Goal: Book appointment/travel/reservation: Book appointment/travel/reservation

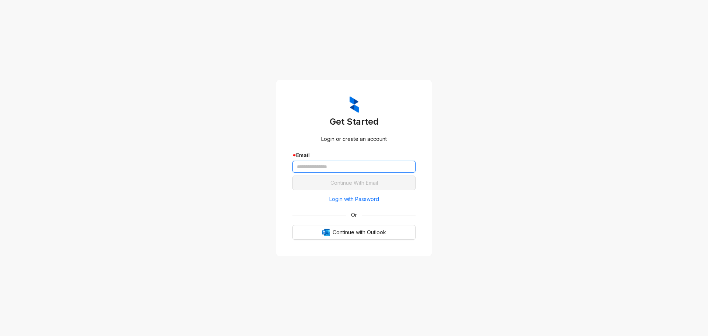
click at [366, 168] on input "text" at bounding box center [353, 167] width 123 height 12
click at [360, 200] on span "Login with Password" at bounding box center [354, 199] width 50 height 8
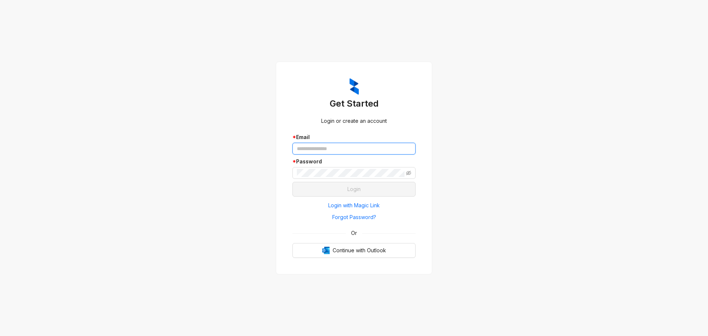
type input "**********"
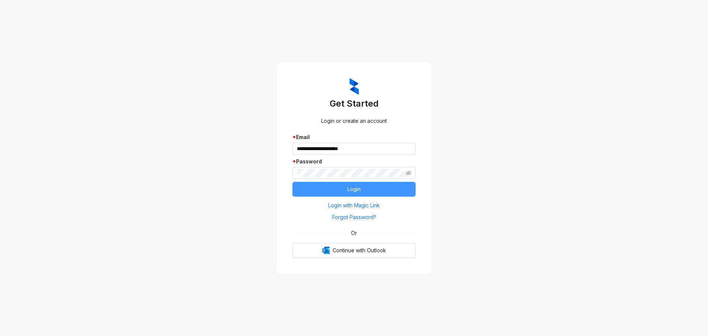
click at [352, 191] on span "Login" at bounding box center [353, 189] width 13 height 8
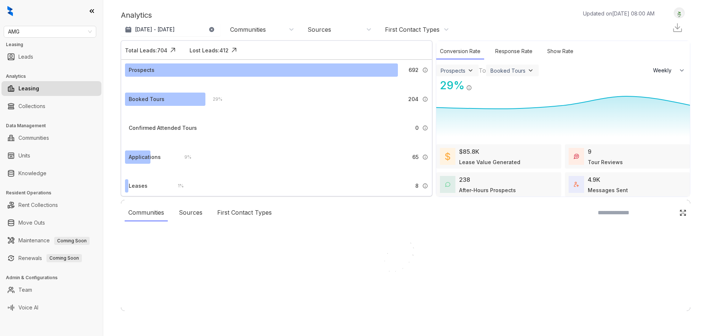
select select "******"
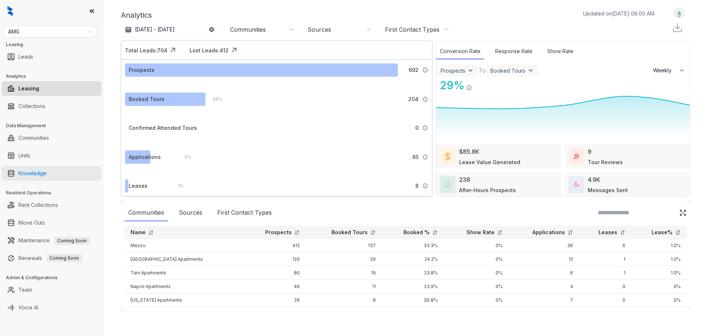
click at [46, 172] on link "Knowledge" at bounding box center [32, 173] width 28 height 15
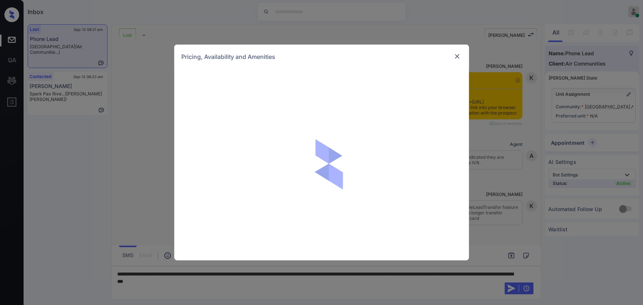
scroll to position [1718, 0]
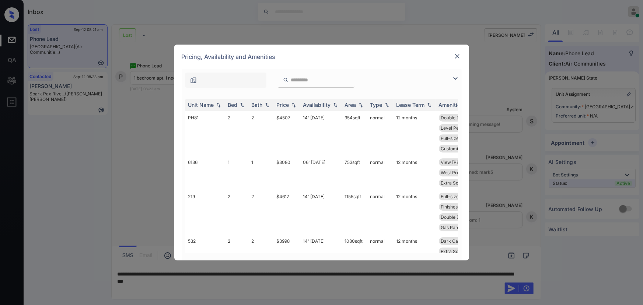
click at [456, 76] on img at bounding box center [455, 78] width 9 height 9
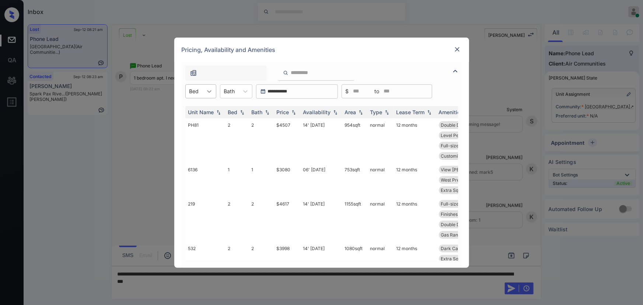
click at [205, 91] on div at bounding box center [209, 91] width 13 height 13
drag, startPoint x: 192, startPoint y: 109, endPoint x: 242, endPoint y: 91, distance: 53.2
click at [198, 106] on div "1" at bounding box center [200, 109] width 31 height 13
click at [239, 91] on div "Bath" at bounding box center [229, 91] width 18 height 11
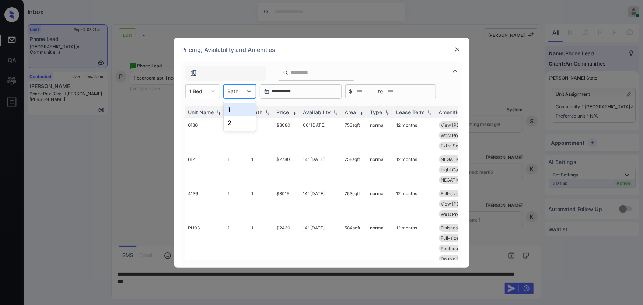
click at [235, 111] on div "1" at bounding box center [240, 109] width 32 height 13
click at [288, 111] on div "Price" at bounding box center [283, 112] width 13 height 6
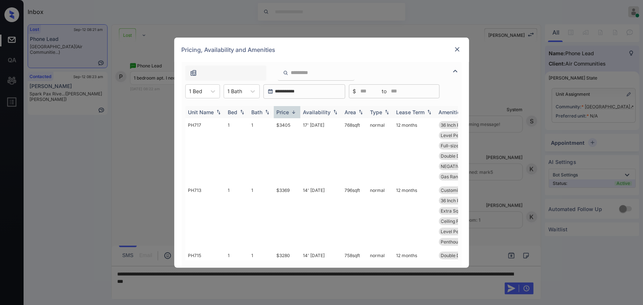
click at [288, 111] on div "Price" at bounding box center [283, 112] width 13 height 6
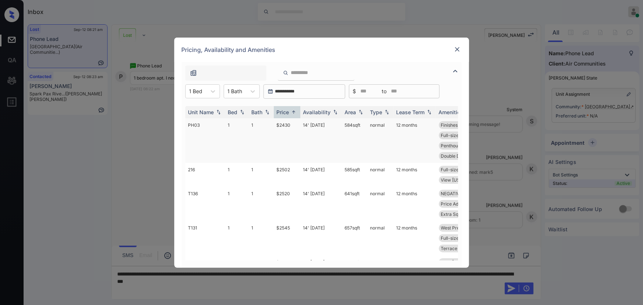
click at [295, 125] on td "$2430" at bounding box center [287, 140] width 27 height 45
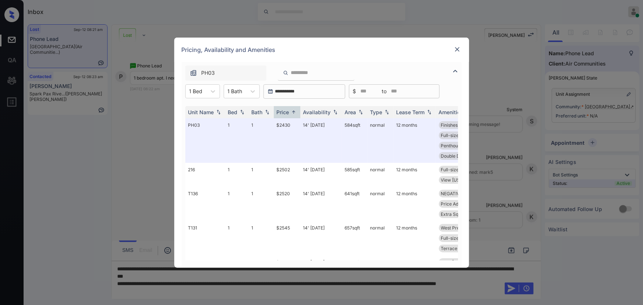
click at [454, 50] on img at bounding box center [457, 49] width 7 height 7
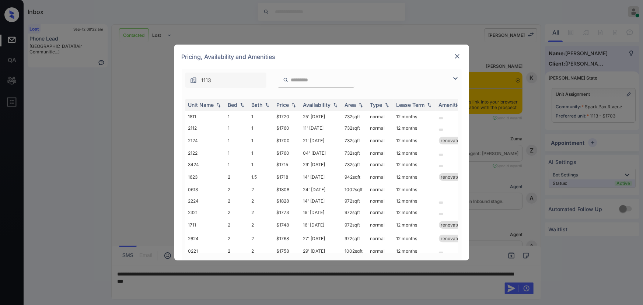
scroll to position [1259, 0]
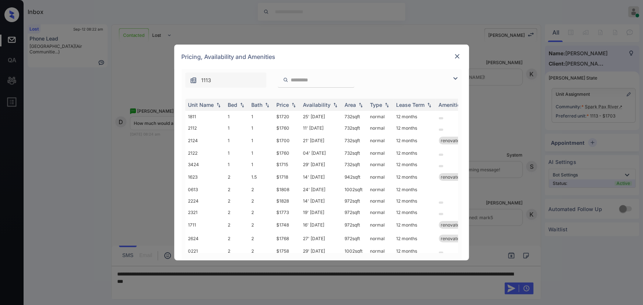
click at [77, 43] on div "**********" at bounding box center [321, 152] width 643 height 305
click at [460, 56] on img at bounding box center [457, 56] width 7 height 7
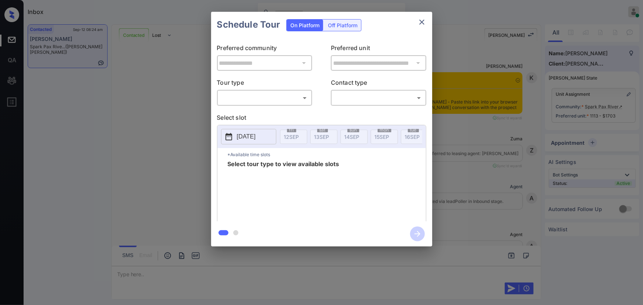
scroll to position [1343, 0]
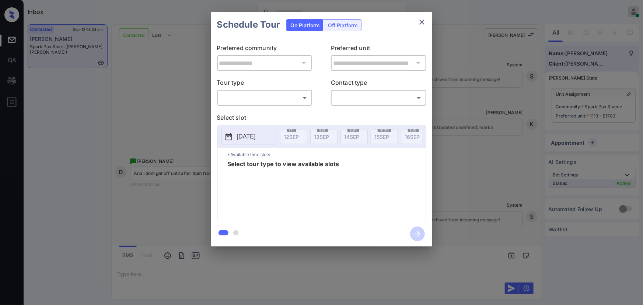
click at [235, 97] on body "Inbox Kenneth Umali Online Set yourself offline Set yourself on break Profile S…" at bounding box center [321, 152] width 643 height 305
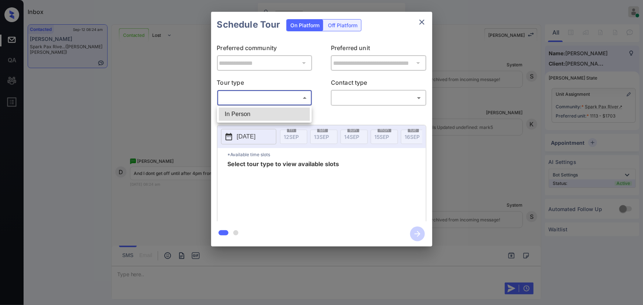
drag, startPoint x: 236, startPoint y: 111, endPoint x: 308, endPoint y: 104, distance: 72.5
click at [240, 110] on li "In Person" at bounding box center [264, 114] width 91 height 13
type input "********"
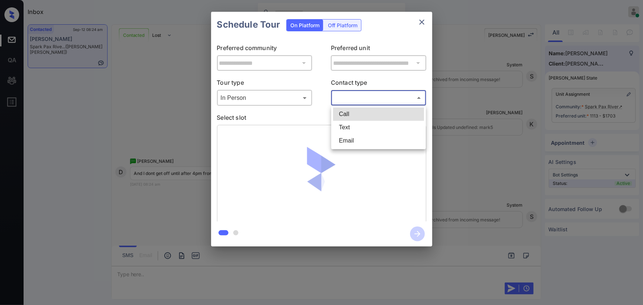
click at [345, 98] on body "Inbox Kenneth Umali Online Set yourself offline Set yourself on break Profile S…" at bounding box center [321, 152] width 643 height 305
click at [343, 125] on li "Text" at bounding box center [378, 127] width 91 height 13
type input "****"
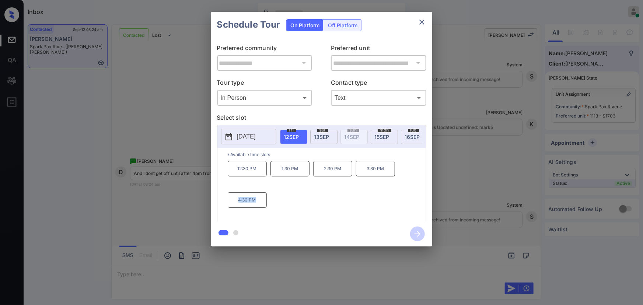
copy p "4:30 PM"
drag, startPoint x: 258, startPoint y: 202, endPoint x: 235, endPoint y: 200, distance: 22.9
click at [235, 201] on p "4:30 PM" at bounding box center [247, 199] width 39 height 15
click at [490, 181] on div "**********" at bounding box center [321, 129] width 643 height 258
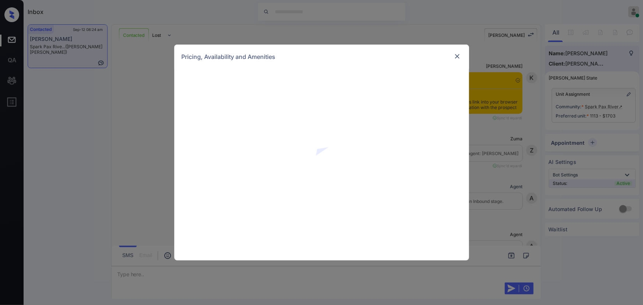
scroll to position [1205, 0]
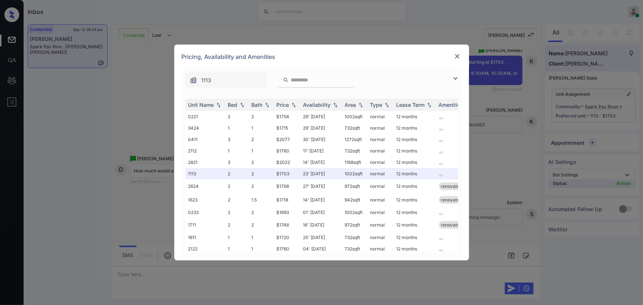
click at [455, 79] on img at bounding box center [455, 78] width 9 height 9
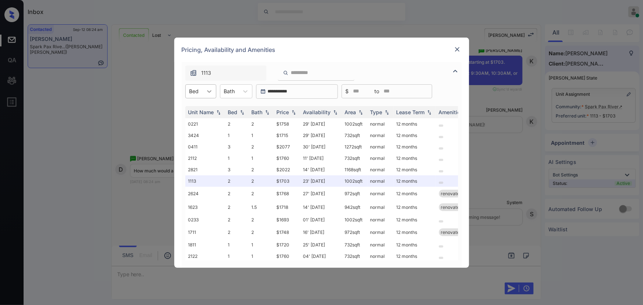
click at [206, 92] on icon at bounding box center [209, 91] width 7 height 7
drag, startPoint x: 197, startPoint y: 110, endPoint x: 243, endPoint y: 92, distance: 49.2
click at [198, 110] on div "1" at bounding box center [200, 109] width 31 height 13
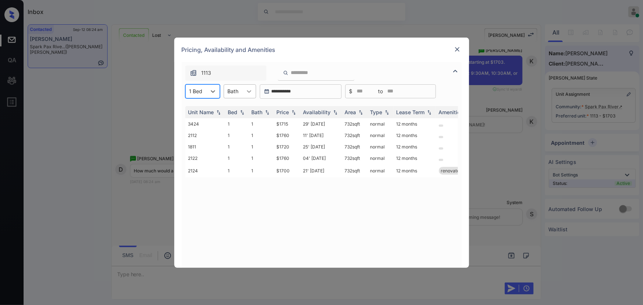
click at [244, 92] on div at bounding box center [248, 91] width 13 height 13
click at [237, 108] on div "1" at bounding box center [240, 109] width 32 height 13
click at [295, 112] on img at bounding box center [293, 111] width 7 height 5
click at [295, 112] on img at bounding box center [293, 112] width 7 height 6
click at [296, 123] on td "$1700" at bounding box center [287, 125] width 27 height 14
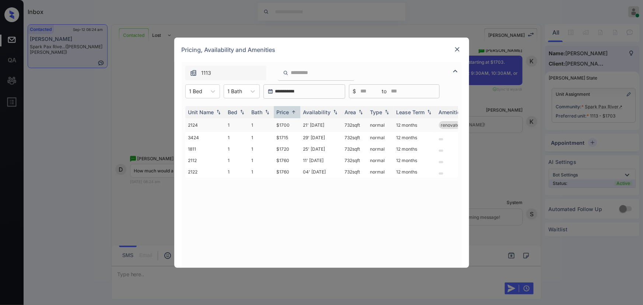
click at [296, 123] on td "$1700" at bounding box center [287, 125] width 27 height 14
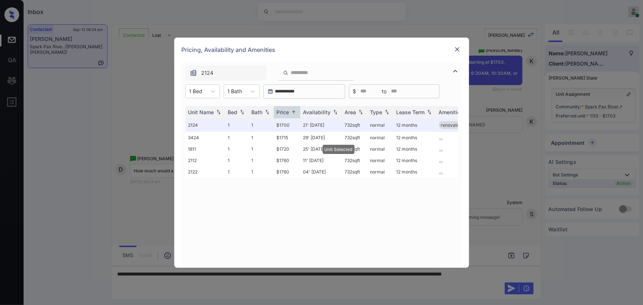
click at [457, 47] on img at bounding box center [457, 49] width 7 height 7
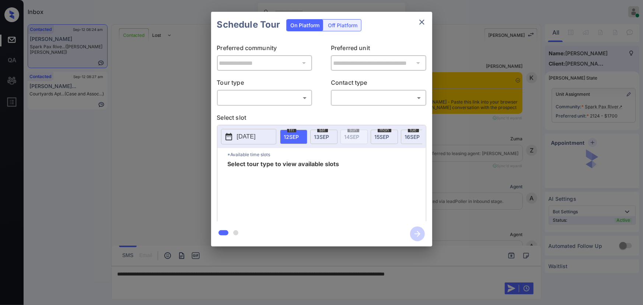
scroll to position [1592, 0]
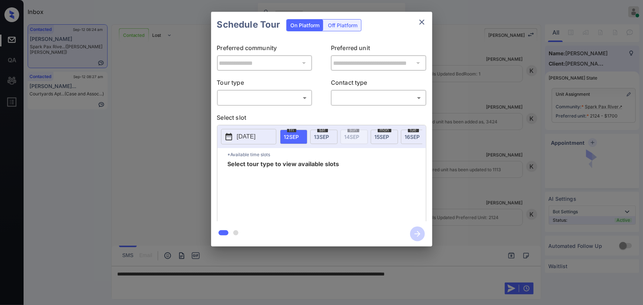
click at [276, 99] on body "Inbox Kenneth Umali Online Set yourself offline Set yourself on break Profile S…" at bounding box center [321, 152] width 643 height 305
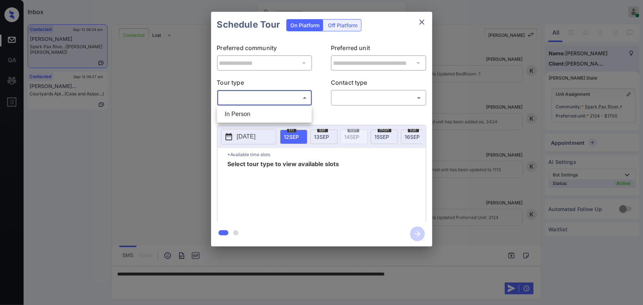
click at [252, 112] on li "In Person" at bounding box center [264, 114] width 91 height 13
type input "********"
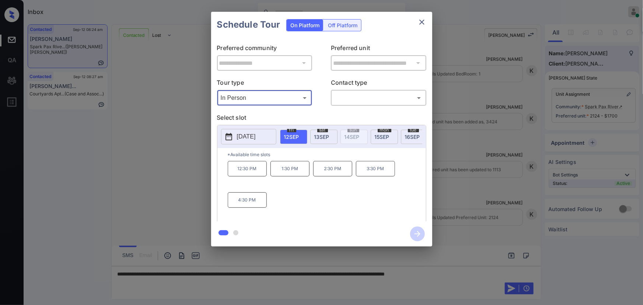
click at [321, 136] on span "[DATE]" at bounding box center [321, 137] width 15 height 6
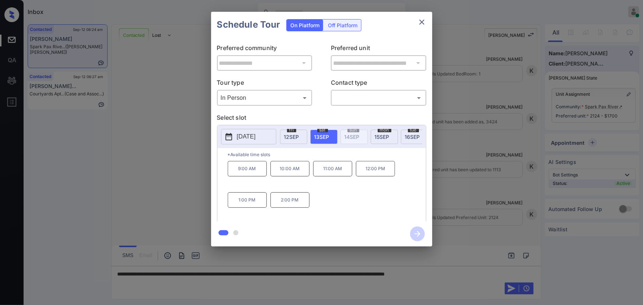
click at [383, 134] on span "15 SEP" at bounding box center [382, 137] width 15 height 6
copy p "4:30 PM"
drag, startPoint x: 347, startPoint y: 203, endPoint x: 317, endPoint y: 202, distance: 30.6
click at [317, 202] on p "4:30 PM" at bounding box center [332, 199] width 39 height 15
click at [478, 273] on div at bounding box center [321, 152] width 643 height 305
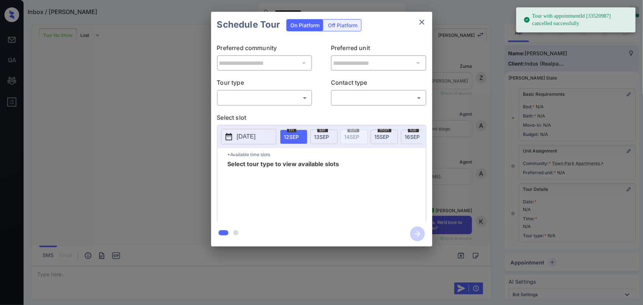
scroll to position [3335, 0]
click at [266, 99] on body "**********" at bounding box center [321, 152] width 643 height 305
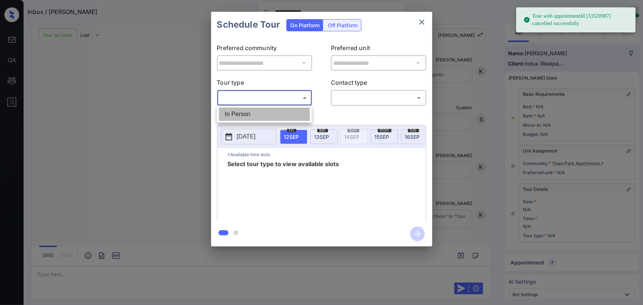
drag, startPoint x: 258, startPoint y: 113, endPoint x: 342, endPoint y: 108, distance: 84.2
click at [261, 112] on li "In Person" at bounding box center [264, 114] width 91 height 13
type input "********"
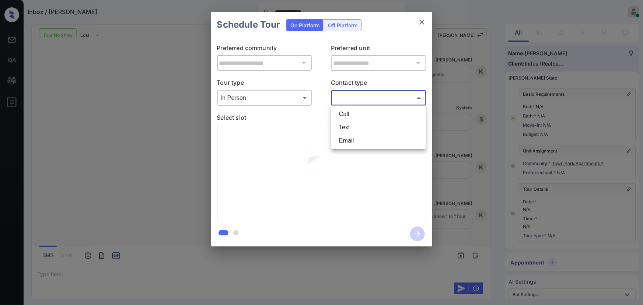
drag, startPoint x: 355, startPoint y: 101, endPoint x: 352, endPoint y: 112, distance: 11.9
click at [355, 100] on body "**********" at bounding box center [321, 152] width 643 height 305
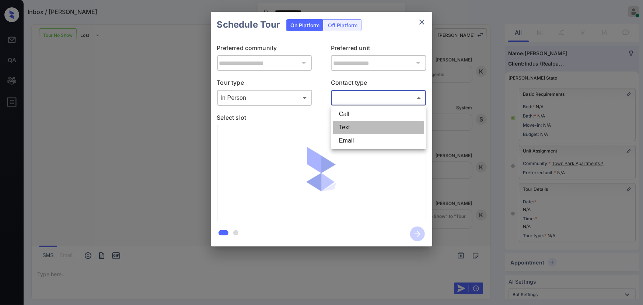
click at [346, 125] on li "Text" at bounding box center [378, 127] width 91 height 13
type input "****"
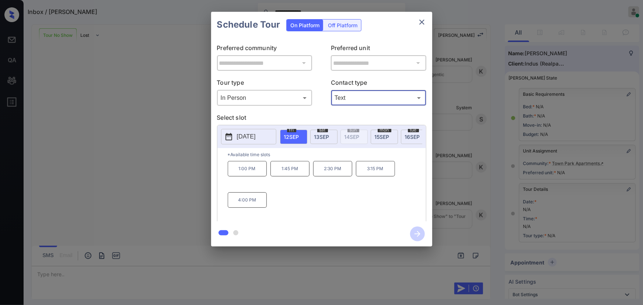
click at [320, 136] on span "13 SEP" at bounding box center [321, 137] width 15 height 6
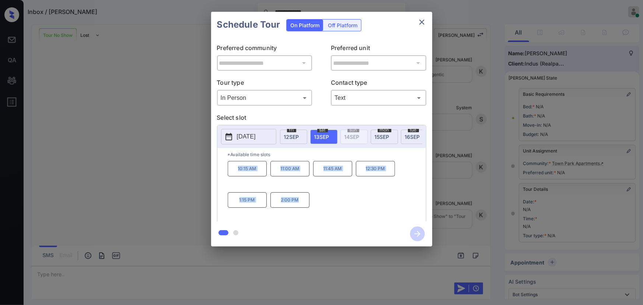
copy div "10:15 AM 11:00 AM 11:45 AM 12:30 PM 1:15 PM 2:00 PM"
drag, startPoint x: 298, startPoint y: 203, endPoint x: 235, endPoint y: 181, distance: 67.4
click at [235, 181] on div "10:15 AM 11:00 AM 11:45 AM 12:30 PM 1:15 PM 2:00 PM" at bounding box center [327, 190] width 198 height 59
click at [200, 273] on div at bounding box center [321, 152] width 643 height 305
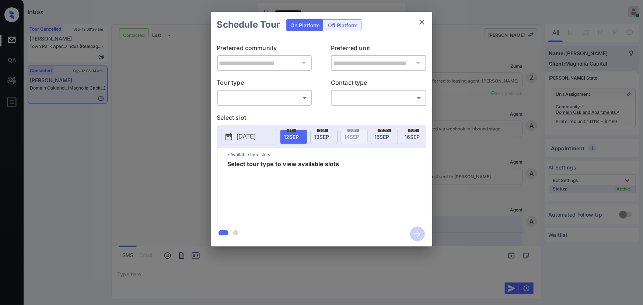
scroll to position [2017, 0]
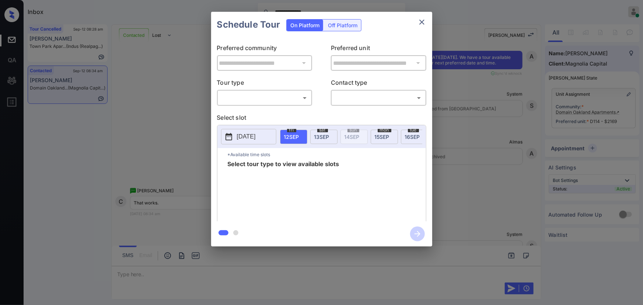
click at [274, 100] on body "**********" at bounding box center [321, 152] width 643 height 305
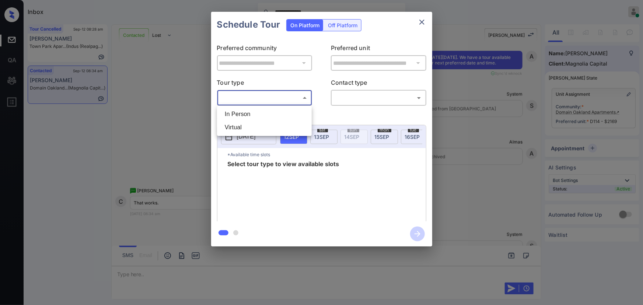
click at [257, 114] on li "In Person" at bounding box center [264, 114] width 91 height 13
type input "********"
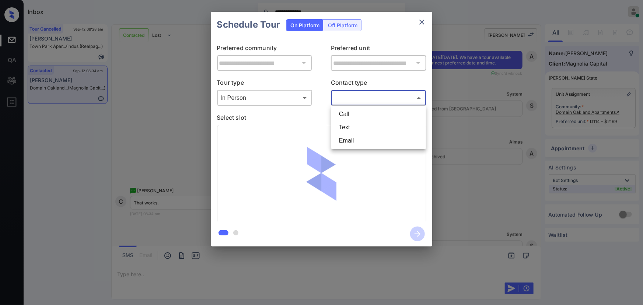
click at [366, 99] on body "**********" at bounding box center [321, 152] width 643 height 305
drag, startPoint x: 357, startPoint y: 129, endPoint x: 360, endPoint y: 126, distance: 4.7
click at [357, 129] on li "Text" at bounding box center [378, 127] width 91 height 13
type input "****"
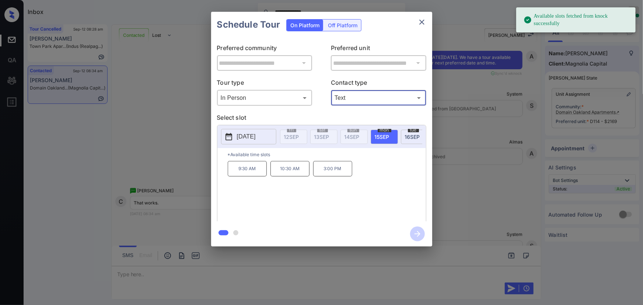
click at [252, 133] on p "2025-09-15" at bounding box center [246, 136] width 19 height 9
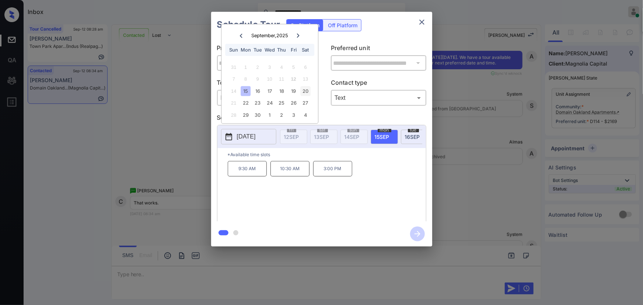
click at [305, 89] on div "20" at bounding box center [306, 91] width 10 height 10
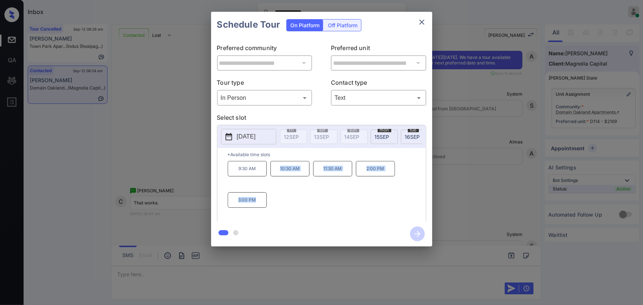
copy div "10:30 AM 11:30 AM 2:00 PM 3:00 PM"
drag, startPoint x: 243, startPoint y: 193, endPoint x: 272, endPoint y: 171, distance: 36.0
click at [272, 171] on div "9:30 AM 10:30 AM 11:30 AM 2:00 PM 3:00 PM" at bounding box center [327, 190] width 198 height 59
click at [241, 275] on div at bounding box center [321, 152] width 643 height 305
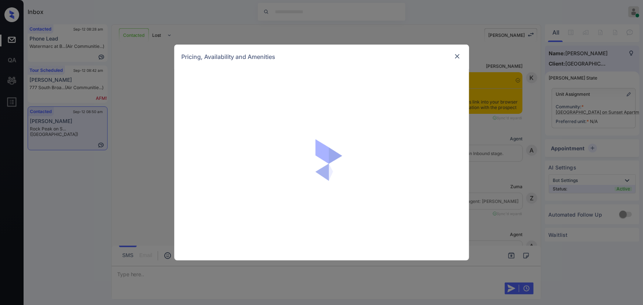
scroll to position [972, 0]
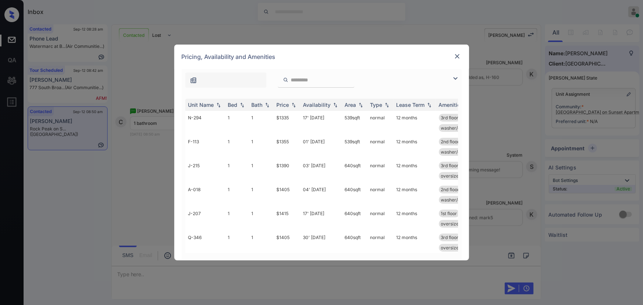
click at [457, 76] on img at bounding box center [455, 78] width 9 height 9
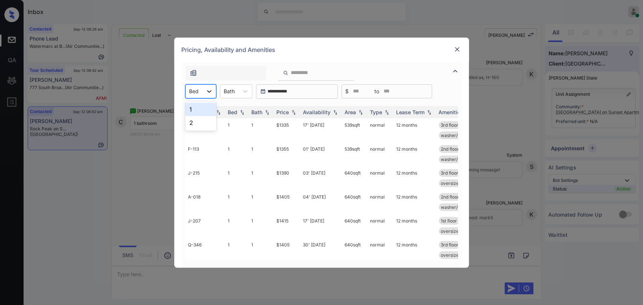
click at [203, 92] on div at bounding box center [209, 91] width 13 height 13
drag, startPoint x: 195, startPoint y: 119, endPoint x: 218, endPoint y: 105, distance: 26.6
click at [195, 119] on div "2" at bounding box center [200, 122] width 31 height 13
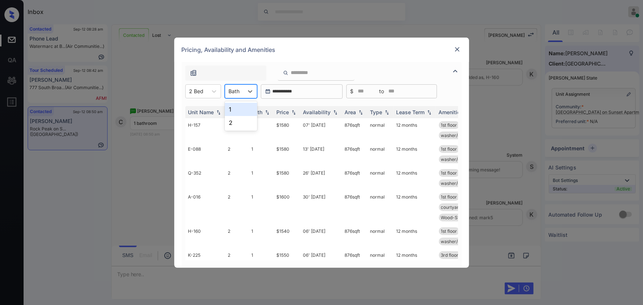
click at [238, 92] on div at bounding box center [234, 91] width 11 height 8
click at [238, 109] on div "1" at bounding box center [241, 109] width 32 height 13
click at [295, 112] on img at bounding box center [293, 111] width 7 height 5
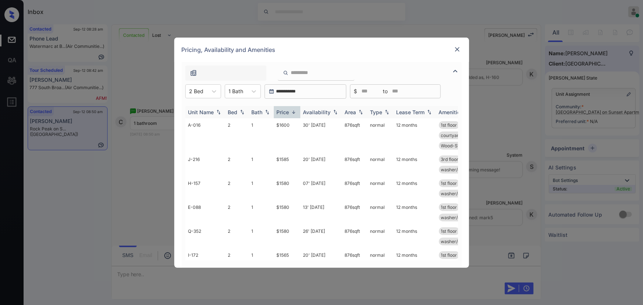
click at [295, 112] on img at bounding box center [293, 112] width 7 height 6
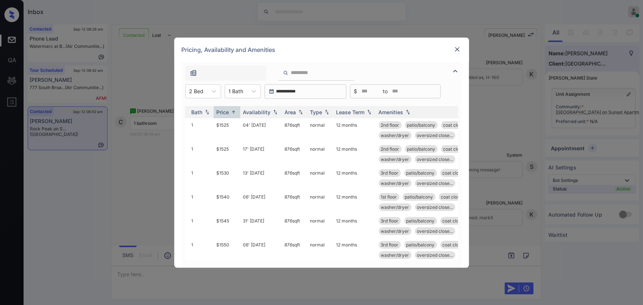
scroll to position [0, 64]
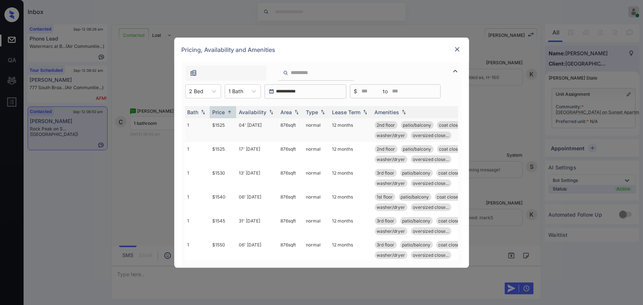
copy td "876 sqft"
drag, startPoint x: 300, startPoint y: 126, endPoint x: 279, endPoint y: 125, distance: 21.4
click at [279, 125] on td "876 sqft" at bounding box center [290, 130] width 25 height 24
click at [226, 126] on td "$1525" at bounding box center [223, 130] width 27 height 24
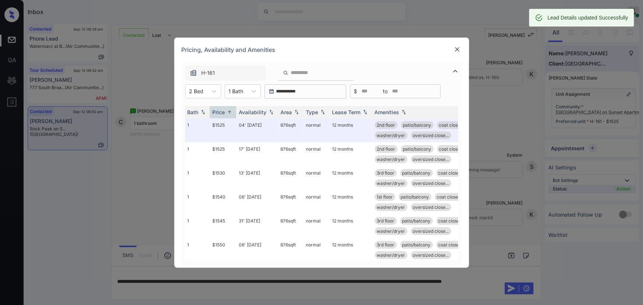
click at [457, 48] on img at bounding box center [457, 49] width 7 height 7
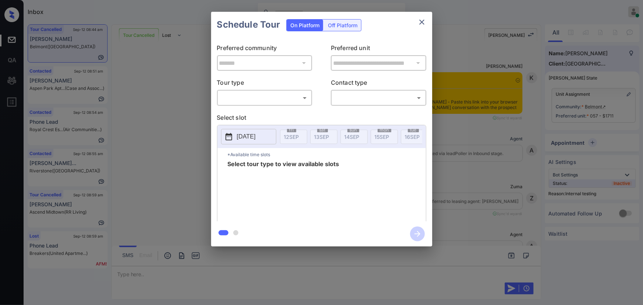
scroll to position [3297, 0]
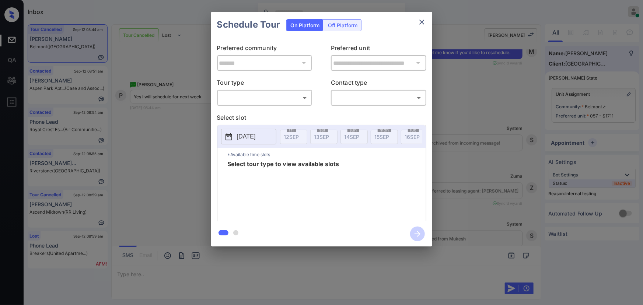
click at [252, 99] on body "Inbox [PERSON_NAME] Online Set yourself offline Set yourself on break Profile S…" at bounding box center [321, 152] width 643 height 305
drag, startPoint x: 250, startPoint y: 113, endPoint x: 367, endPoint y: 108, distance: 117.7
click at [251, 113] on li "In Person" at bounding box center [264, 114] width 91 height 13
type input "********"
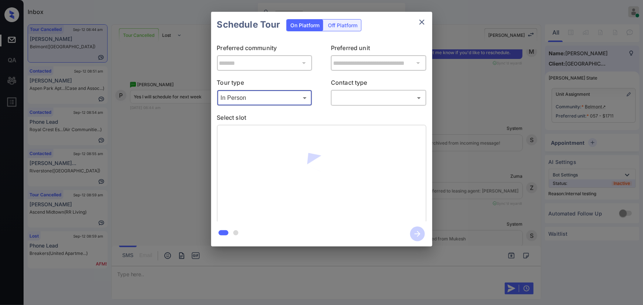
click at [374, 97] on body "Inbox Kenneth Umali Online Set yourself offline Set yourself on break Profile S…" at bounding box center [321, 152] width 643 height 305
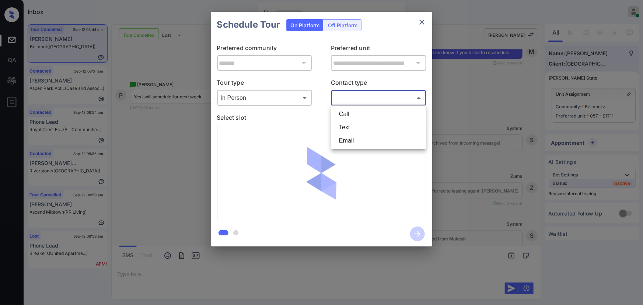
click at [360, 119] on li "Call" at bounding box center [378, 114] width 91 height 13
click at [358, 99] on body "Inbox Kenneth Umali Online Set yourself offline Set yourself on break Profile S…" at bounding box center [321, 152] width 643 height 305
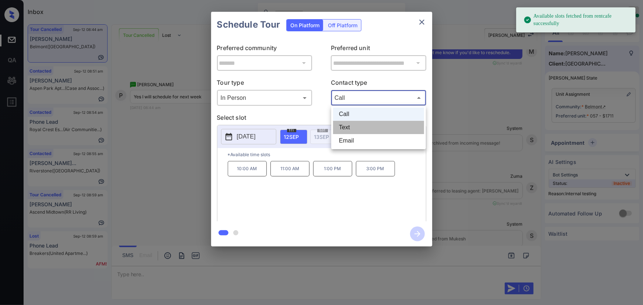
click at [353, 126] on li "Text" at bounding box center [378, 127] width 91 height 13
type input "****"
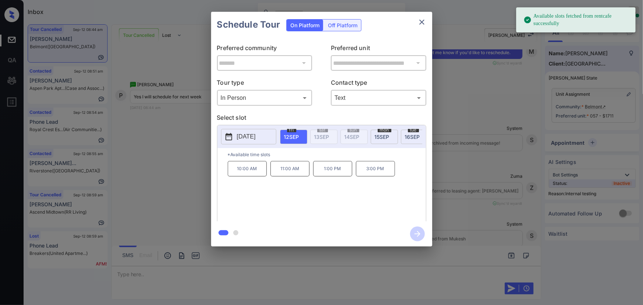
click at [250, 134] on p "2025-09-12" at bounding box center [246, 136] width 19 height 9
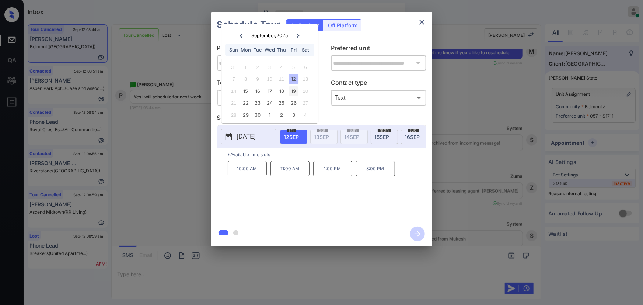
click at [294, 91] on div "19" at bounding box center [294, 91] width 10 height 10
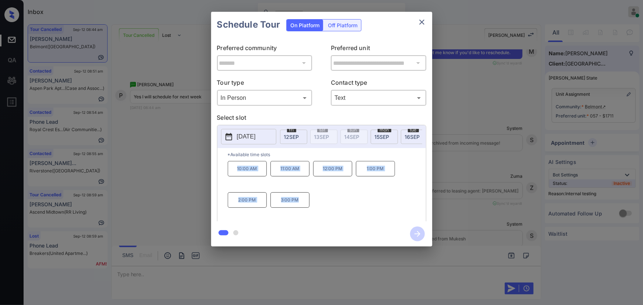
copy div "10:00 AM 11:00 AM 12:00 PM 1:00 PM 2:00 PM 3:00 PM"
drag, startPoint x: 302, startPoint y: 202, endPoint x: 219, endPoint y: 219, distance: 85.1
click at [232, 173] on div "10:00 AM 11:00 AM 12:00 PM 1:00 PM 2:00 PM 3:00 PM" at bounding box center [327, 190] width 198 height 59
click at [230, 273] on div at bounding box center [321, 152] width 643 height 305
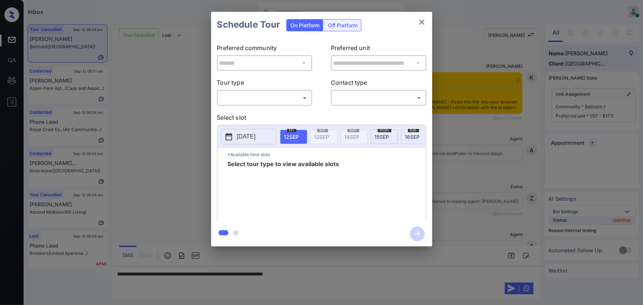
scroll to position [3297, 0]
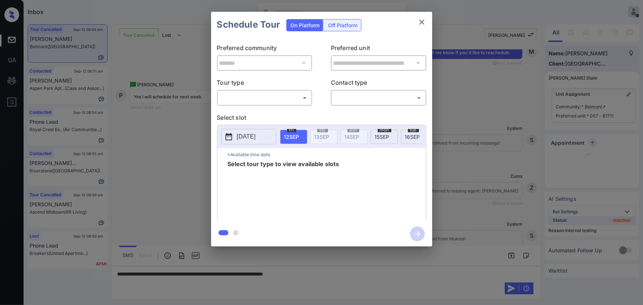
click at [261, 99] on body "Inbox Kenneth Umali Online Set yourself offline Set yourself on break Profile S…" at bounding box center [321, 152] width 643 height 305
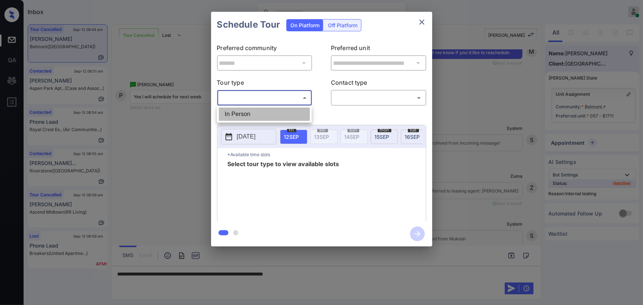
drag, startPoint x: 256, startPoint y: 113, endPoint x: 323, endPoint y: 102, distance: 67.7
click at [259, 112] on li "In Person" at bounding box center [264, 114] width 91 height 13
type input "********"
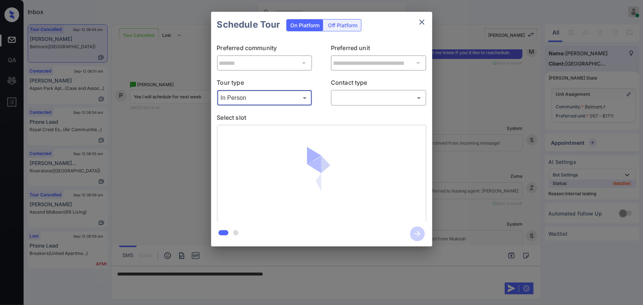
click at [364, 93] on body "Inbox Kenneth Umali Online Set yourself offline Set yourself on break Profile S…" at bounding box center [321, 152] width 643 height 305
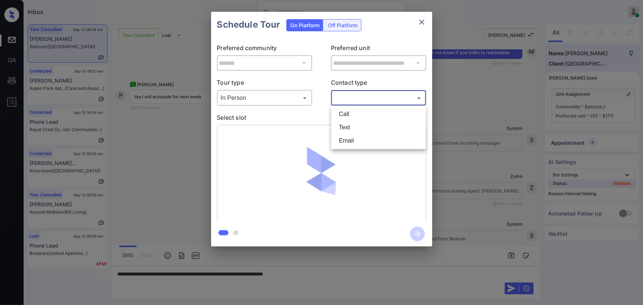
click at [355, 129] on li "Text" at bounding box center [378, 127] width 91 height 13
type input "****"
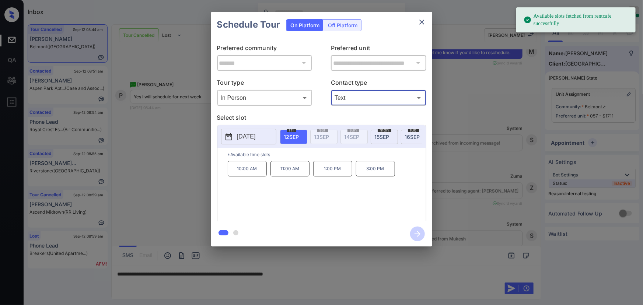
click at [252, 134] on p "[DATE]" at bounding box center [246, 136] width 19 height 9
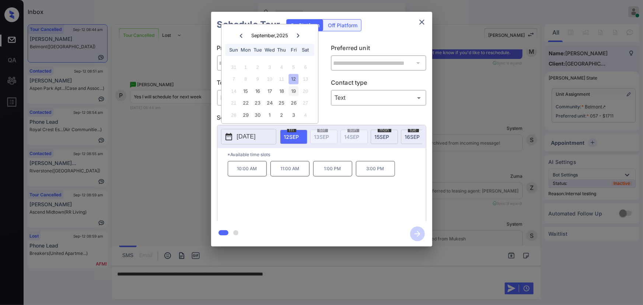
click at [294, 87] on div "19" at bounding box center [294, 91] width 10 height 10
click at [435, 276] on div at bounding box center [321, 152] width 643 height 305
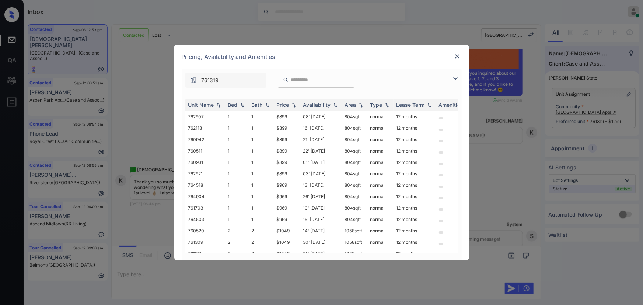
drag, startPoint x: 454, startPoint y: 77, endPoint x: 432, endPoint y: 81, distance: 22.0
click at [454, 77] on img at bounding box center [455, 78] width 9 height 9
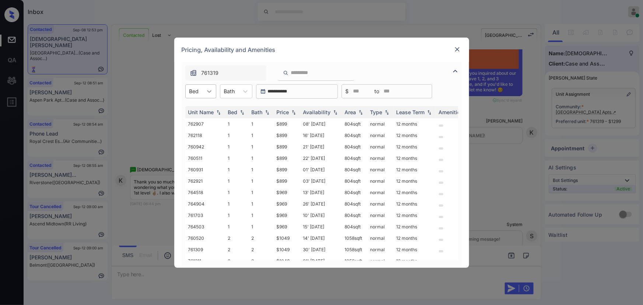
click at [206, 89] on icon at bounding box center [209, 91] width 7 height 7
click at [192, 133] on div "3" at bounding box center [200, 135] width 31 height 13
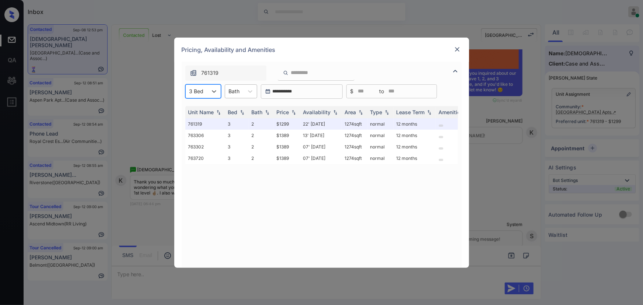
click at [242, 90] on div "Bath" at bounding box center [234, 91] width 18 height 11
click at [237, 122] on div "2" at bounding box center [241, 122] width 32 height 13
click at [457, 48] on img at bounding box center [457, 49] width 7 height 7
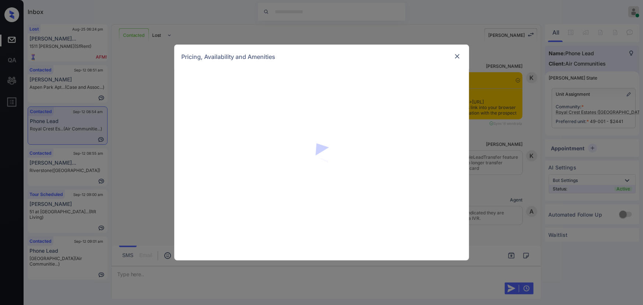
scroll to position [729, 0]
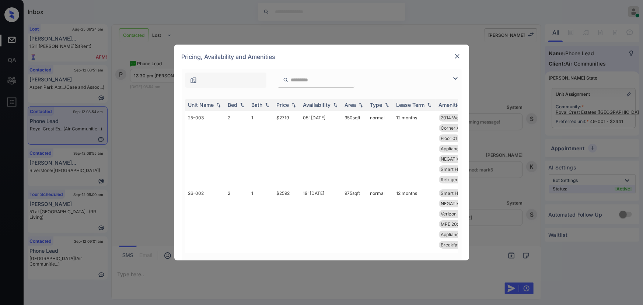
drag, startPoint x: 454, startPoint y: 78, endPoint x: 139, endPoint y: 123, distance: 317.9
click at [453, 78] on img at bounding box center [455, 78] width 9 height 9
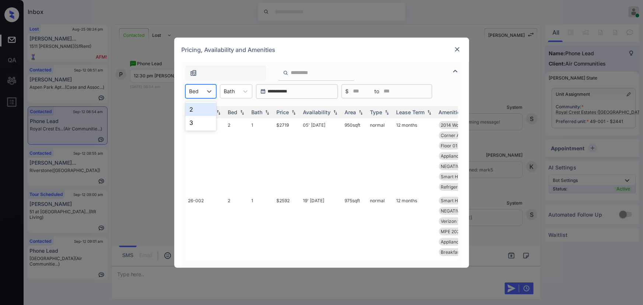
click at [198, 92] on div at bounding box center [194, 91] width 10 height 8
drag, startPoint x: 197, startPoint y: 108, endPoint x: 246, endPoint y: 89, distance: 52.7
click at [198, 108] on div "2" at bounding box center [200, 109] width 31 height 13
click at [247, 89] on icon at bounding box center [250, 91] width 7 height 7
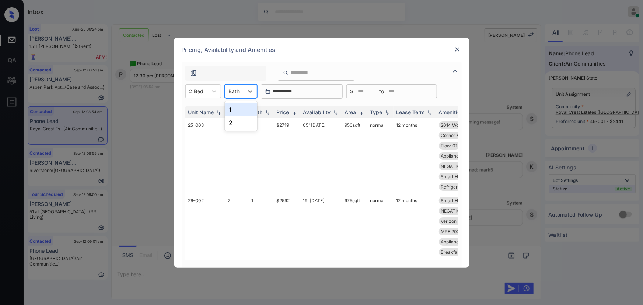
click at [240, 106] on div "1" at bounding box center [241, 109] width 32 height 13
click at [292, 113] on img at bounding box center [293, 111] width 7 height 5
click at [292, 113] on img at bounding box center [293, 112] width 7 height 6
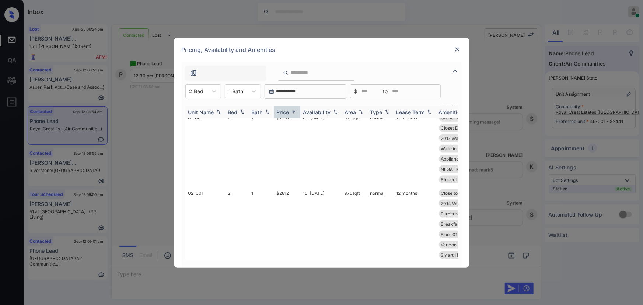
scroll to position [491, 0]
click at [251, 89] on icon at bounding box center [253, 91] width 7 height 7
click at [238, 122] on div "2" at bounding box center [243, 122] width 36 height 13
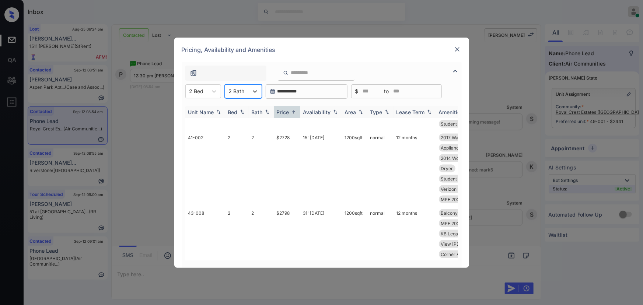
scroll to position [512, 0]
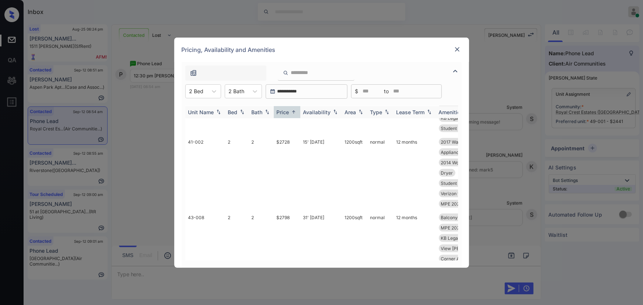
click at [291, 113] on img at bounding box center [293, 112] width 7 height 6
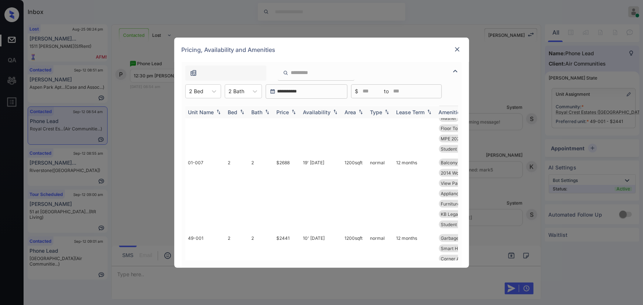
click at [293, 113] on img at bounding box center [293, 111] width 7 height 5
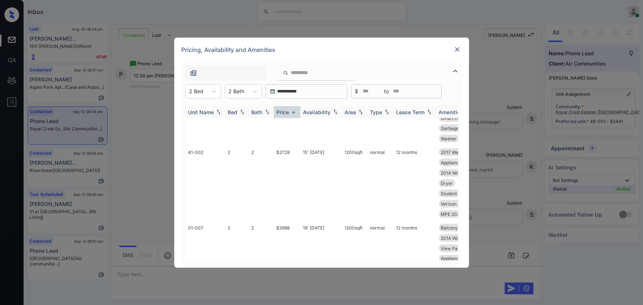
click at [293, 113] on img at bounding box center [293, 112] width 7 height 6
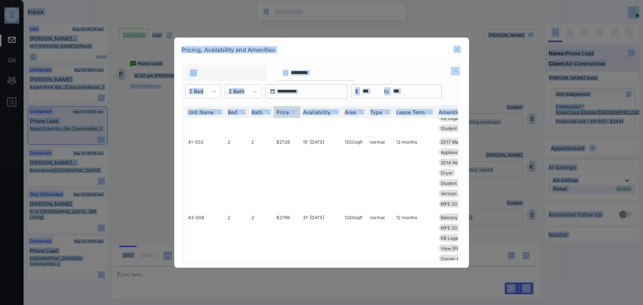
drag, startPoint x: 452, startPoint y: 176, endPoint x: 451, endPoint y: 99, distance: 76.6
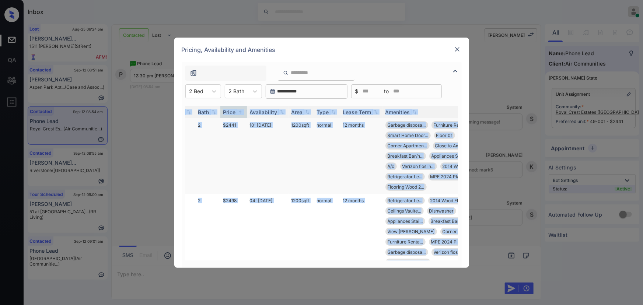
scroll to position [0, 54]
copy td "1200 sqft"
drag, startPoint x: 311, startPoint y: 125, endPoint x: 289, endPoint y: 123, distance: 21.8
click at [289, 123] on td "1200 sqft" at bounding box center [300, 156] width 25 height 76
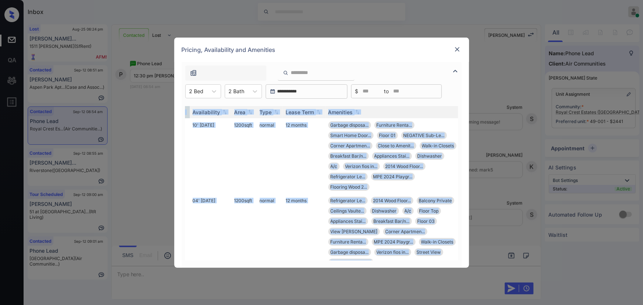
scroll to position [0, 117]
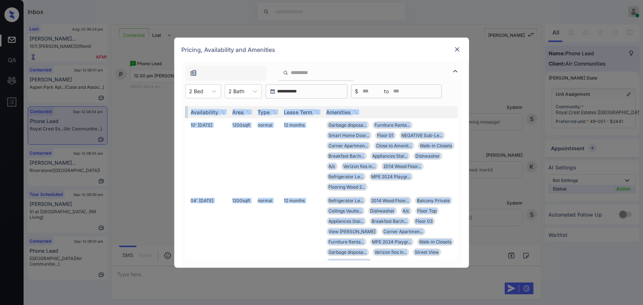
click at [457, 49] on img at bounding box center [457, 49] width 7 height 7
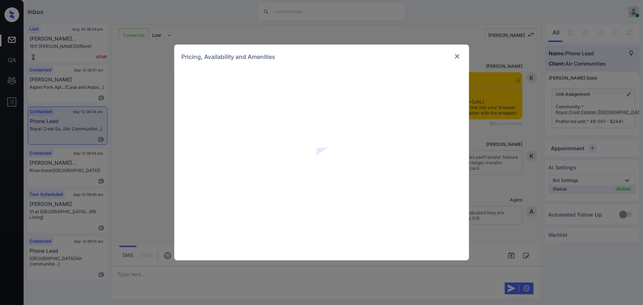
scroll to position [729, 0]
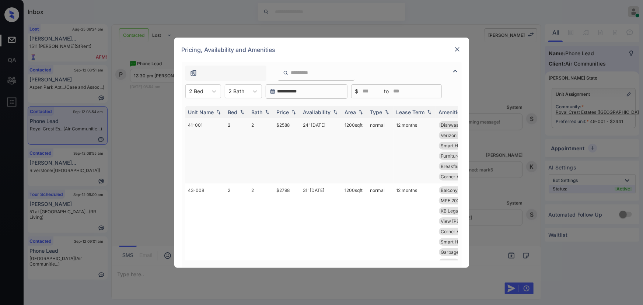
click at [269, 125] on td "2" at bounding box center [261, 150] width 25 height 65
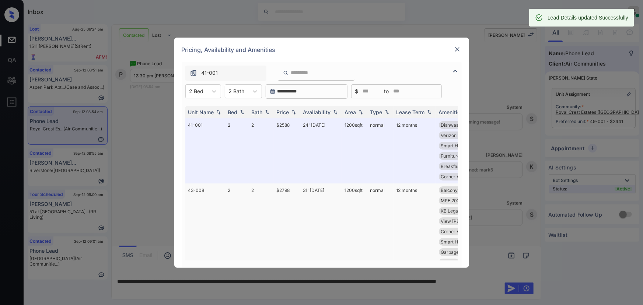
drag, startPoint x: 458, startPoint y: 44, endPoint x: 380, endPoint y: 245, distance: 215.2
click at [458, 44] on div "Pricing, Availability and Amenities" at bounding box center [321, 50] width 295 height 24
click at [458, 48] on img at bounding box center [457, 49] width 7 height 7
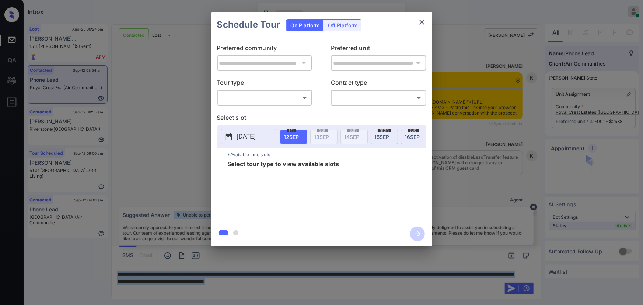
scroll to position [464, 0]
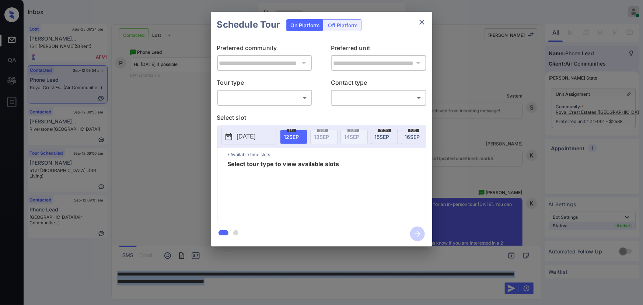
click at [265, 96] on body "Inbox [PERSON_NAME] Online Set yourself offline Set yourself on break Profile S…" at bounding box center [321, 152] width 643 height 305
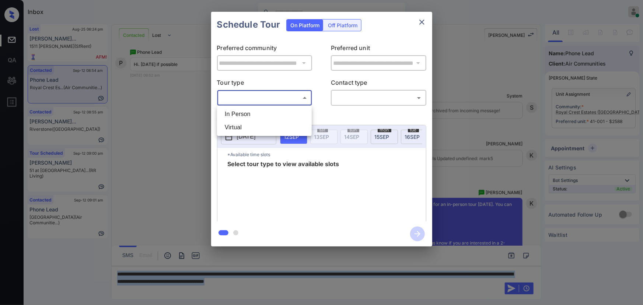
drag, startPoint x: 251, startPoint y: 117, endPoint x: 290, endPoint y: 109, distance: 39.9
click at [255, 113] on li "In Person" at bounding box center [264, 114] width 91 height 13
type input "********"
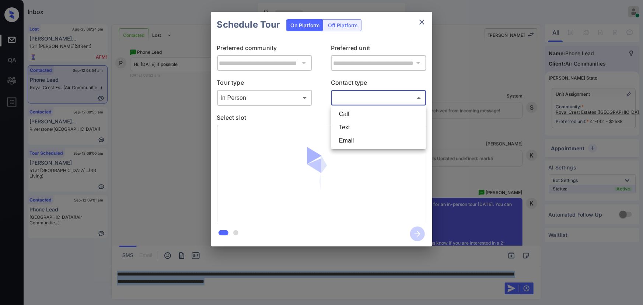
drag, startPoint x: 359, startPoint y: 97, endPoint x: 353, endPoint y: 111, distance: 14.4
click at [360, 97] on body "Inbox [PERSON_NAME] Online Set yourself offline Set yourself on break Profile S…" at bounding box center [321, 152] width 643 height 305
click at [345, 127] on li "Text" at bounding box center [378, 127] width 91 height 13
type input "****"
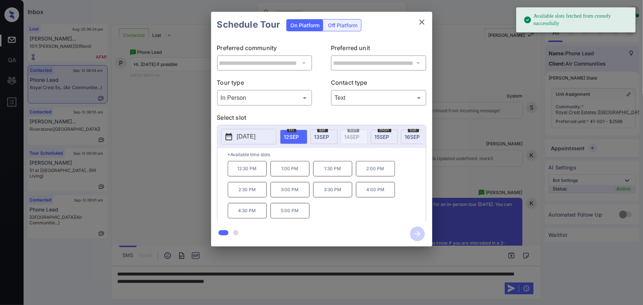
click at [247, 171] on p "12:30 PM" at bounding box center [247, 168] width 39 height 15
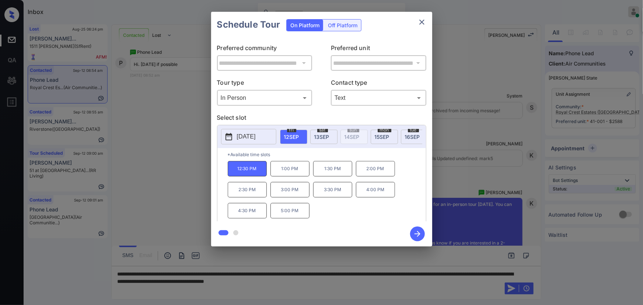
click at [375, 280] on div at bounding box center [321, 152] width 643 height 305
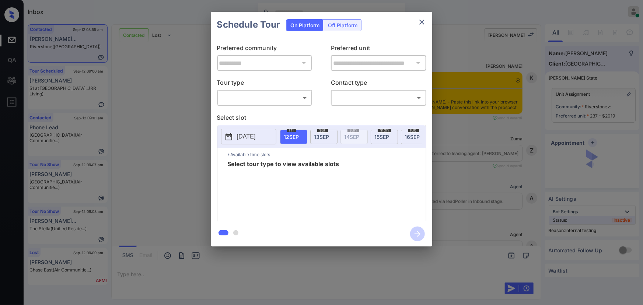
scroll to position [3591, 0]
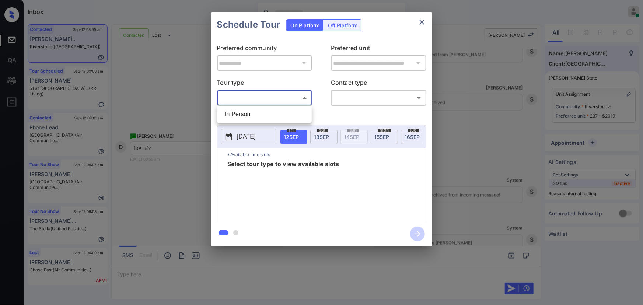
click at [266, 100] on body "Inbox [PERSON_NAME] Online Set yourself offline Set yourself on break Profile S…" at bounding box center [321, 152] width 643 height 305
click at [259, 108] on li "In Person" at bounding box center [264, 114] width 91 height 13
type input "********"
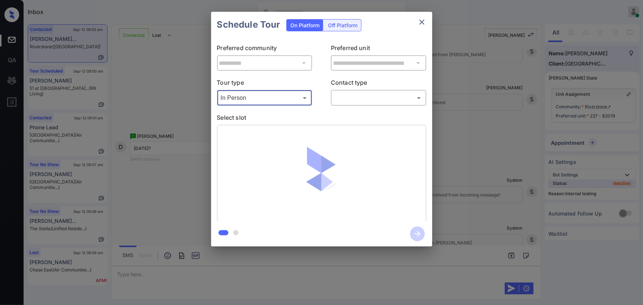
click at [481, 157] on div "**********" at bounding box center [321, 129] width 643 height 258
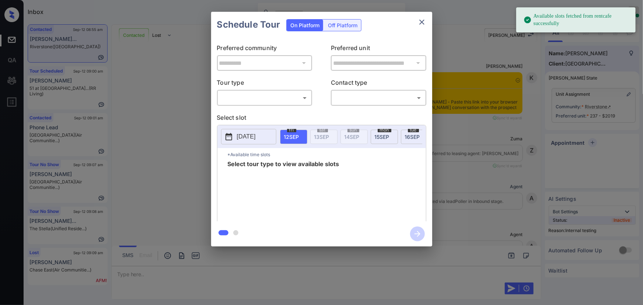
scroll to position [3524, 0]
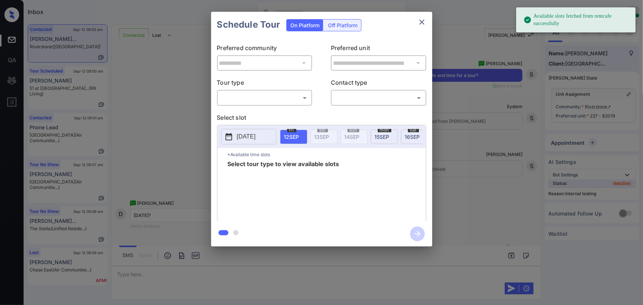
click at [241, 98] on body "Available slots fetched from rentcafe successfully Inbox Kenneth Umali Online S…" at bounding box center [321, 152] width 643 height 305
drag, startPoint x: 246, startPoint y: 115, endPoint x: 255, endPoint y: 116, distance: 9.0
click at [249, 114] on li "In Person" at bounding box center [264, 114] width 91 height 13
type input "********"
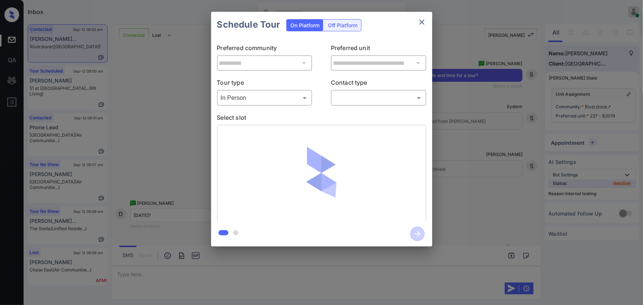
click at [369, 101] on div "​ ​" at bounding box center [378, 98] width 95 height 16
click at [368, 100] on body "Available slots fetched from rentcafe successfully Inbox Kenneth Umali Online S…" at bounding box center [321, 152] width 643 height 305
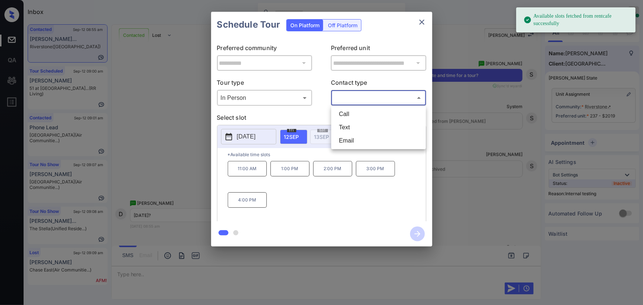
click at [349, 127] on li "Text" at bounding box center [378, 127] width 91 height 13
type input "****"
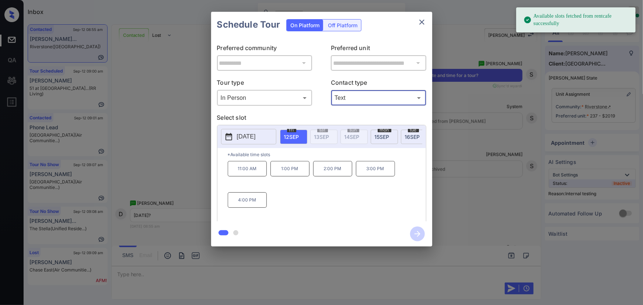
click at [285, 134] on span "12 SEP" at bounding box center [291, 137] width 15 height 6
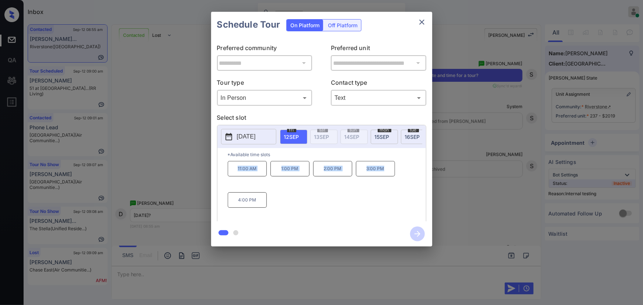
copy div "11:00 AM 1:00 PM 2:00 PM 3:00 PM"
drag, startPoint x: 385, startPoint y: 171, endPoint x: 201, endPoint y: 167, distance: 183.9
click at [201, 167] on div "**********" at bounding box center [321, 129] width 643 height 258
click at [188, 269] on div at bounding box center [321, 152] width 643 height 305
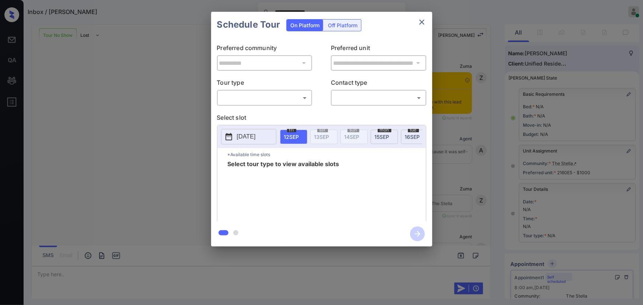
scroll to position [3274, 0]
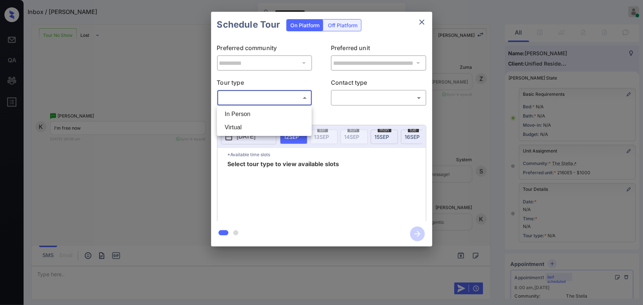
click at [251, 97] on body "**********" at bounding box center [321, 152] width 643 height 305
drag, startPoint x: 247, startPoint y: 113, endPoint x: 335, endPoint y: 107, distance: 88.3
click at [251, 113] on li "In Person" at bounding box center [264, 114] width 91 height 13
type input "********"
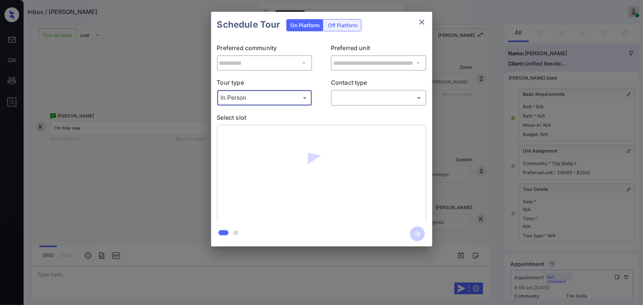
click at [363, 98] on body "**********" at bounding box center [321, 152] width 643 height 305
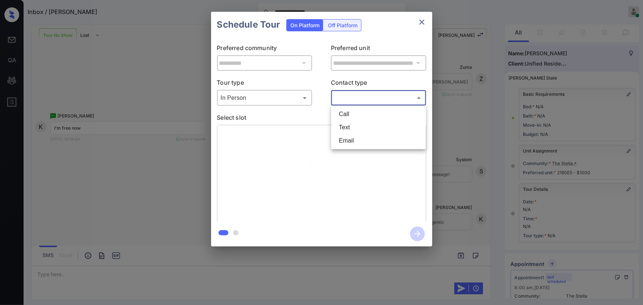
click at [351, 126] on li "Text" at bounding box center [378, 127] width 91 height 13
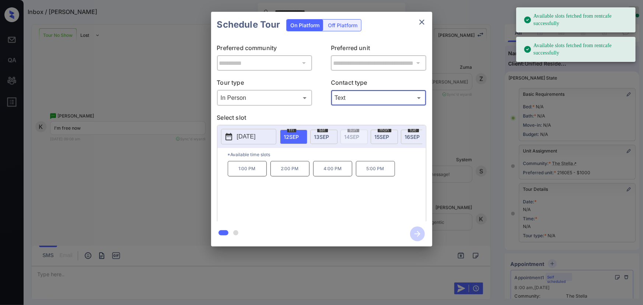
type input "****"
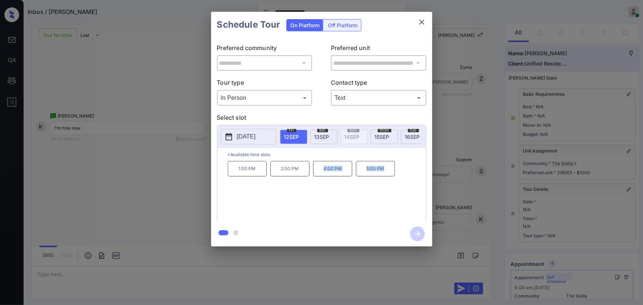
drag, startPoint x: 387, startPoint y: 171, endPoint x: 321, endPoint y: 170, distance: 66.7
click at [321, 170] on div "1:00 PM 2:00 PM 4:00 PM 5:00 PM" at bounding box center [327, 190] width 198 height 59
copy div "4:00 PM 5:00 PM"
click at [338, 172] on p "4:00 PM" at bounding box center [332, 168] width 39 height 15
copy div "2:00 PM 4:00 PM 5:00 PM"
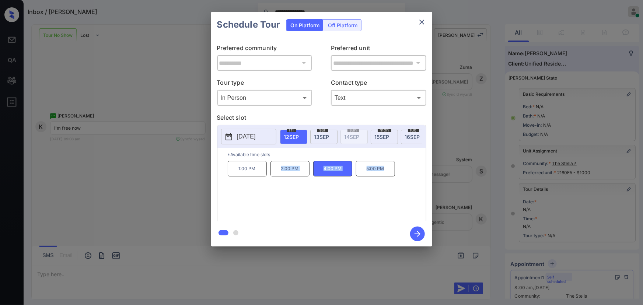
drag, startPoint x: 388, startPoint y: 172, endPoint x: 241, endPoint y: 251, distance: 166.3
click at [278, 169] on div "1:00 PM 2:00 PM 4:00 PM 5:00 PM" at bounding box center [327, 190] width 198 height 59
click at [237, 270] on div at bounding box center [321, 152] width 643 height 305
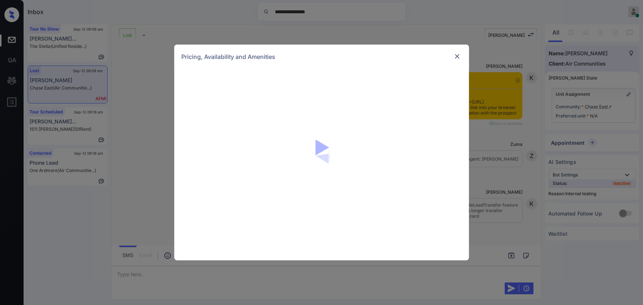
scroll to position [2892, 0]
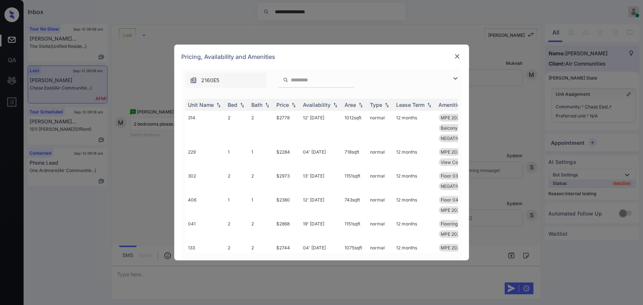
click at [454, 74] on img at bounding box center [455, 78] width 9 height 9
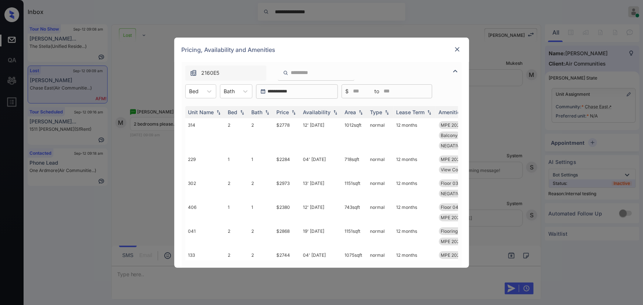
click at [217, 92] on div "**********" at bounding box center [322, 91] width 280 height 14
click at [209, 91] on icon at bounding box center [209, 91] width 4 height 3
drag, startPoint x: 193, startPoint y: 135, endPoint x: 232, endPoint y: 93, distance: 57.6
click at [193, 135] on div "2" at bounding box center [200, 135] width 31 height 13
click at [232, 89] on div at bounding box center [229, 91] width 11 height 8
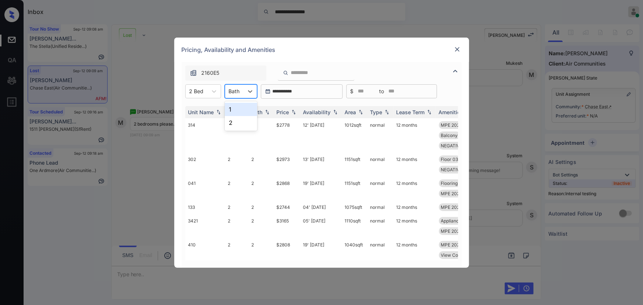
click at [232, 107] on div "1" at bounding box center [241, 109] width 32 height 13
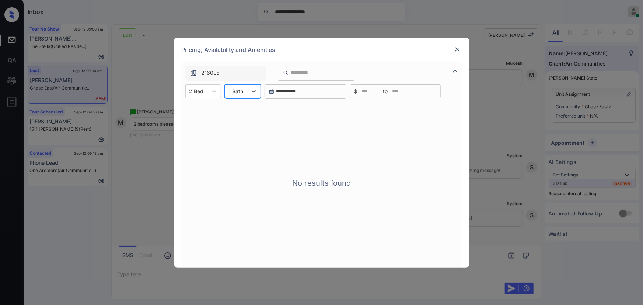
click at [245, 94] on div "1 Bath" at bounding box center [236, 91] width 22 height 11
click at [237, 125] on div "2" at bounding box center [243, 122] width 36 height 13
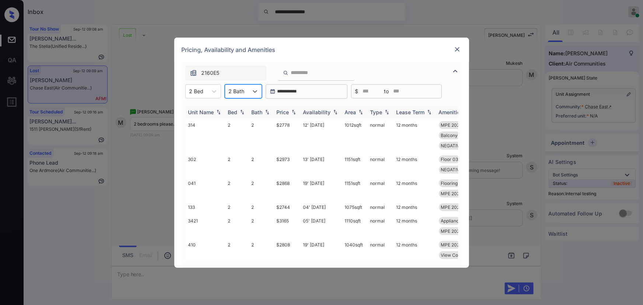
click at [291, 112] on img at bounding box center [293, 111] width 7 height 5
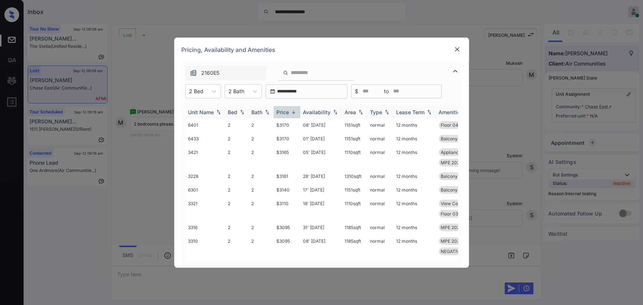
click at [291, 112] on img at bounding box center [293, 112] width 7 height 6
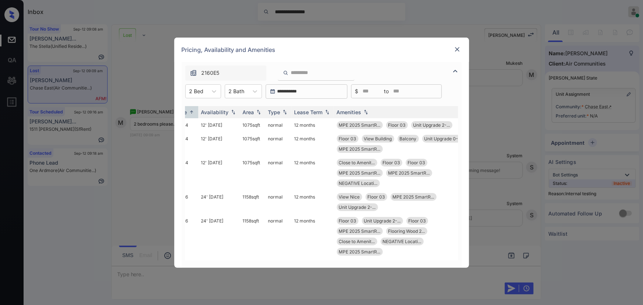
scroll to position [0, 108]
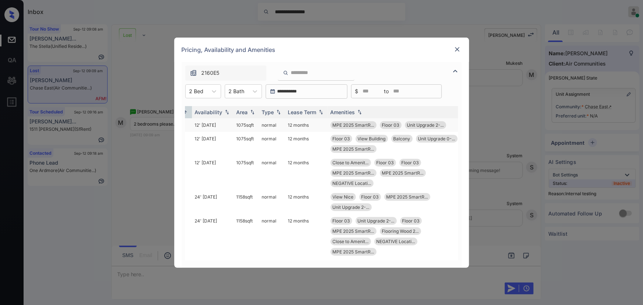
copy td "1075 sqft"
drag, startPoint x: 258, startPoint y: 124, endPoint x: 236, endPoint y: 122, distance: 21.8
click at [236, 123] on td "1075 sqft" at bounding box center [246, 125] width 25 height 14
click at [241, 125] on td "1075 sqft" at bounding box center [246, 125] width 25 height 14
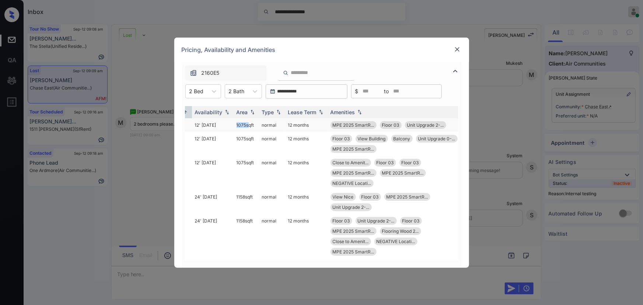
click at [241, 125] on td "1075 sqft" at bounding box center [246, 125] width 25 height 14
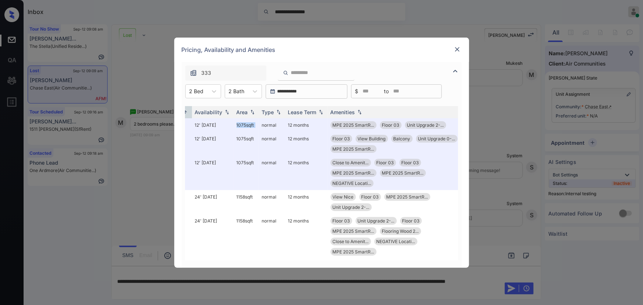
click at [457, 48] on img at bounding box center [457, 49] width 7 height 7
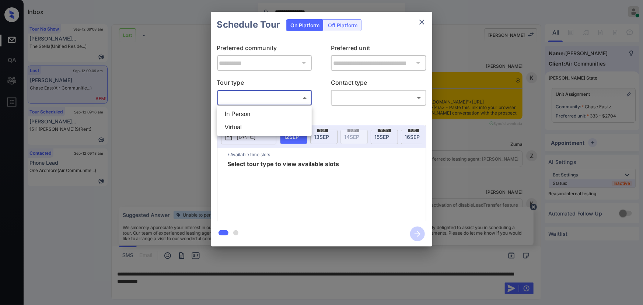
scroll to position [2512, 0]
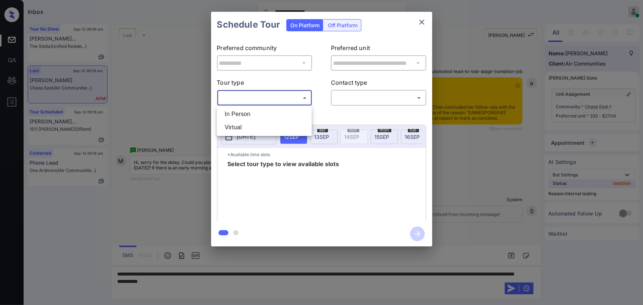
click at [255, 117] on li "In Person" at bounding box center [264, 114] width 91 height 13
type input "********"
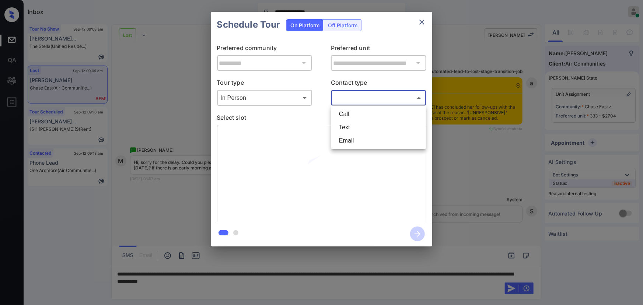
click at [362, 101] on body "**********" at bounding box center [321, 152] width 643 height 305
click at [348, 126] on li "Text" at bounding box center [378, 127] width 91 height 13
type input "****"
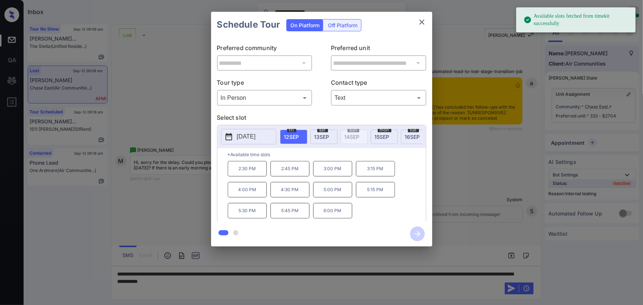
click at [323, 134] on span "[DATE]" at bounding box center [321, 137] width 15 height 6
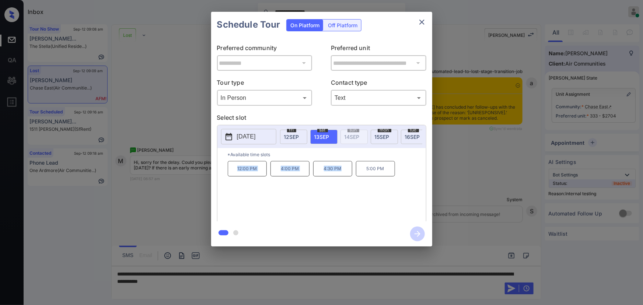
drag, startPoint x: 341, startPoint y: 170, endPoint x: 251, endPoint y: 166, distance: 90.4
click at [243, 166] on div "12:00 PM 4:00 PM 4:30 PM 5:00 PM" at bounding box center [327, 190] width 198 height 59
drag, startPoint x: 360, startPoint y: 164, endPoint x: 378, endPoint y: 169, distance: 18.3
click at [361, 161] on p "*Available time slots" at bounding box center [327, 154] width 198 height 13
drag, startPoint x: 396, startPoint y: 171, endPoint x: 285, endPoint y: 170, distance: 110.9
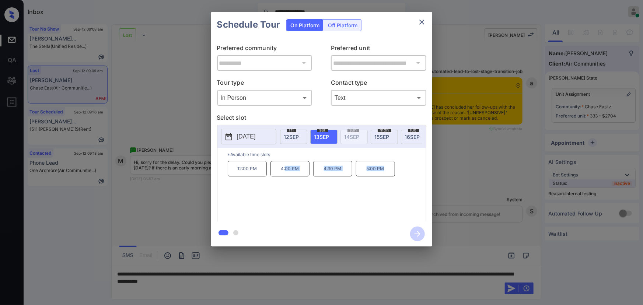
click at [285, 170] on div "12:00 PM 4:00 PM 4:30 PM 5:00 PM" at bounding box center [327, 190] width 198 height 59
click at [310, 175] on div "12:00 PM 4:00 PM 4:30 PM 5:00 PM" at bounding box center [327, 190] width 198 height 59
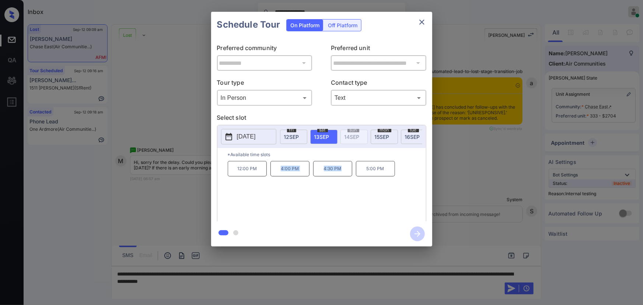
copy div "4:00 PM 4:30 PM"
drag, startPoint x: 344, startPoint y: 170, endPoint x: 278, endPoint y: 170, distance: 65.6
click at [278, 170] on div "12:00 PM 4:00 PM 4:30 PM 5:00 PM" at bounding box center [327, 190] width 198 height 59
click at [290, 280] on div at bounding box center [321, 152] width 643 height 305
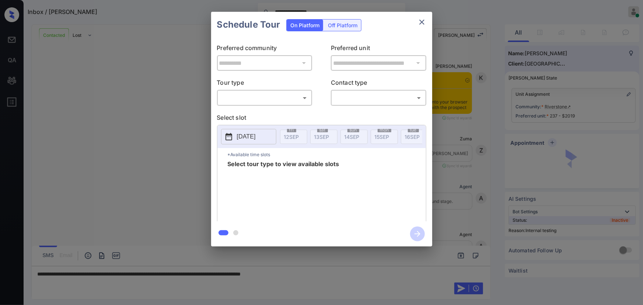
scroll to position [3833, 0]
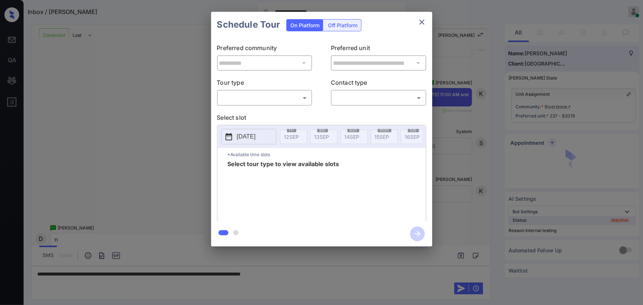
click at [268, 99] on body "**********" at bounding box center [321, 152] width 643 height 305
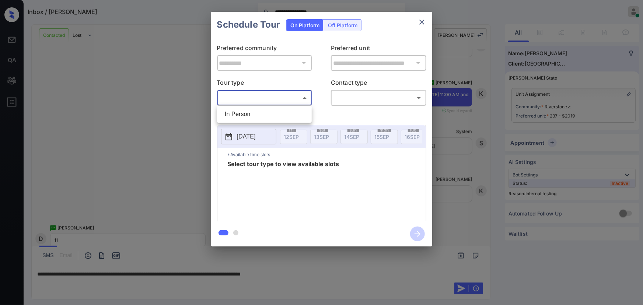
click at [260, 113] on li "In Person" at bounding box center [264, 114] width 91 height 13
type input "********"
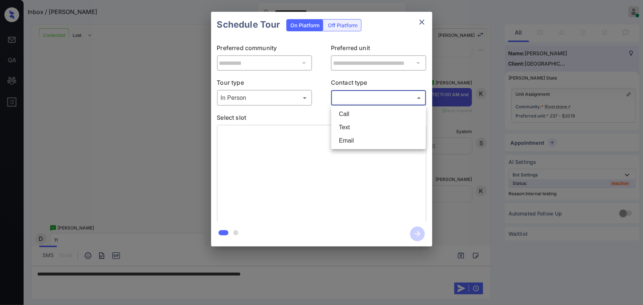
click at [364, 99] on body "**********" at bounding box center [321, 152] width 643 height 305
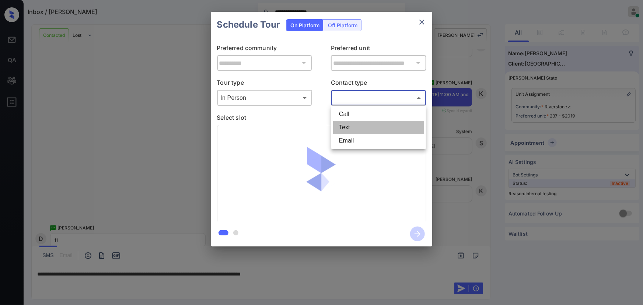
click at [350, 125] on li "Text" at bounding box center [378, 127] width 91 height 13
type input "****"
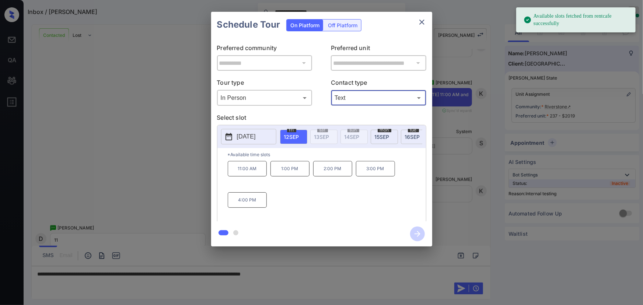
click at [241, 171] on p "11:00 AM" at bounding box center [247, 168] width 39 height 15
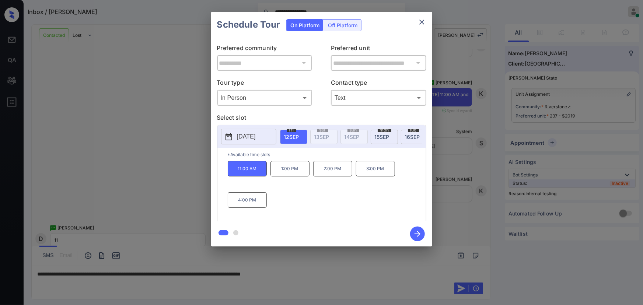
click at [330, 277] on div at bounding box center [321, 152] width 643 height 305
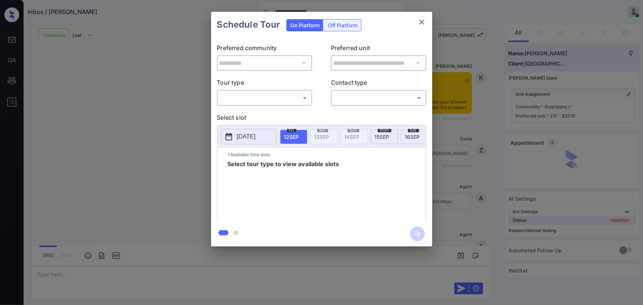
scroll to position [3833, 0]
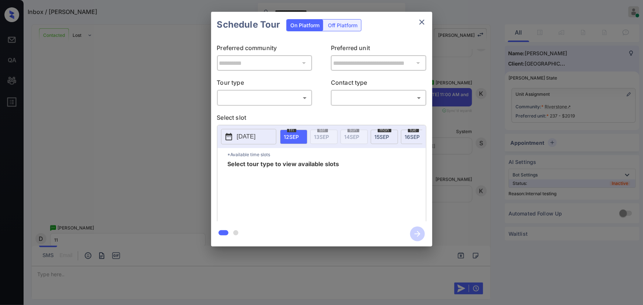
click at [274, 94] on body "**********" at bounding box center [321, 152] width 643 height 305
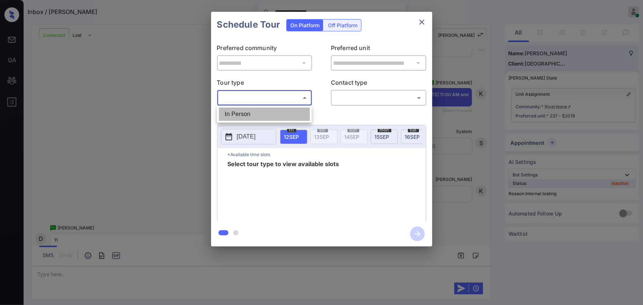
drag, startPoint x: 262, startPoint y: 113, endPoint x: 349, endPoint y: 108, distance: 87.2
click at [263, 113] on li "In Person" at bounding box center [264, 114] width 91 height 13
type input "********"
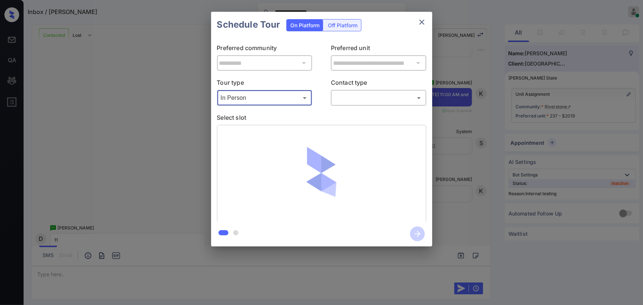
click at [370, 98] on body "**********" at bounding box center [321, 152] width 643 height 305
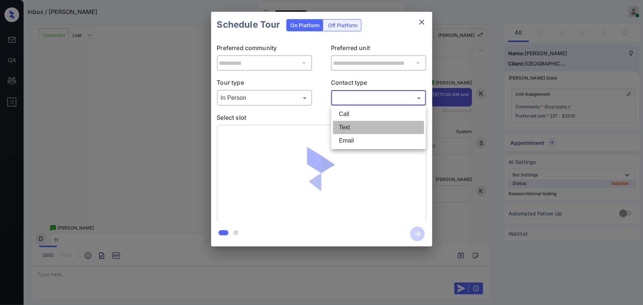
click at [351, 125] on li "Text" at bounding box center [378, 127] width 91 height 13
type input "****"
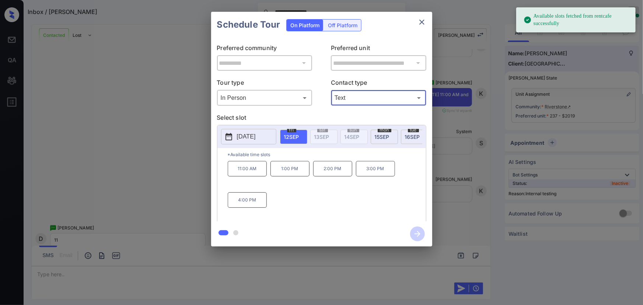
click at [288, 135] on span "[DATE]" at bounding box center [291, 137] width 15 height 6
click at [248, 173] on p "11:00 AM" at bounding box center [247, 168] width 39 height 15
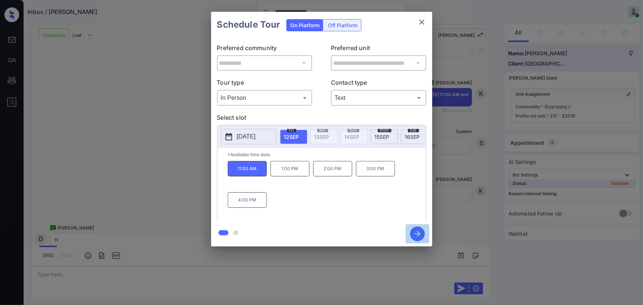
click at [415, 236] on icon "button" at bounding box center [417, 234] width 15 height 15
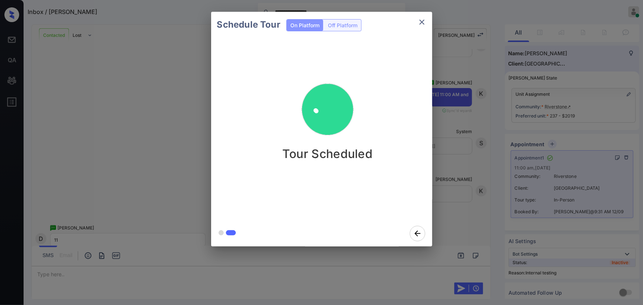
drag, startPoint x: 82, startPoint y: 97, endPoint x: 80, endPoint y: 86, distance: 11.3
click at [80, 86] on div "Schedule Tour On Platform Off Platform Tour Scheduled" at bounding box center [321, 129] width 643 height 258
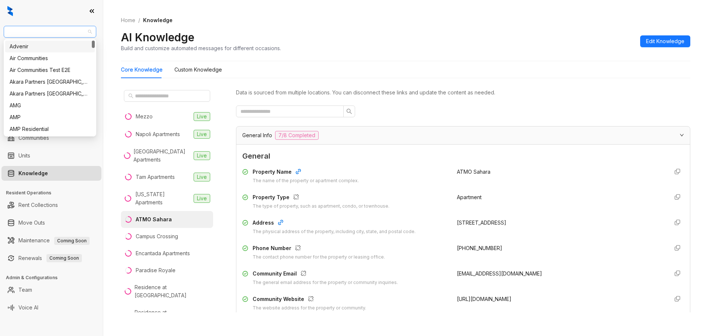
drag, startPoint x: 39, startPoint y: 29, endPoint x: 4, endPoint y: 33, distance: 35.2
click at [4, 33] on div "AMG" at bounding box center [50, 32] width 92 height 12
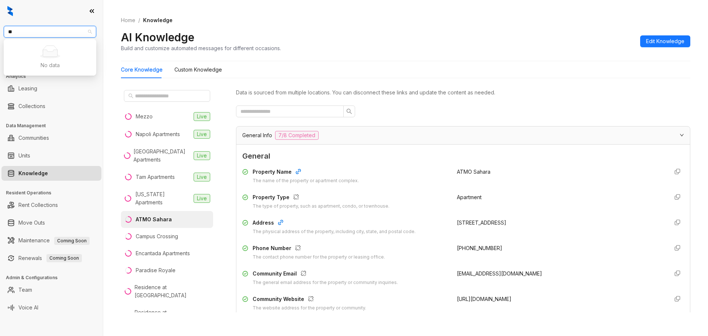
type input "***"
drag, startPoint x: 52, startPoint y: 30, endPoint x: 0, endPoint y: 31, distance: 52.3
click at [0, 31] on div "*** AMG Leasing Leads Analytics Leasing Collections Data Management Communities…" at bounding box center [51, 168] width 103 height 336
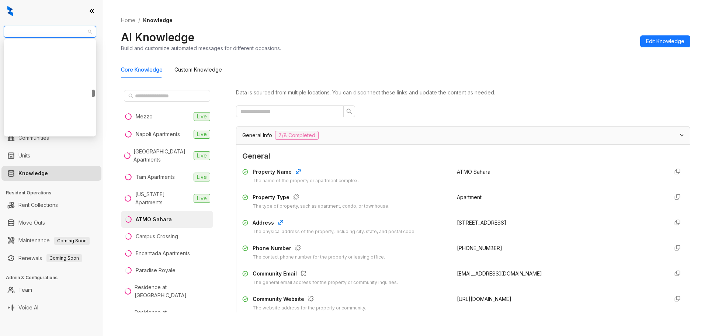
scroll to position [1132, 0]
drag, startPoint x: 94, startPoint y: 64, endPoint x: 94, endPoint y: 164, distance: 99.5
click at [94, 164] on body "AMG Leasing Leads Analytics Leasing Collections Data Management Communities Uni…" at bounding box center [354, 168] width 708 height 336
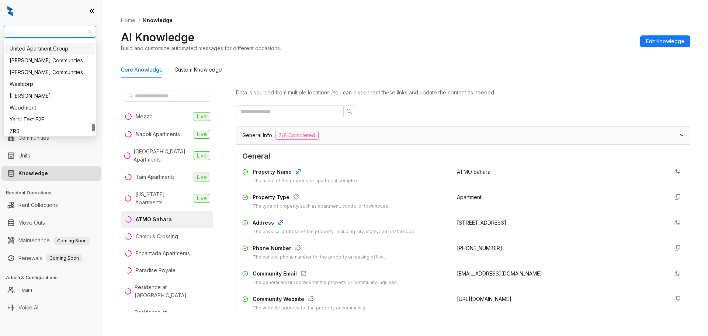
click at [36, 48] on div "United Apartment Group" at bounding box center [50, 49] width 81 height 8
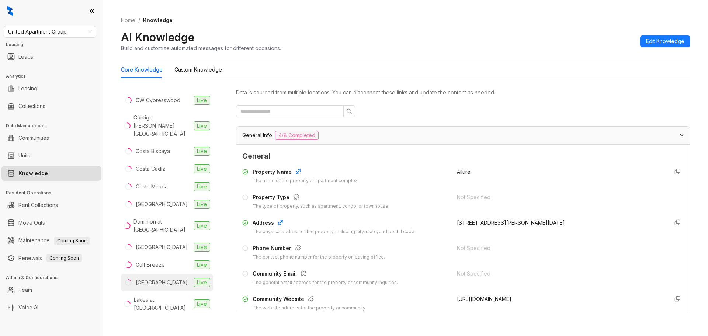
scroll to position [270, 0]
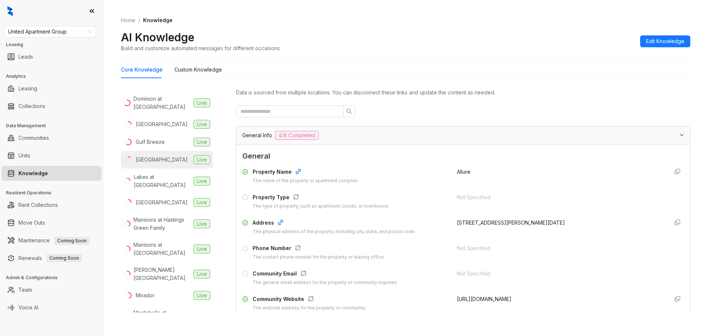
click at [155, 156] on div "[GEOGRAPHIC_DATA]" at bounding box center [162, 160] width 52 height 8
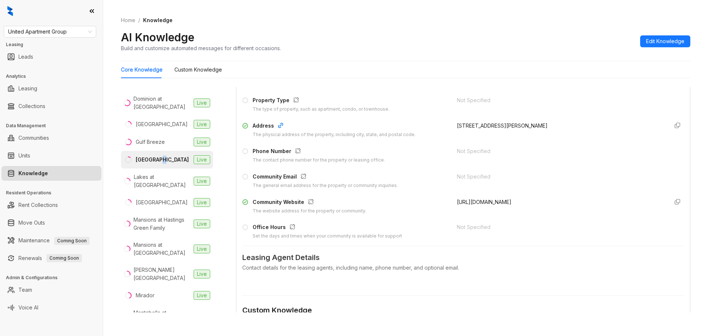
scroll to position [69, 0]
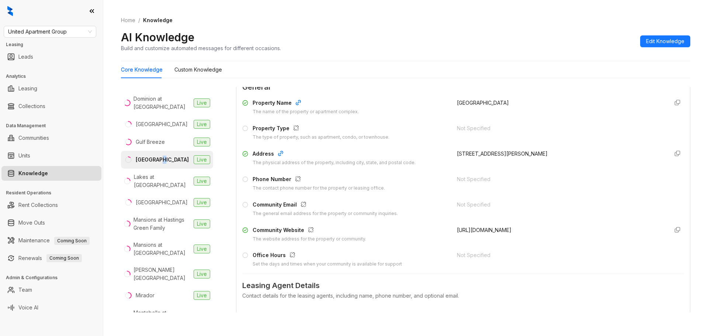
copy span "[URL][DOMAIN_NAME]"
drag, startPoint x: 526, startPoint y: 228, endPoint x: 448, endPoint y: 228, distance: 78.5
click at [448, 228] on div "Community Website The website address for the property or community. [URL][DOMA…" at bounding box center [462, 234] width 441 height 17
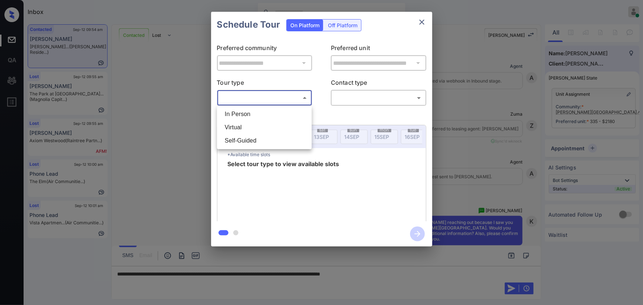
scroll to position [3399, 0]
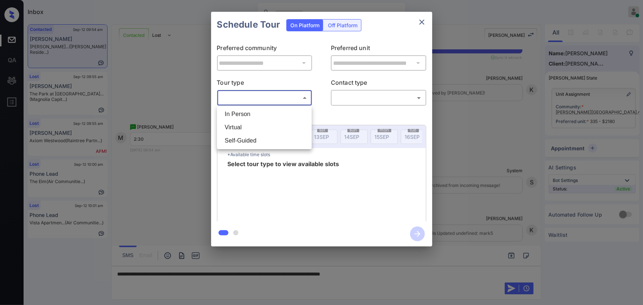
click at [251, 121] on li "Virtual" at bounding box center [264, 127] width 91 height 13
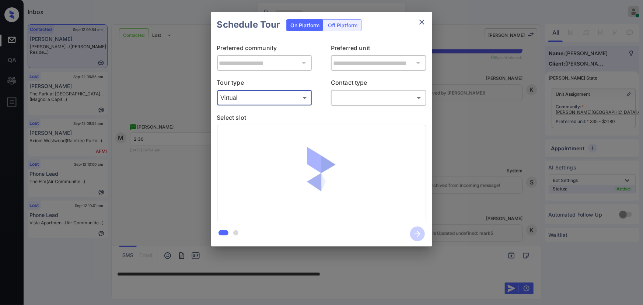
click at [275, 98] on body "Inbox [PERSON_NAME] Online Set yourself offline Set yourself on break Profile S…" at bounding box center [321, 152] width 643 height 305
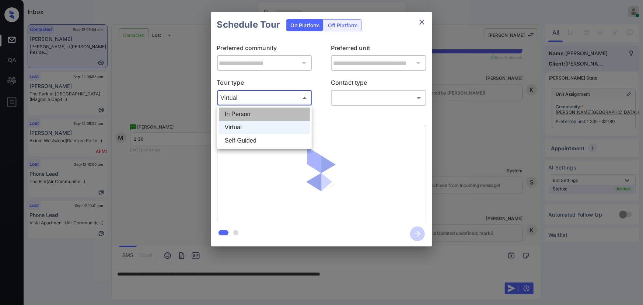
drag, startPoint x: 247, startPoint y: 110, endPoint x: 297, endPoint y: 116, distance: 50.4
click at [247, 110] on li "In Person" at bounding box center [264, 114] width 91 height 13
type input "********"
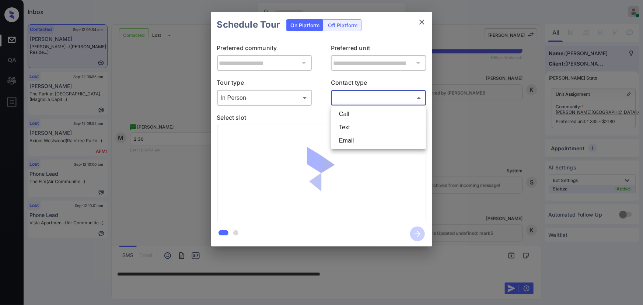
drag, startPoint x: 372, startPoint y: 92, endPoint x: 361, endPoint y: 110, distance: 20.5
click at [372, 93] on body "Inbox Kenneth Umali Online Set yourself offline Set yourself on break Profile S…" at bounding box center [321, 152] width 643 height 305
click at [342, 127] on li "Text" at bounding box center [378, 127] width 91 height 13
type input "****"
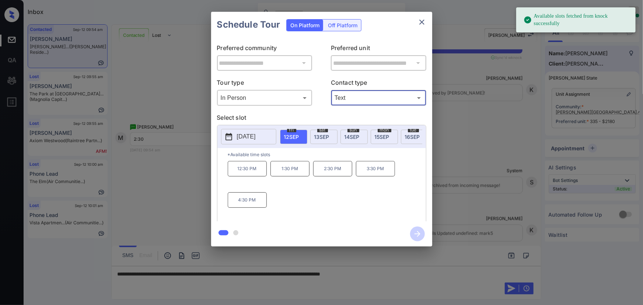
click at [328, 131] on div "sat 13 SEP" at bounding box center [323, 137] width 27 height 14
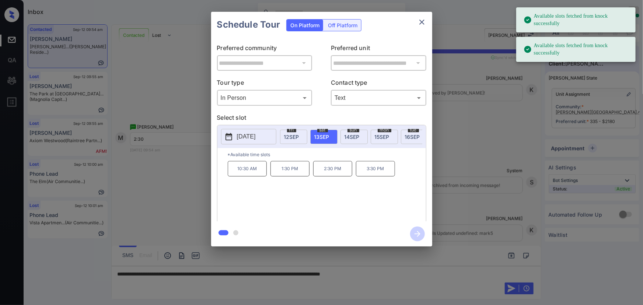
click at [339, 171] on p "2:30 PM" at bounding box center [332, 168] width 39 height 15
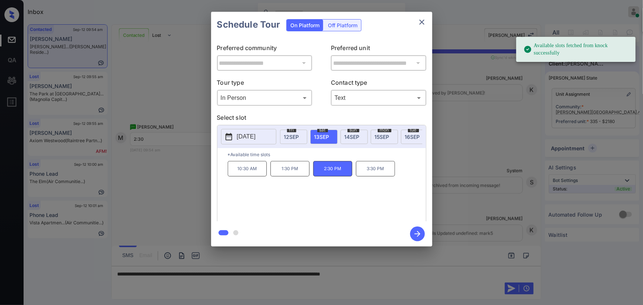
click at [402, 272] on div at bounding box center [321, 152] width 643 height 305
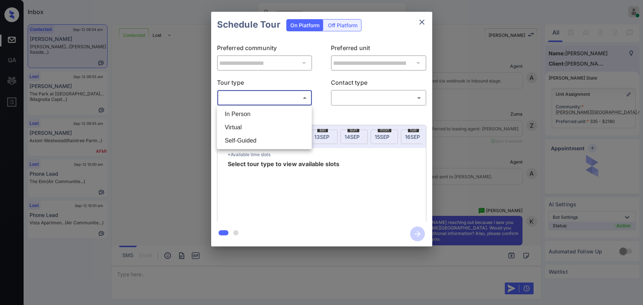
click at [255, 99] on body "Inbox [PERSON_NAME] Online Set yourself offline Set yourself on break Profile S…" at bounding box center [321, 152] width 643 height 305
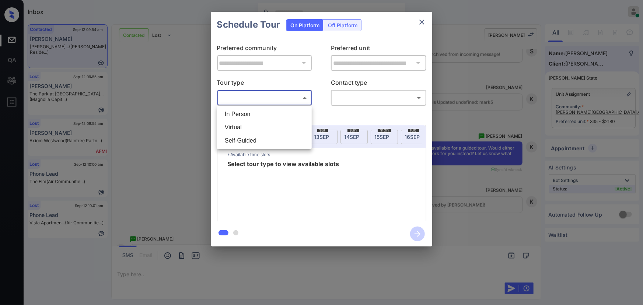
drag, startPoint x: 248, startPoint y: 115, endPoint x: 326, endPoint y: 106, distance: 78.6
click at [248, 114] on li "In Person" at bounding box center [264, 114] width 91 height 13
type input "********"
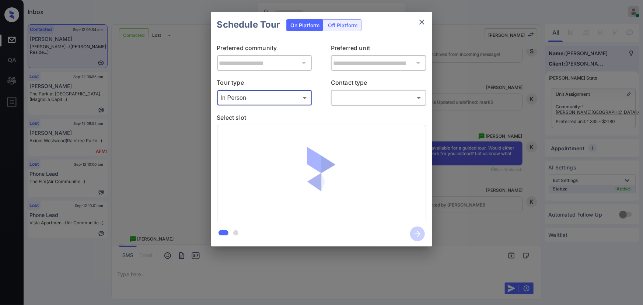
click at [366, 101] on body "Inbox [PERSON_NAME] Online Set yourself offline Set yourself on break Profile S…" at bounding box center [321, 152] width 643 height 305
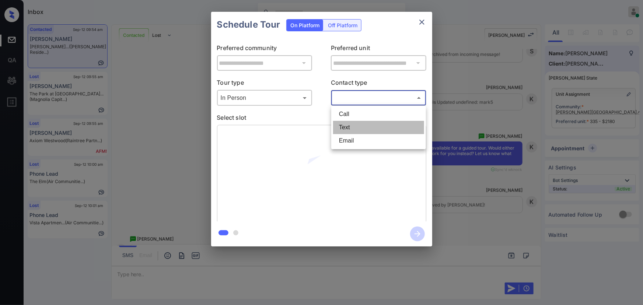
click at [350, 125] on li "Text" at bounding box center [378, 127] width 91 height 13
type input "****"
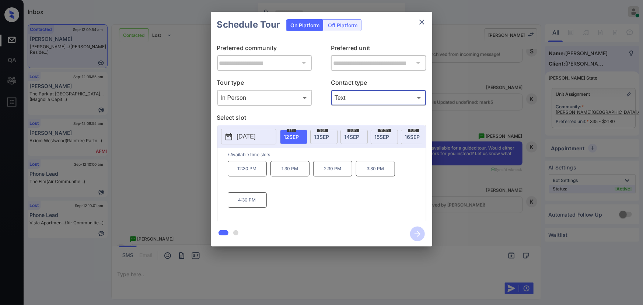
click at [324, 134] on span "[DATE]" at bounding box center [321, 137] width 15 height 6
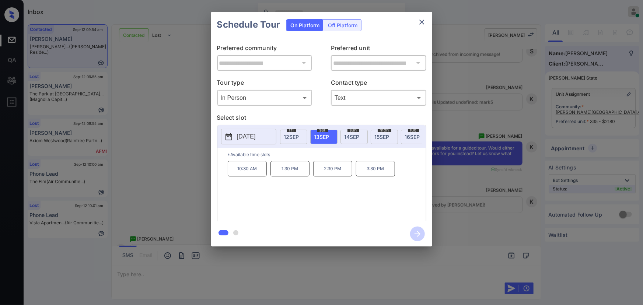
click at [334, 173] on p "2:30 PM" at bounding box center [332, 168] width 39 height 15
click at [420, 233] on icon "button" at bounding box center [417, 234] width 15 height 15
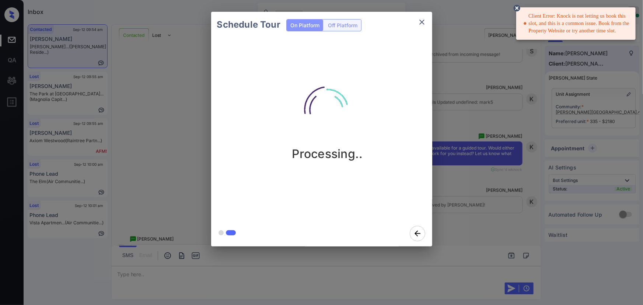
click at [581, 27] on div "Client Error: Knock is not letting us book this slot, and this is a common issu…" at bounding box center [577, 24] width 106 height 28
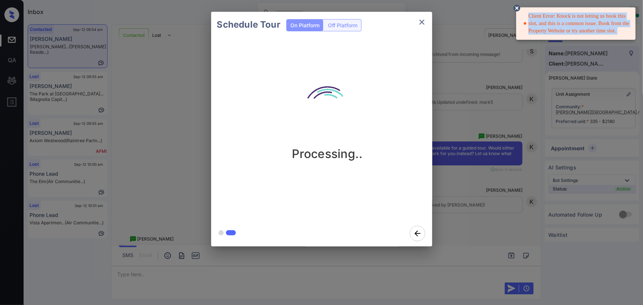
click at [581, 27] on div "Client Error: Knock is not letting us book this slot, and this is a common issu…" at bounding box center [577, 24] width 106 height 28
copy div "Client Error: Knock is not letting us book this slot, and this is a common issu…"
click at [519, 7] on icon at bounding box center [517, 8] width 7 height 7
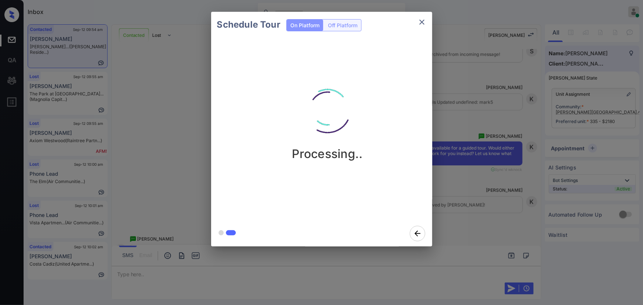
click at [422, 24] on icon "close" at bounding box center [421, 22] width 9 height 9
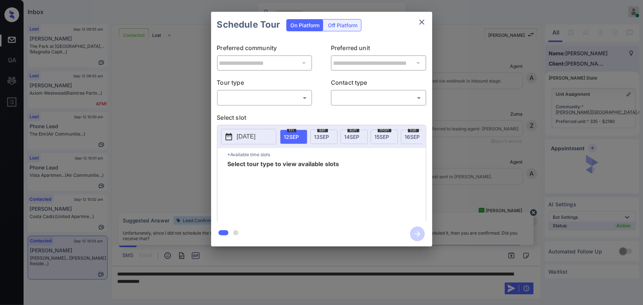
scroll to position [3287, 0]
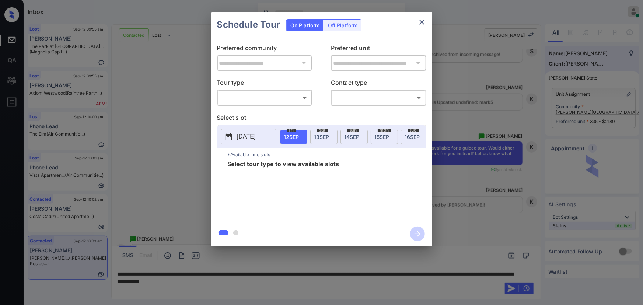
click at [257, 95] on body "Inbox [PERSON_NAME] Online Set yourself offline Set yourself on break Profile S…" at bounding box center [321, 152] width 643 height 305
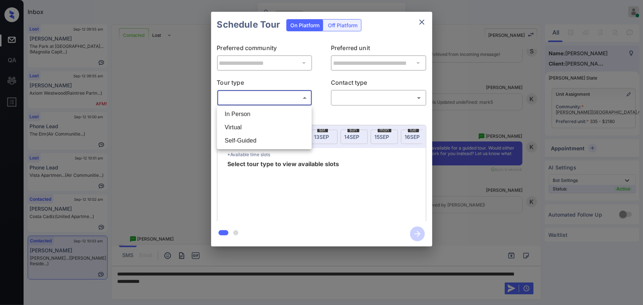
click at [243, 121] on li "Virtual" at bounding box center [264, 127] width 91 height 13
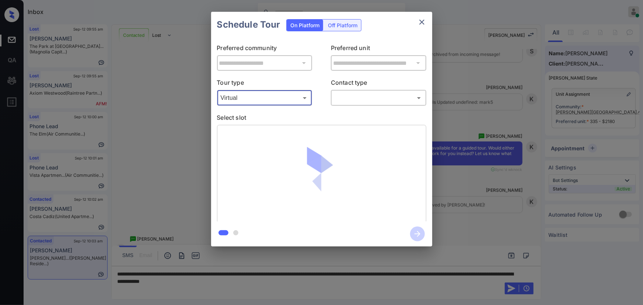
click at [265, 94] on body "Inbox [PERSON_NAME] Online Set yourself offline Set yourself on break Profile S…" at bounding box center [321, 152] width 643 height 305
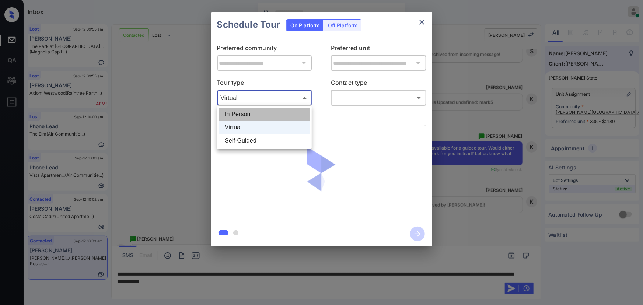
drag, startPoint x: 252, startPoint y: 113, endPoint x: 303, endPoint y: 112, distance: 50.9
click at [254, 113] on li "In Person" at bounding box center [264, 114] width 91 height 13
type input "********"
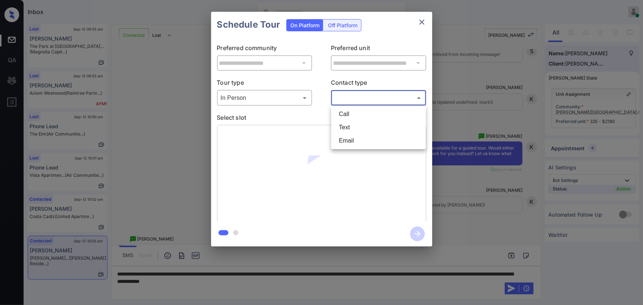
click at [359, 100] on body "Inbox [PERSON_NAME] Online Set yourself offline Set yourself on break Profile S…" at bounding box center [321, 152] width 643 height 305
click at [346, 126] on li "Text" at bounding box center [378, 127] width 91 height 13
type input "****"
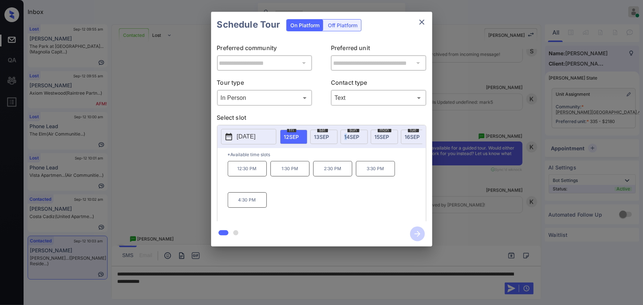
click at [348, 133] on div "[DATE]" at bounding box center [353, 137] width 27 height 14
drag, startPoint x: 262, startPoint y: 200, endPoint x: 275, endPoint y: 173, distance: 30.0
click at [275, 173] on div "12:30 PM 1:30 PM 2:30 PM 3:30 PM 4:30 PM" at bounding box center [327, 190] width 198 height 59
click at [350, 134] on span "[DATE]" at bounding box center [352, 137] width 15 height 6
copy div "1:30 PM 2:30 PM 3:30 PM"
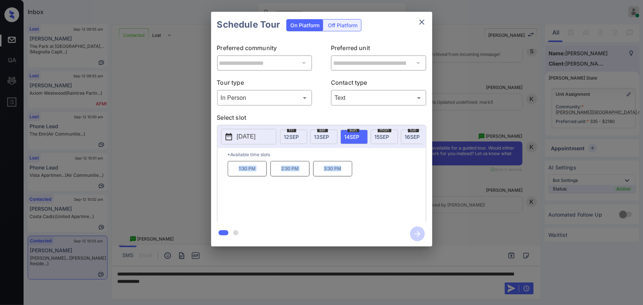
drag, startPoint x: 347, startPoint y: 172, endPoint x: 231, endPoint y: 169, distance: 116.1
click at [231, 169] on div "1:30 PM 2:30 PM 3:30 PM" at bounding box center [327, 190] width 198 height 59
click at [260, 282] on div at bounding box center [321, 152] width 643 height 305
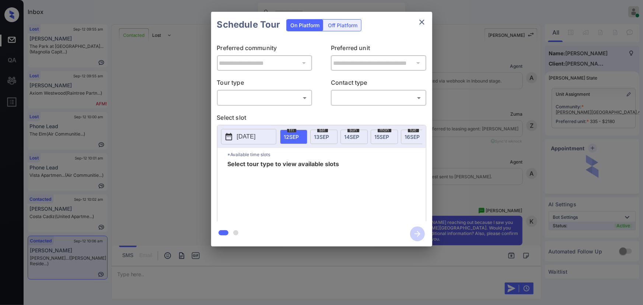
scroll to position [3445, 0]
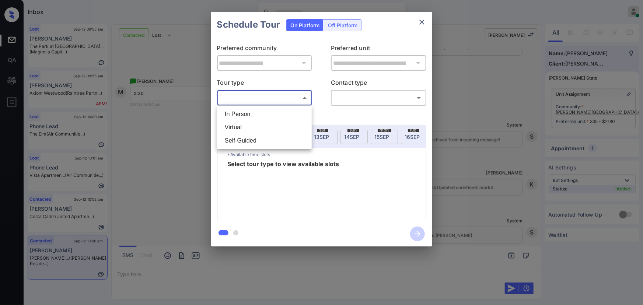
click at [265, 98] on body "Inbox Kenneth Umali Online Set yourself offline Set yourself on break Profile S…" at bounding box center [321, 152] width 643 height 305
drag, startPoint x: 252, startPoint y: 114, endPoint x: 274, endPoint y: 112, distance: 21.5
click at [254, 114] on li "In Person" at bounding box center [264, 114] width 91 height 13
type input "********"
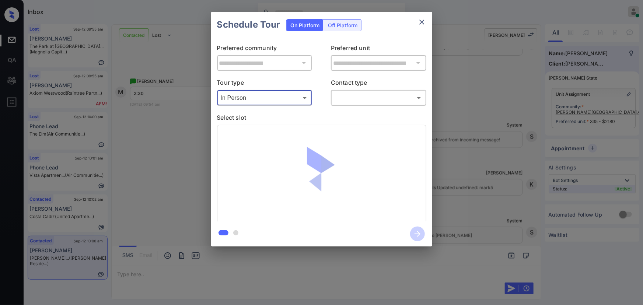
click at [352, 96] on body "Inbox Kenneth Umali Online Set yourself offline Set yourself on break Profile S…" at bounding box center [321, 152] width 643 height 305
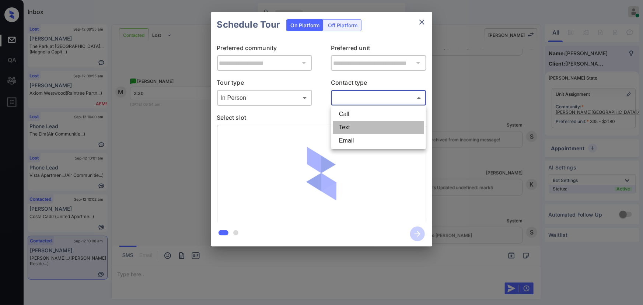
click at [342, 127] on li "Text" at bounding box center [378, 127] width 91 height 13
type input "****"
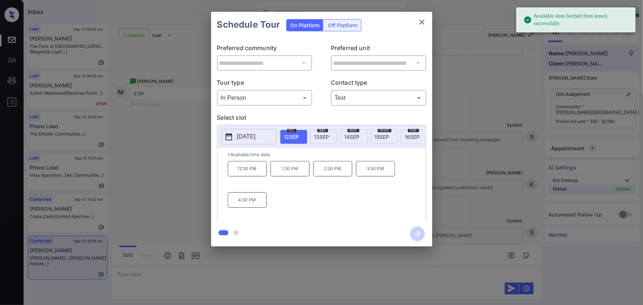
click at [317, 135] on span "13 SEP" at bounding box center [321, 137] width 15 height 6
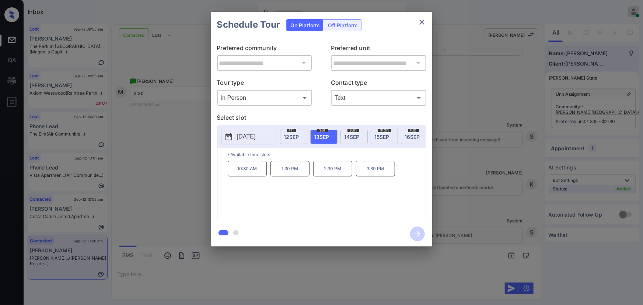
click at [328, 170] on p "2:30 PM" at bounding box center [332, 168] width 39 height 15
click at [419, 234] on icon "button" at bounding box center [418, 234] width 6 height 6
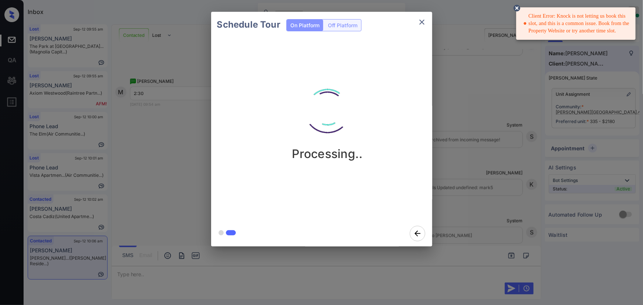
drag, startPoint x: 615, startPoint y: 31, endPoint x: 534, endPoint y: 19, distance: 81.6
click at [534, 19] on div "Client Error: Knock is not letting us book this slot, and this is a common issu…" at bounding box center [577, 24] width 106 height 28
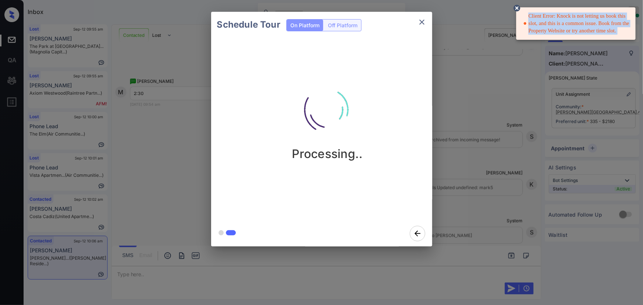
click at [534, 18] on div "Client Error: Knock is not letting us book this slot, and this is a common issu…" at bounding box center [577, 24] width 106 height 28
copy div "Client Error: Knock is not letting us book this slot, and this is a common issu…"
click at [420, 21] on icon "close" at bounding box center [421, 22] width 9 height 9
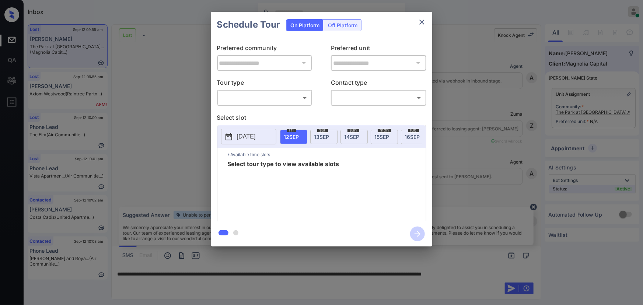
scroll to position [3354, 0]
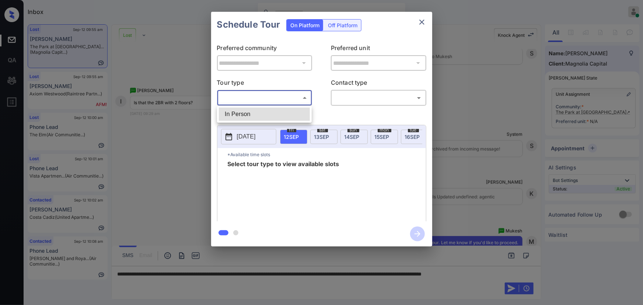
click at [255, 98] on body "Inbox [PERSON_NAME] Online Set yourself offline Set yourself on break Profile S…" at bounding box center [321, 152] width 643 height 305
drag, startPoint x: 252, startPoint y: 111, endPoint x: 335, endPoint y: 103, distance: 84.0
click at [256, 110] on li "In Person" at bounding box center [264, 114] width 91 height 13
type input "********"
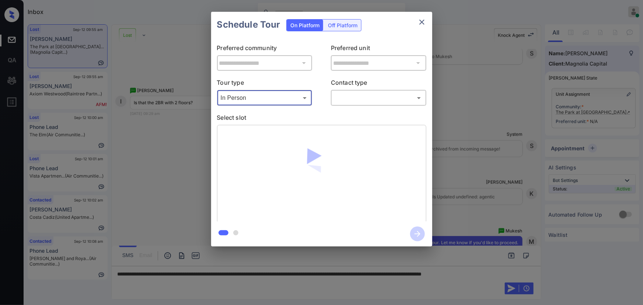
click at [354, 101] on body "Inbox [PERSON_NAME] Online Set yourself offline Set yourself on break Profile S…" at bounding box center [321, 152] width 643 height 305
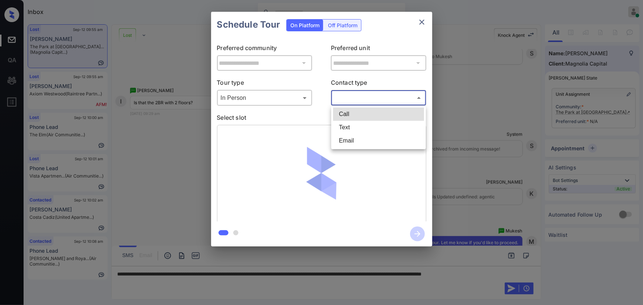
click at [347, 123] on li "Text" at bounding box center [378, 127] width 91 height 13
type input "****"
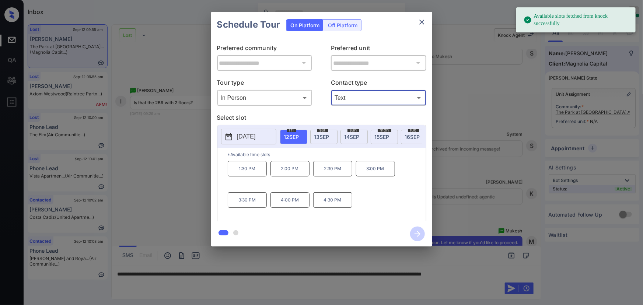
click at [353, 136] on span "[DATE]" at bounding box center [352, 137] width 15 height 6
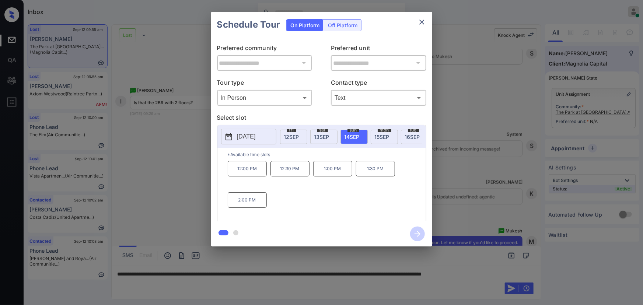
click at [258, 202] on p "2:00 PM" at bounding box center [247, 199] width 39 height 15
copy div "1:00 PM 1:30 PM 2:00 PM"
drag, startPoint x: 262, startPoint y: 202, endPoint x: 321, endPoint y: 174, distance: 64.6
click at [321, 174] on div "12:00 PM 12:30 PM 1:00 PM 1:30 PM 2:00 PM" at bounding box center [327, 190] width 198 height 59
click at [518, 271] on div at bounding box center [321, 152] width 643 height 305
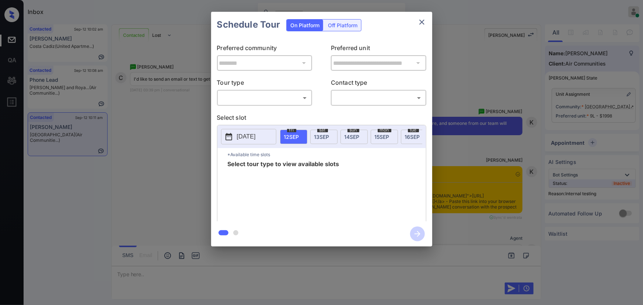
scroll to position [4898, 0]
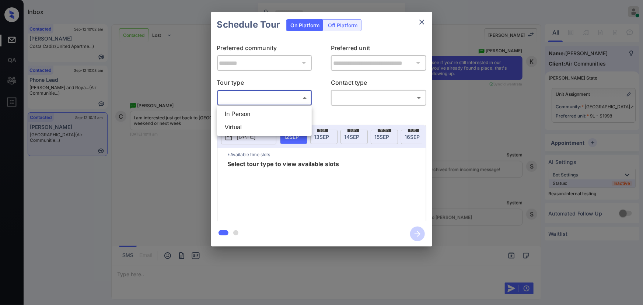
click at [262, 99] on body "Inbox [PERSON_NAME] Online Set yourself offline Set yourself on break Profile S…" at bounding box center [321, 152] width 643 height 305
drag, startPoint x: 255, startPoint y: 111, endPoint x: 325, endPoint y: 106, distance: 69.8
click at [255, 111] on li "In Person" at bounding box center [264, 114] width 91 height 13
type input "********"
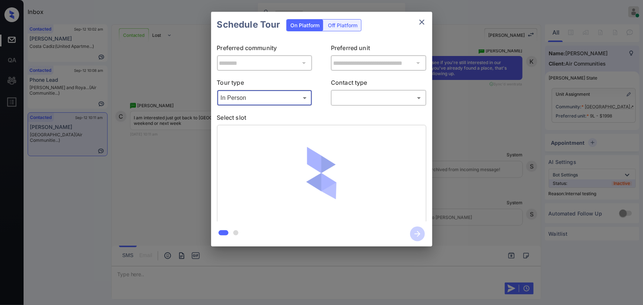
click at [352, 98] on body "Inbox [PERSON_NAME] Online Set yourself offline Set yourself on break Profile S…" at bounding box center [321, 152] width 643 height 305
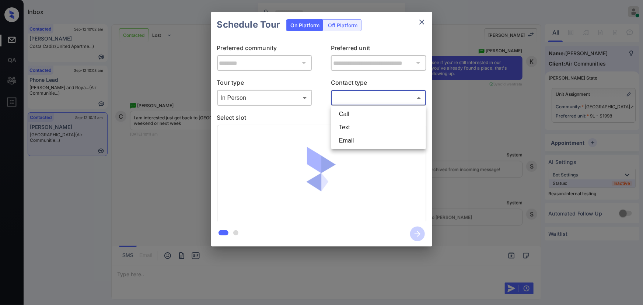
click at [349, 129] on li "Text" at bounding box center [378, 127] width 91 height 13
type input "****"
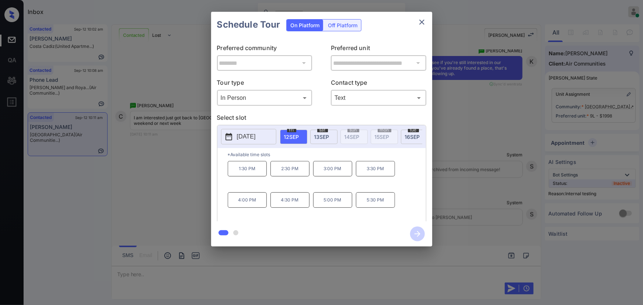
click at [322, 135] on span "[DATE]" at bounding box center [321, 137] width 15 height 6
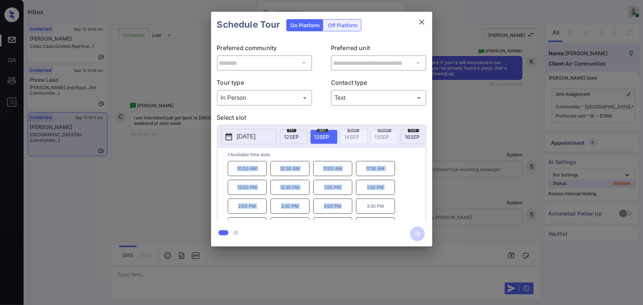
copy div "10:00 AM 10:30 AM 11:00 AM 11:30 AM 12:00 PM 12:30 PM 1:00 PM 1:30 PM 2:00 PM 2…"
drag, startPoint x: 342, startPoint y: 211, endPoint x: 235, endPoint y: 170, distance: 114.4
click at [235, 170] on div "10:00 AM 10:30 AM 11:00 AM 11:30 AM 12:00 PM 12:30 PM 1:00 PM 1:30 PM 2:00 PM 2…" at bounding box center [327, 190] width 198 height 59
click at [221, 271] on div at bounding box center [321, 152] width 643 height 305
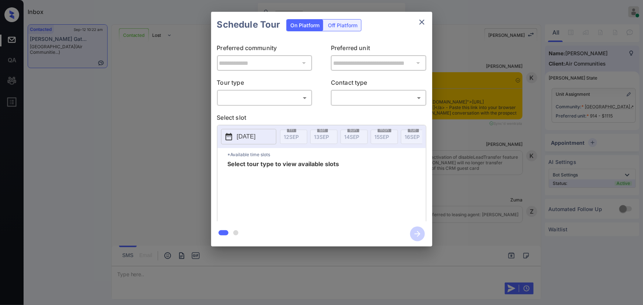
scroll to position [791, 0]
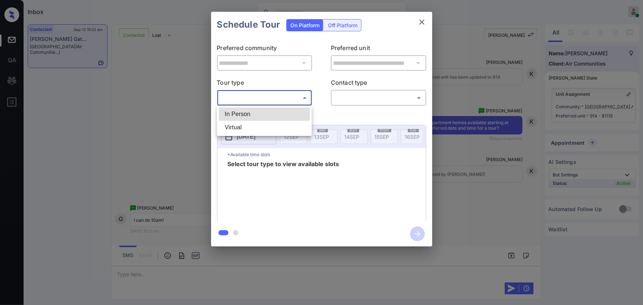
drag, startPoint x: 268, startPoint y: 95, endPoint x: 262, endPoint y: 102, distance: 8.7
click at [266, 92] on body "Inbox [PERSON_NAME] Online Set yourself offline Set yourself on break Profile S…" at bounding box center [321, 152] width 643 height 305
drag, startPoint x: 256, startPoint y: 112, endPoint x: 341, endPoint y: 112, distance: 84.8
click at [258, 112] on li "In Person" at bounding box center [264, 114] width 91 height 13
type input "********"
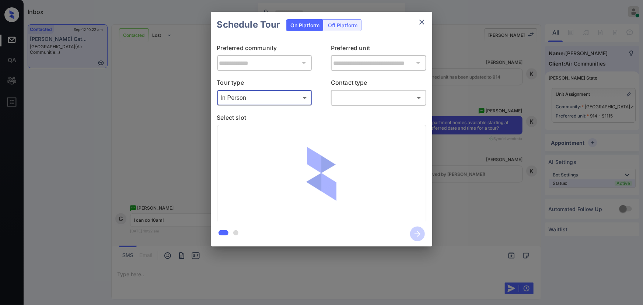
click at [377, 97] on body "Inbox [PERSON_NAME] Online Set yourself offline Set yourself on break Profile S…" at bounding box center [321, 152] width 643 height 305
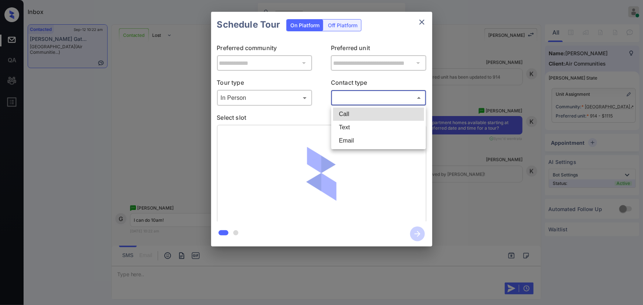
click at [357, 128] on li "Text" at bounding box center [378, 127] width 91 height 13
type input "****"
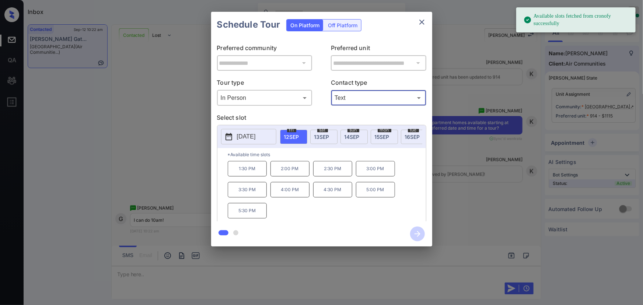
click at [248, 139] on p "[DATE]" at bounding box center [246, 136] width 19 height 9
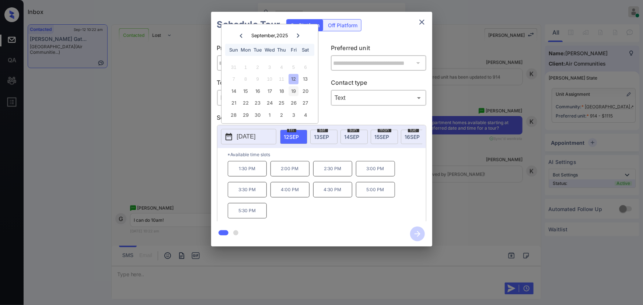
click at [295, 90] on div "19" at bounding box center [294, 91] width 10 height 10
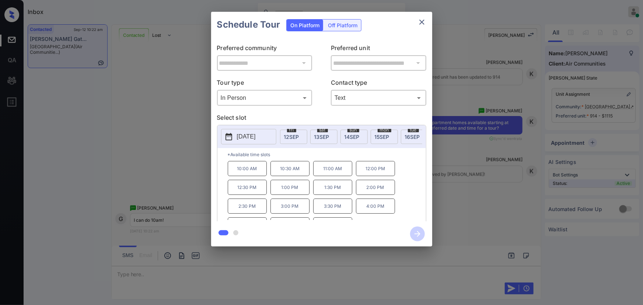
click at [252, 171] on p "10:00 AM" at bounding box center [247, 168] width 39 height 15
click at [339, 269] on div at bounding box center [321, 152] width 643 height 305
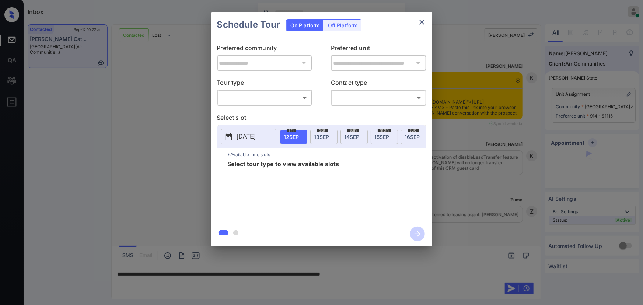
scroll to position [1325, 0]
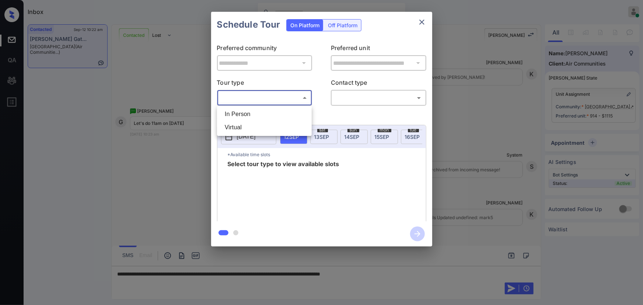
click at [248, 98] on body "Inbox [PERSON_NAME] Online Set yourself offline Set yourself on break Profile S…" at bounding box center [321, 152] width 643 height 305
drag, startPoint x: 243, startPoint y: 115, endPoint x: 324, endPoint y: 108, distance: 80.6
click at [244, 115] on li "In Person" at bounding box center [264, 114] width 91 height 13
type input "********"
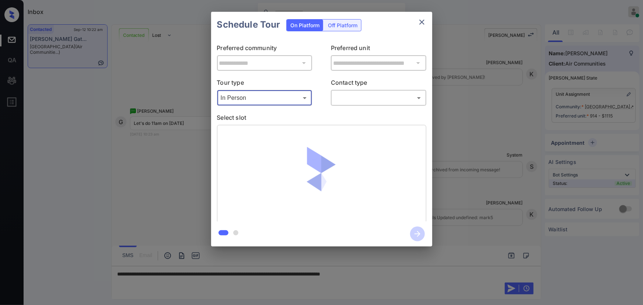
click at [362, 99] on body "Inbox [PERSON_NAME] Online Set yourself offline Set yourself on break Profile S…" at bounding box center [321, 152] width 643 height 305
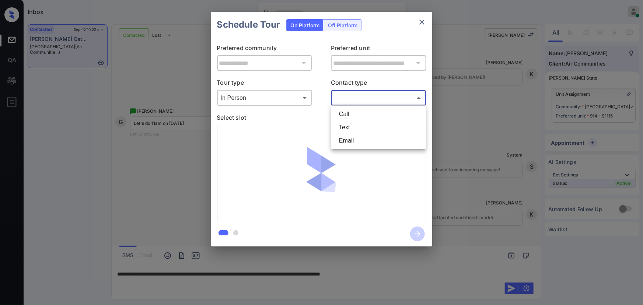
click at [349, 132] on li "Text" at bounding box center [378, 127] width 91 height 13
type input "****"
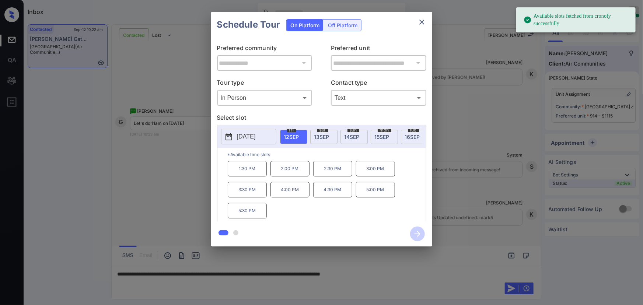
click at [246, 136] on p "[DATE]" at bounding box center [246, 136] width 19 height 9
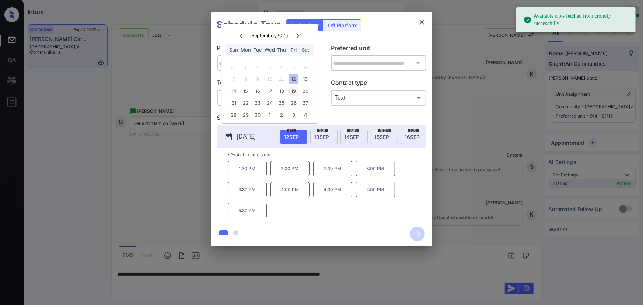
click at [293, 90] on div "19" at bounding box center [294, 91] width 10 height 10
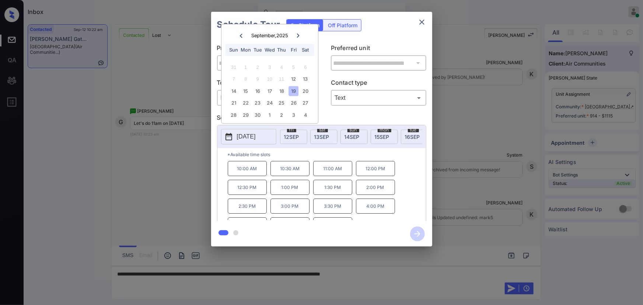
click at [333, 172] on p "11:00 AM" at bounding box center [332, 168] width 39 height 15
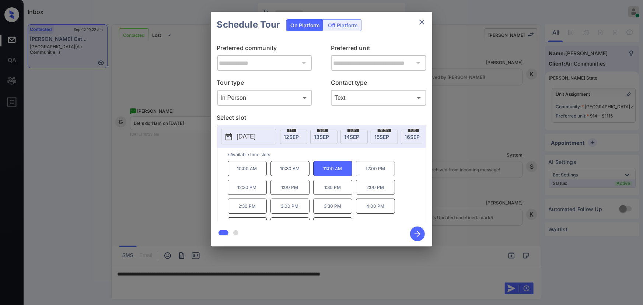
click at [414, 279] on div at bounding box center [321, 152] width 643 height 305
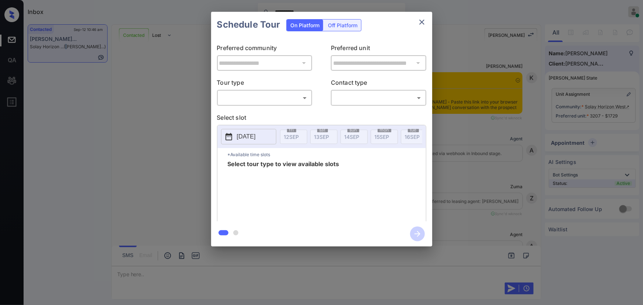
scroll to position [754, 0]
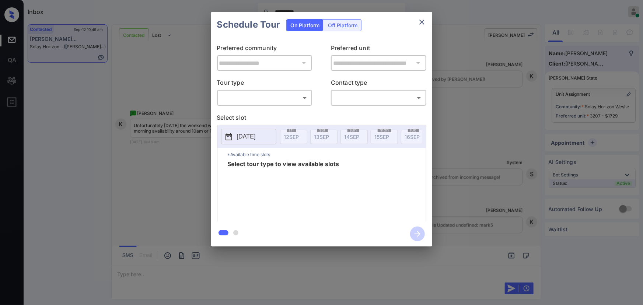
click at [268, 98] on body "**********" at bounding box center [321, 152] width 643 height 305
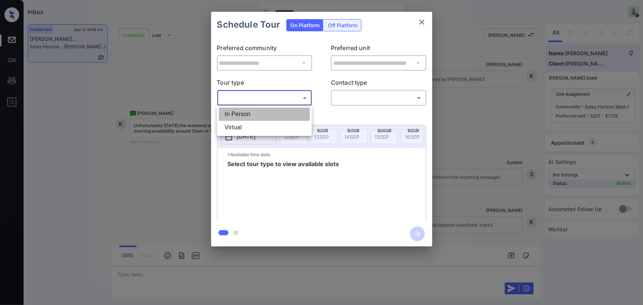
click at [247, 114] on li "In Person" at bounding box center [264, 114] width 91 height 13
type input "********"
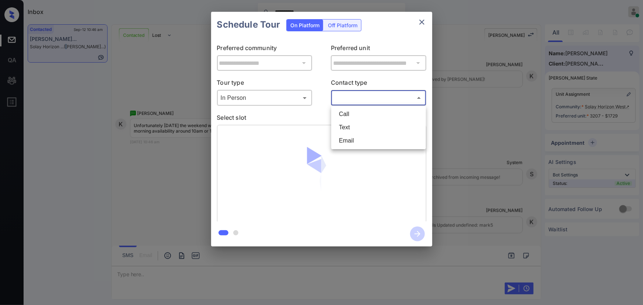
click at [371, 97] on body "**********" at bounding box center [321, 152] width 643 height 305
click at [356, 128] on li "Text" at bounding box center [378, 127] width 91 height 13
type input "****"
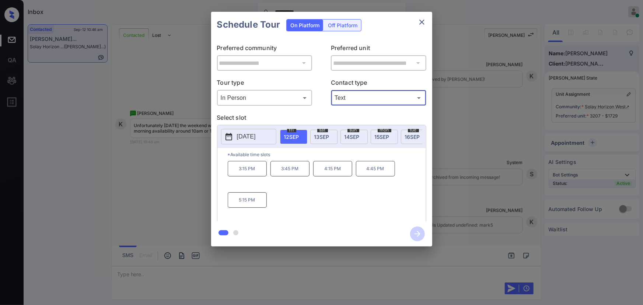
click at [377, 135] on span "[DATE]" at bounding box center [382, 137] width 15 height 6
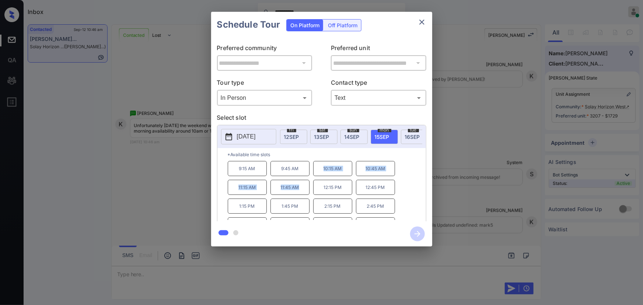
copy div "10:15 AM 10:45 AM 11:15 AM 11:45 AM"
drag, startPoint x: 300, startPoint y: 193, endPoint x: 320, endPoint y: 171, distance: 30.0
click at [320, 171] on div "9:15 AM 9:45 AM 10:15 AM 10:45 AM 11:15 AM 11:45 AM 12:15 PM 12:45 PM 1:15 PM 1…" at bounding box center [327, 190] width 198 height 59
click at [279, 261] on div at bounding box center [321, 152] width 643 height 305
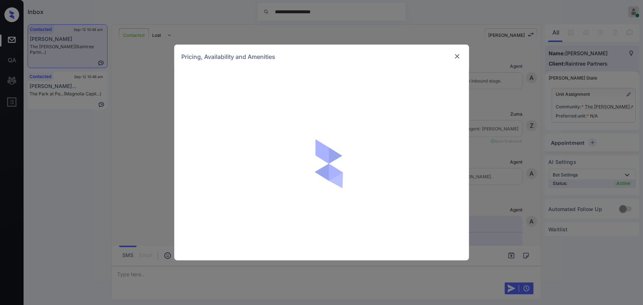
scroll to position [524, 0]
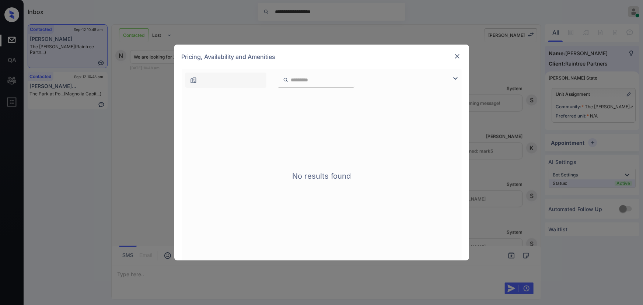
drag, startPoint x: 460, startPoint y: 76, endPoint x: 455, endPoint y: 76, distance: 4.4
click at [456, 76] on div at bounding box center [457, 78] width 9 height 9
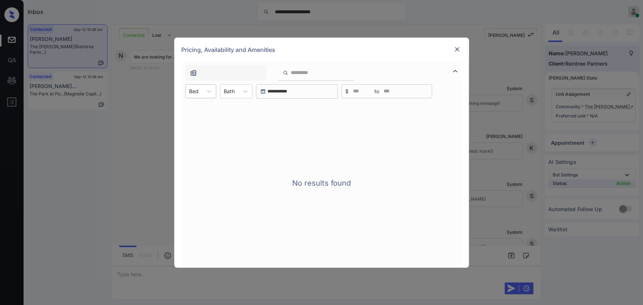
click at [202, 90] on div "Bed" at bounding box center [194, 91] width 17 height 11
drag, startPoint x: 199, startPoint y: 109, endPoint x: 241, endPoint y: 92, distance: 45.5
click at [202, 107] on div "0 Bed" at bounding box center [200, 109] width 31 height 13
click at [241, 92] on div "Bath" at bounding box center [234, 91] width 18 height 11
click at [235, 113] on div "0 Bath" at bounding box center [241, 109] width 32 height 13
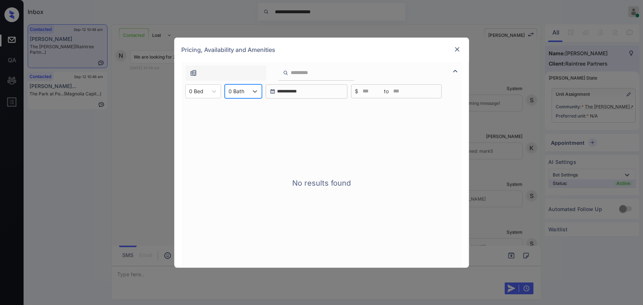
click at [584, 123] on div "**********" at bounding box center [321, 152] width 643 height 305
click at [597, 107] on div "**********" at bounding box center [321, 152] width 643 height 305
click at [459, 49] on img at bounding box center [457, 49] width 7 height 7
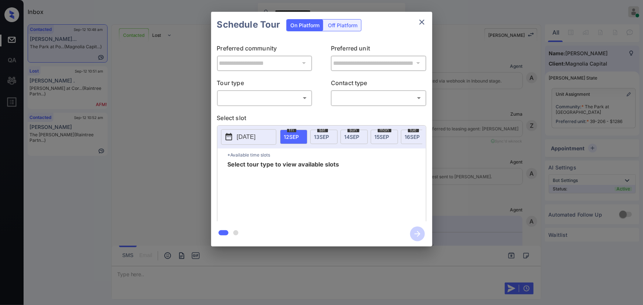
scroll to position [646, 0]
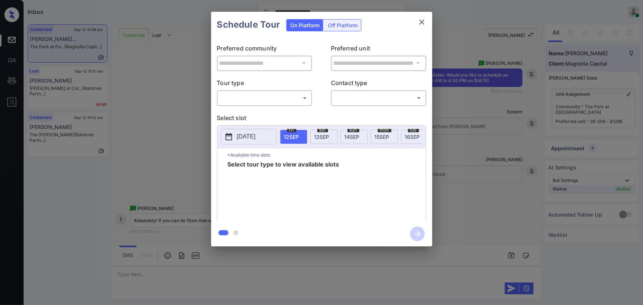
click at [267, 101] on body "**********" at bounding box center [321, 152] width 643 height 305
drag, startPoint x: 261, startPoint y: 112, endPoint x: 321, endPoint y: 107, distance: 60.7
click at [265, 112] on li "In Person" at bounding box center [264, 114] width 91 height 13
type input "********"
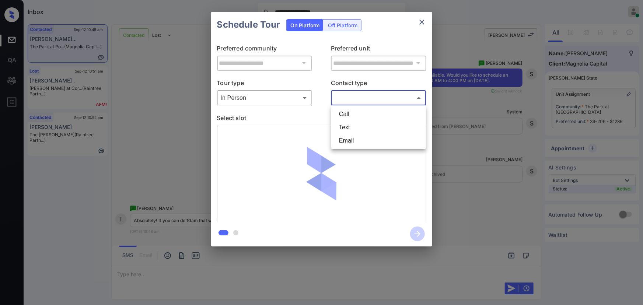
drag, startPoint x: 350, startPoint y: 98, endPoint x: 353, endPoint y: 103, distance: 5.4
click at [350, 98] on body "**********" at bounding box center [321, 152] width 643 height 305
click at [351, 126] on li "Text" at bounding box center [378, 127] width 91 height 13
type input "****"
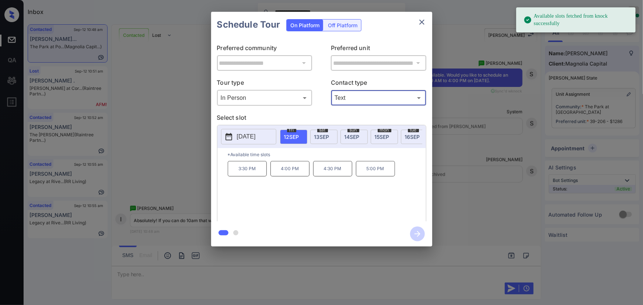
click at [321, 135] on span "[DATE]" at bounding box center [321, 137] width 15 height 6
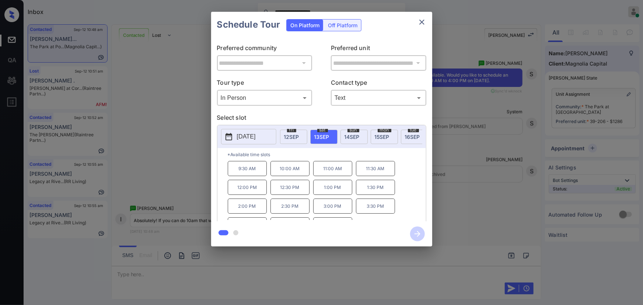
click at [285, 172] on p "10:00 AM" at bounding box center [289, 168] width 39 height 15
click at [412, 277] on div at bounding box center [321, 152] width 643 height 305
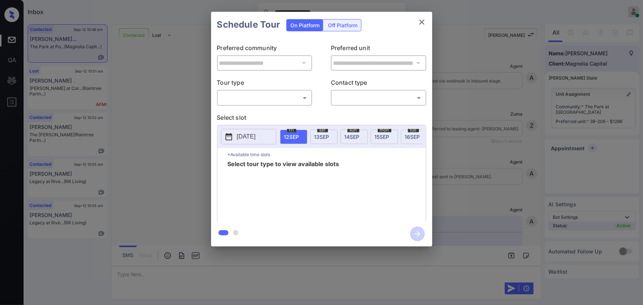
click at [241, 99] on body "**********" at bounding box center [321, 152] width 643 height 305
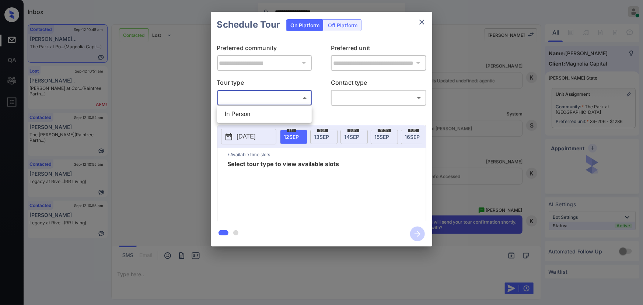
click at [243, 111] on li "In Person" at bounding box center [264, 114] width 91 height 13
type input "********"
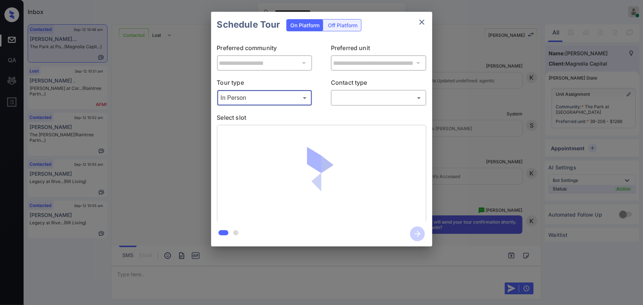
click at [348, 94] on body "**********" at bounding box center [321, 152] width 643 height 305
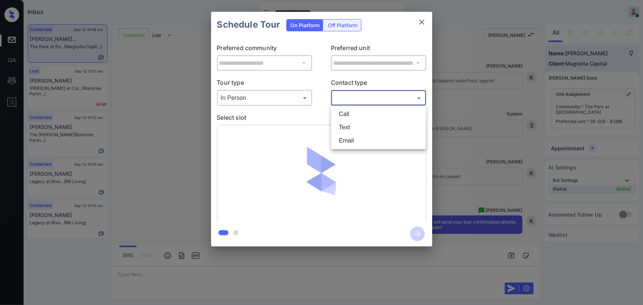
click at [347, 118] on li "Call" at bounding box center [378, 114] width 91 height 13
click at [352, 95] on body "**********" at bounding box center [321, 152] width 643 height 305
click at [353, 128] on li "Text" at bounding box center [378, 127] width 91 height 13
type input "****"
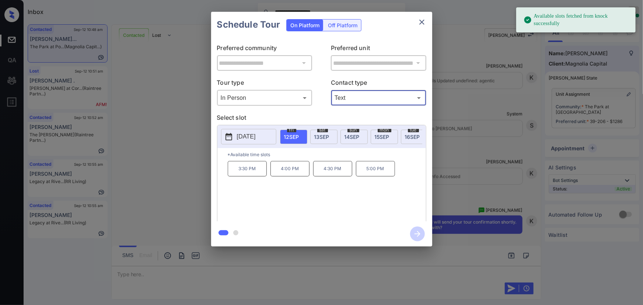
click at [318, 134] on span "13 SEP" at bounding box center [321, 137] width 15 height 6
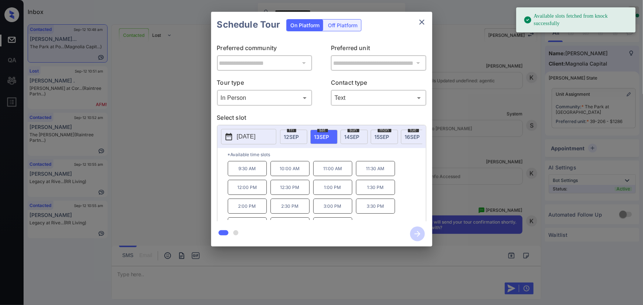
drag, startPoint x: 291, startPoint y: 171, endPoint x: 384, endPoint y: 230, distance: 110.1
click at [292, 171] on p "10:00 AM" at bounding box center [289, 168] width 39 height 15
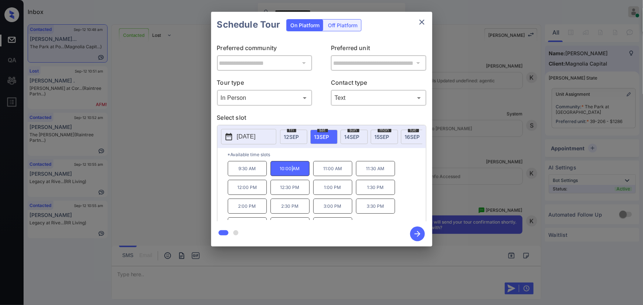
click at [420, 234] on icon "button" at bounding box center [417, 234] width 15 height 15
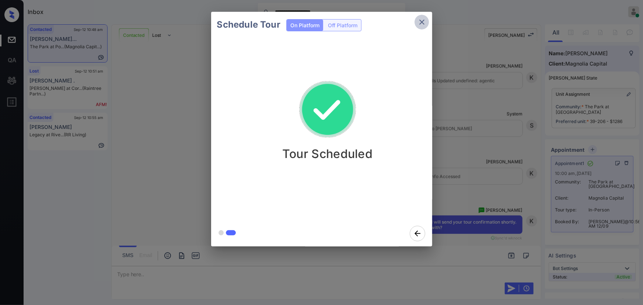
click at [421, 22] on icon "close" at bounding box center [421, 22] width 5 height 5
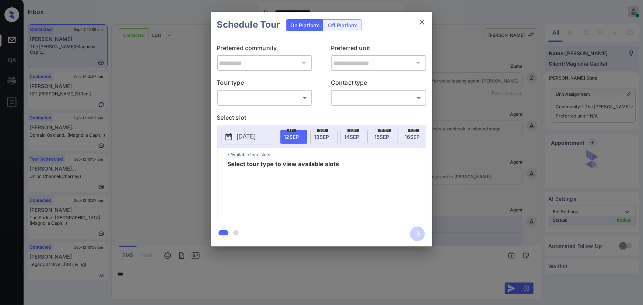
scroll to position [1425, 0]
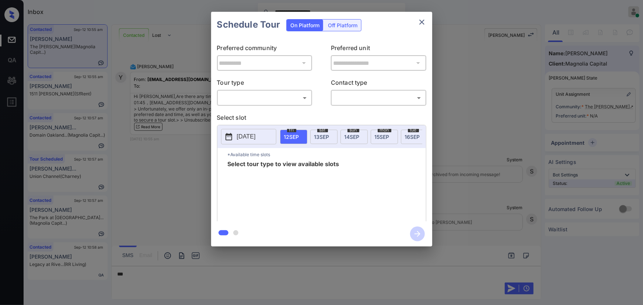
click at [256, 98] on body "**********" at bounding box center [321, 152] width 643 height 305
click at [249, 106] on ul "In Person" at bounding box center [264, 114] width 95 height 17
drag, startPoint x: 251, startPoint y: 113, endPoint x: 318, endPoint y: 102, distance: 68.6
click at [252, 112] on li "In Person" at bounding box center [264, 114] width 91 height 13
type input "********"
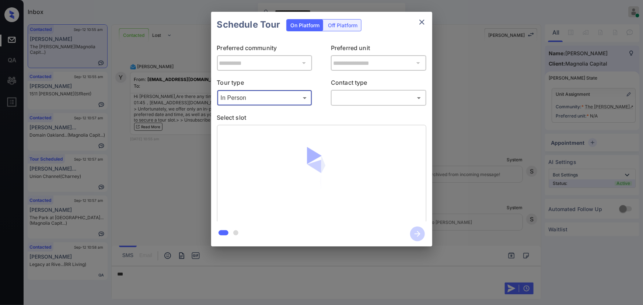
click at [342, 98] on body "**********" at bounding box center [321, 152] width 643 height 305
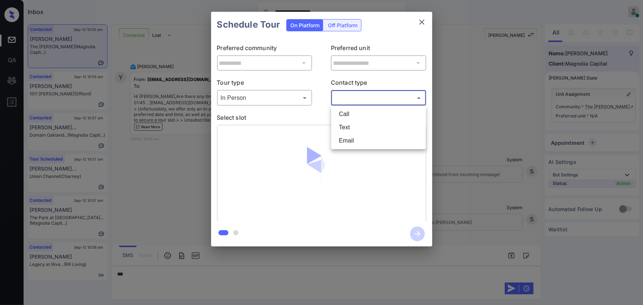
click at [341, 126] on li "Text" at bounding box center [378, 127] width 91 height 13
type input "****"
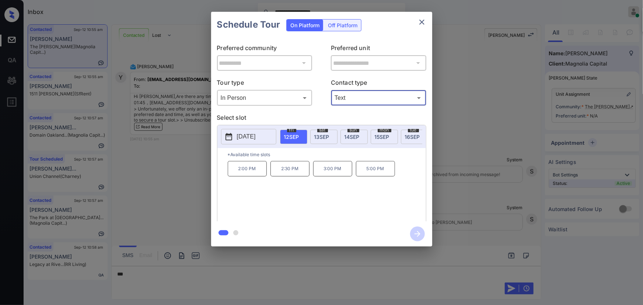
click at [407, 134] on span "16 SEP" at bounding box center [412, 137] width 15 height 6
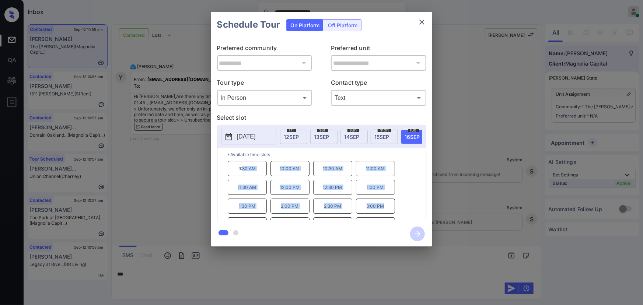
drag, startPoint x: 387, startPoint y: 211, endPoint x: 247, endPoint y: 184, distance: 142.5
click at [243, 181] on div "9:30 AM 10:00 AM 10:30 AM 11:00 AM 11:30 AM 12:00 PM 12:30 PM 1:00 PM 1:30 PM 2…" at bounding box center [327, 190] width 198 height 59
drag, startPoint x: 303, startPoint y: 214, endPoint x: 272, endPoint y: 169, distance: 54.8
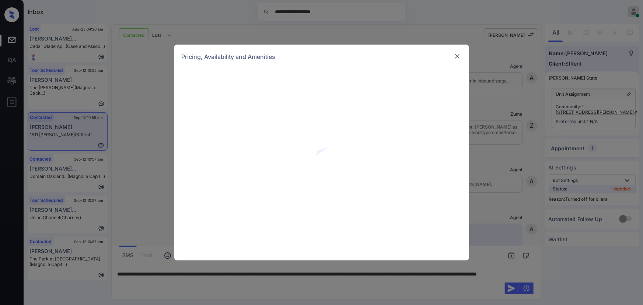
scroll to position [1400, 0]
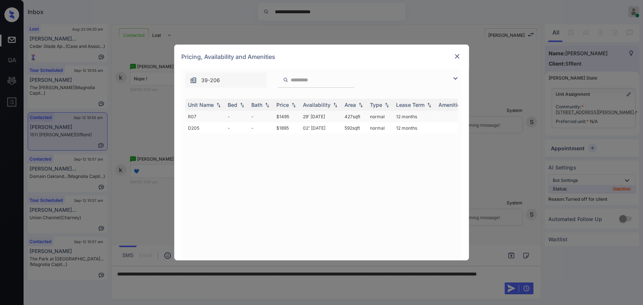
click at [340, 118] on td "29' [DATE]" at bounding box center [321, 116] width 42 height 11
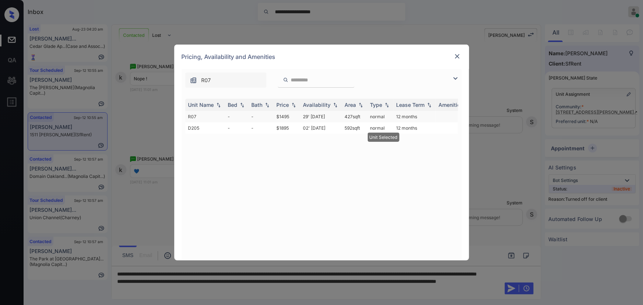
click at [340, 118] on td "29' [DATE]" at bounding box center [321, 116] width 42 height 11
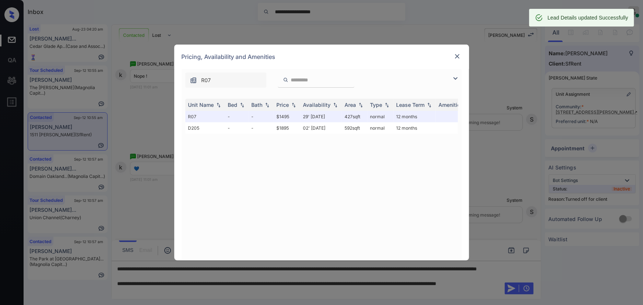
click at [461, 56] on div at bounding box center [457, 56] width 9 height 9
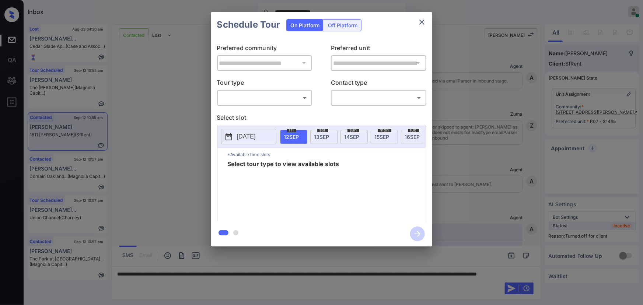
scroll to position [1087, 0]
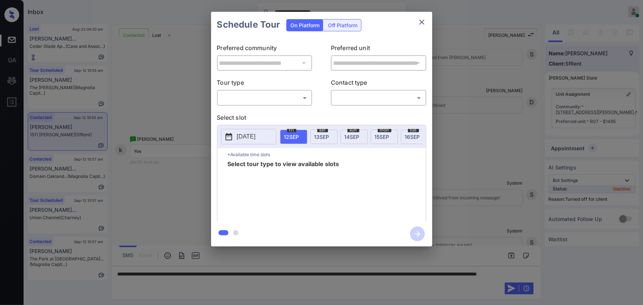
click at [346, 24] on div "Off Platform" at bounding box center [342, 25] width 37 height 11
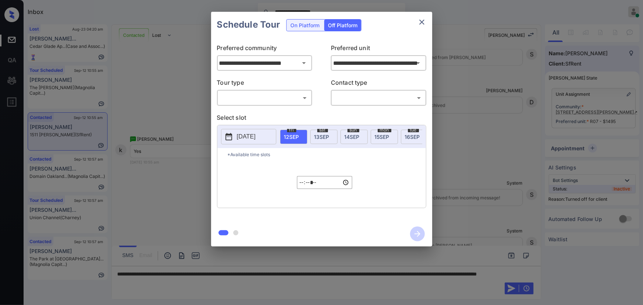
click at [275, 98] on body "**********" at bounding box center [321, 152] width 643 height 305
drag, startPoint x: 258, startPoint y: 114, endPoint x: 332, endPoint y: 103, distance: 74.2
click at [262, 114] on li "In Person" at bounding box center [264, 114] width 91 height 13
type input "********"
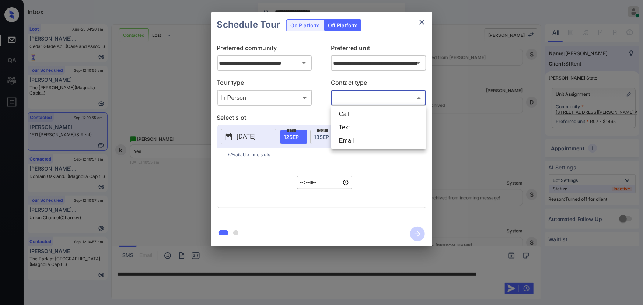
drag, startPoint x: 351, startPoint y: 97, endPoint x: 348, endPoint y: 105, distance: 8.2
click at [351, 97] on body "**********" at bounding box center [321, 152] width 643 height 305
click at [343, 125] on li "Text" at bounding box center [378, 127] width 91 height 13
type input "****"
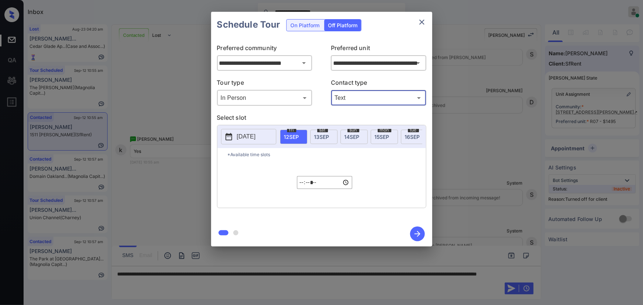
drag, startPoint x: 323, startPoint y: 135, endPoint x: 319, endPoint y: 146, distance: 11.9
click at [323, 134] on span "[DATE]" at bounding box center [321, 137] width 15 height 6
click at [300, 187] on input "*****" at bounding box center [324, 182] width 55 height 13
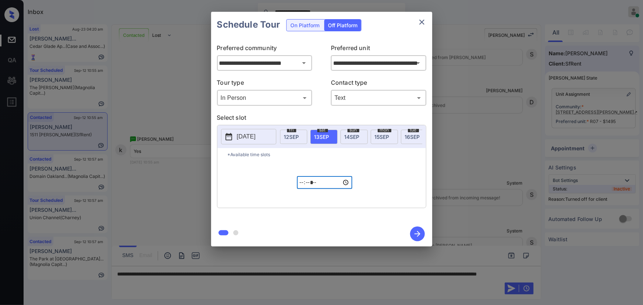
type input "*****"
click at [416, 234] on icon "button" at bounding box center [418, 234] width 6 height 6
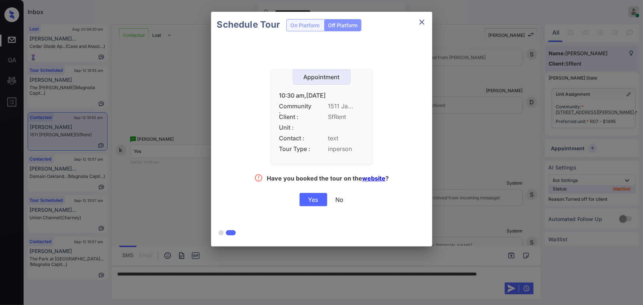
click at [316, 199] on div "Yes" at bounding box center [314, 199] width 28 height 13
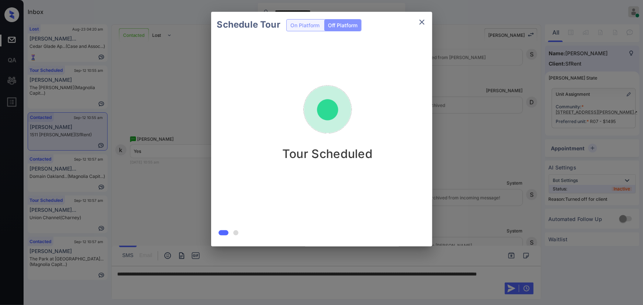
click at [422, 22] on icon "close" at bounding box center [421, 22] width 5 height 5
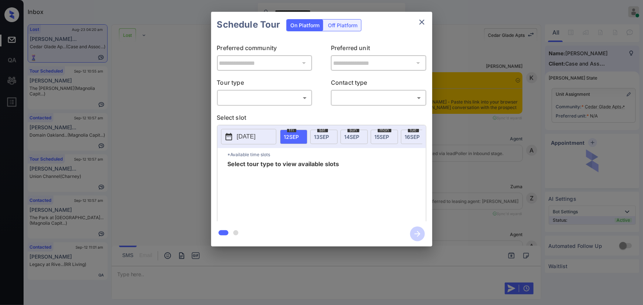
scroll to position [2120, 0]
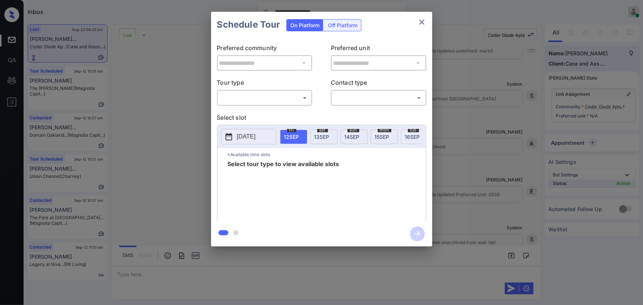
click at [280, 97] on body "**********" at bounding box center [321, 152] width 643 height 305
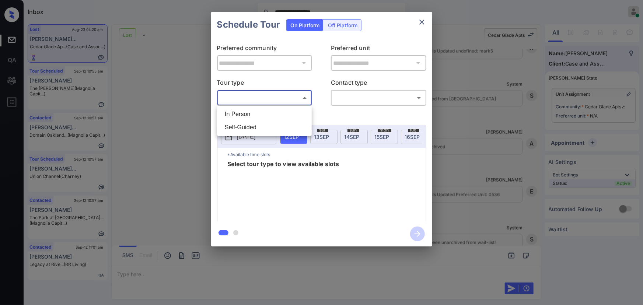
click at [265, 116] on li "In Person" at bounding box center [264, 114] width 91 height 13
type input "********"
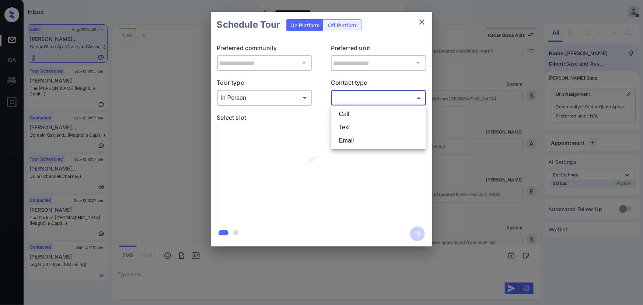
click at [339, 98] on body "**********" at bounding box center [321, 152] width 643 height 305
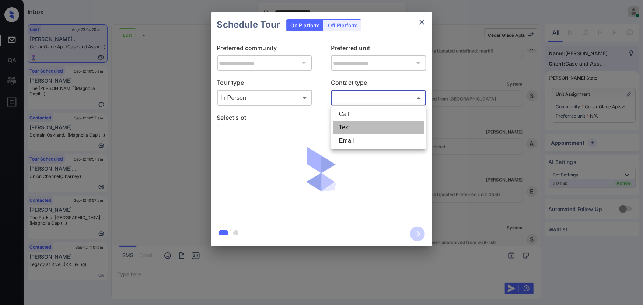
click at [347, 127] on li "Text" at bounding box center [378, 127] width 91 height 13
type input "****"
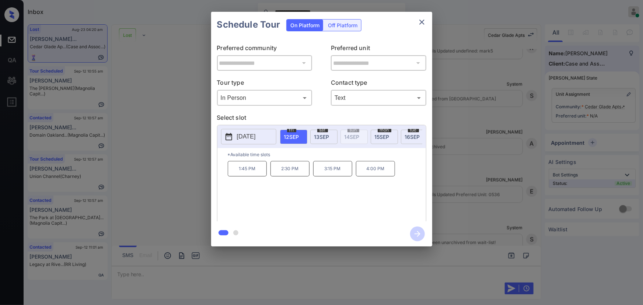
click at [482, 227] on div "**********" at bounding box center [321, 129] width 643 height 258
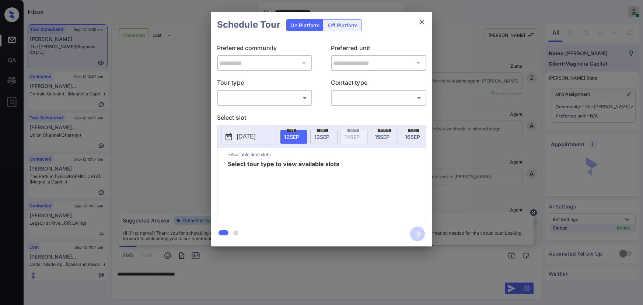
click at [276, 97] on body "**********" at bounding box center [321, 152] width 643 height 305
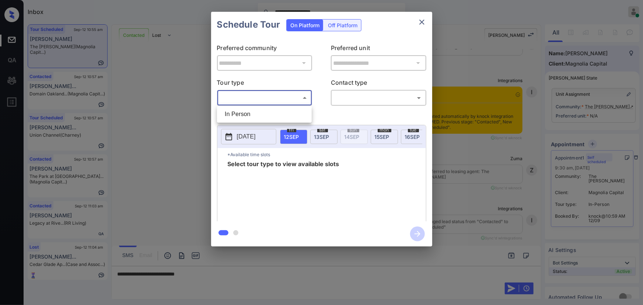
drag, startPoint x: 268, startPoint y: 118, endPoint x: 292, endPoint y: 112, distance: 24.9
click at [268, 116] on li "In Person" at bounding box center [264, 114] width 91 height 13
type input "********"
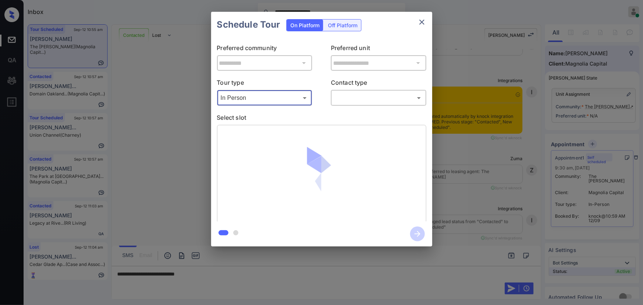
click at [356, 98] on body "**********" at bounding box center [321, 152] width 643 height 305
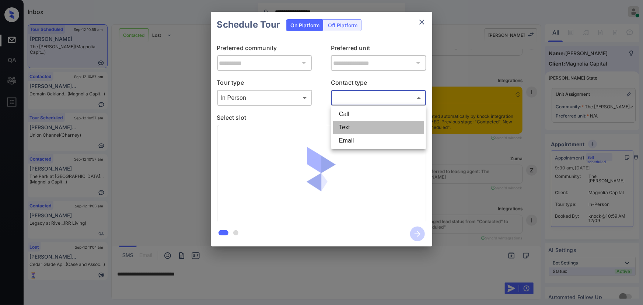
click at [354, 131] on li "Text" at bounding box center [378, 127] width 91 height 13
type input "****"
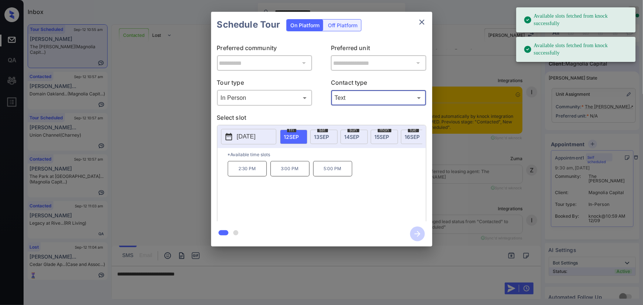
click at [408, 136] on span "[DATE]" at bounding box center [412, 137] width 15 height 6
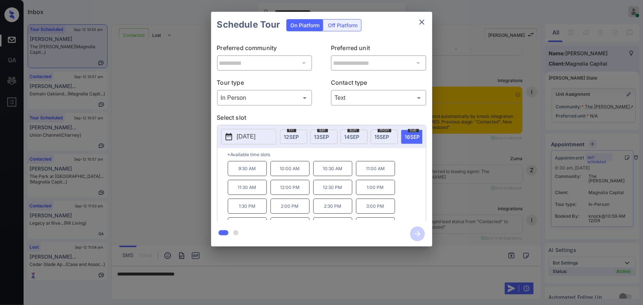
click at [346, 210] on p "2:30 PM" at bounding box center [332, 206] width 39 height 15
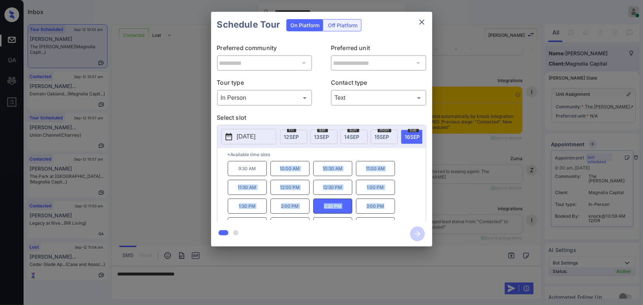
drag, startPoint x: 388, startPoint y: 208, endPoint x: 240, endPoint y: 224, distance: 149.0
click at [280, 173] on div "9:30 AM 10:00 AM 10:30 AM 11:00 AM 11:30 AM 12:00 PM 12:30 PM 1:00 PM 1:30 PM 2…" at bounding box center [327, 190] width 198 height 59
copy div "10:00 AM 10:30 AM 11:00 AM 11:30 AM 12:00 PM 12:30 PM 1:00 PM 1:30 PM 2:00 PM 2…"
click at [231, 278] on div at bounding box center [321, 152] width 643 height 305
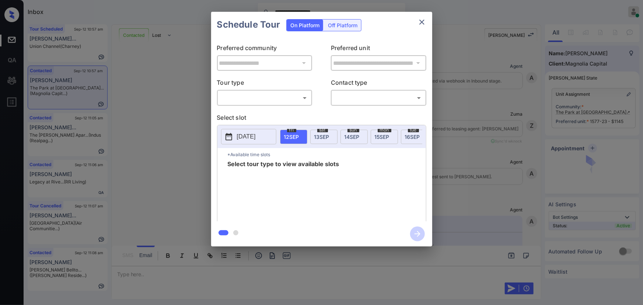
scroll to position [495, 0]
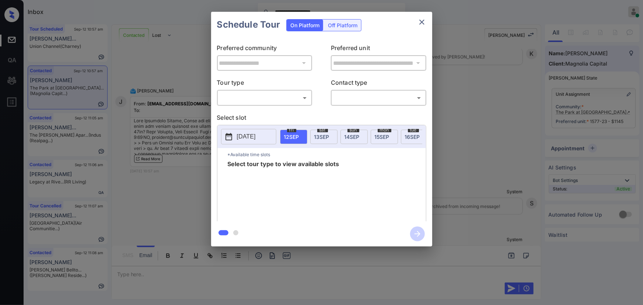
click at [242, 93] on body "**********" at bounding box center [321, 152] width 643 height 305
click at [240, 108] on li "In Person" at bounding box center [264, 114] width 91 height 13
type input "********"
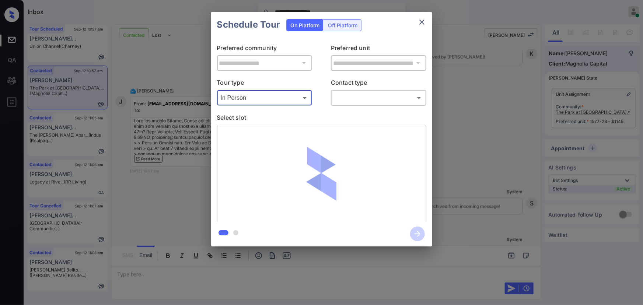
click at [340, 97] on body "**********" at bounding box center [321, 152] width 643 height 305
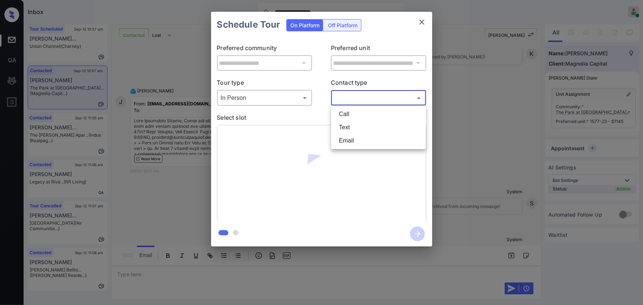
click at [346, 125] on li "Text" at bounding box center [378, 127] width 91 height 13
type input "****"
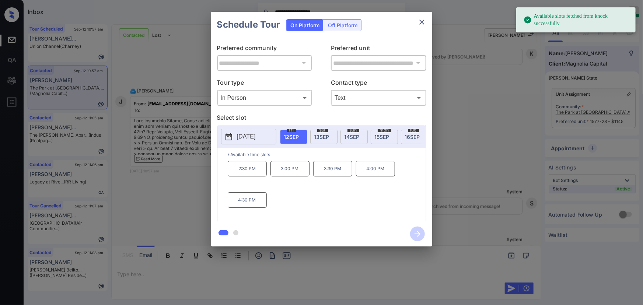
click at [254, 136] on p "[DATE]" at bounding box center [246, 136] width 19 height 9
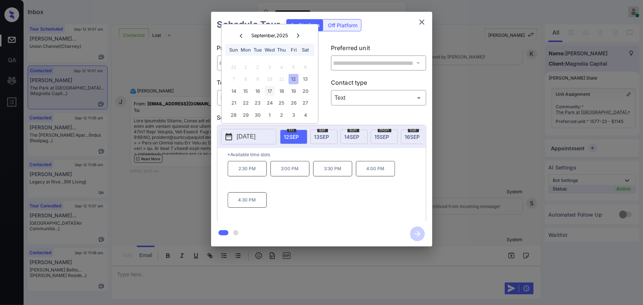
click at [272, 91] on div "17" at bounding box center [270, 91] width 10 height 10
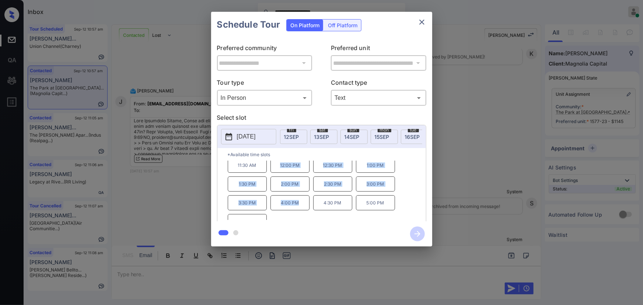
scroll to position [0, 0]
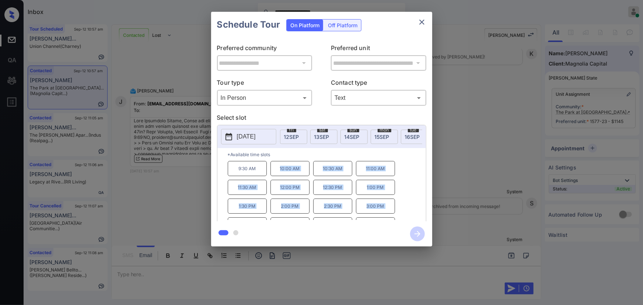
drag, startPoint x: 300, startPoint y: 204, endPoint x: 277, endPoint y: 174, distance: 37.1
click at [277, 174] on div "9:30 AM 10:00 AM 10:30 AM 11:00 AM 11:30 AM 12:00 PM 12:30 PM 1:00 PM 1:30 PM 2…" at bounding box center [327, 190] width 198 height 59
copy div "10:00 AM 10:30 AM 11:00 AM 11:30 AM 12:00 PM 12:30 PM 1:00 PM 1:30 PM 2:00 PM 2…"
click at [146, 270] on div at bounding box center [321, 152] width 643 height 305
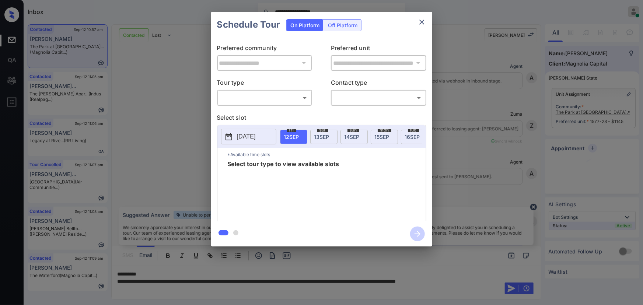
scroll to position [539, 0]
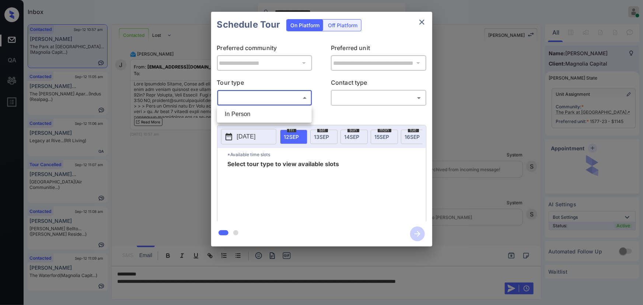
click at [274, 98] on body "**********" at bounding box center [321, 152] width 643 height 305
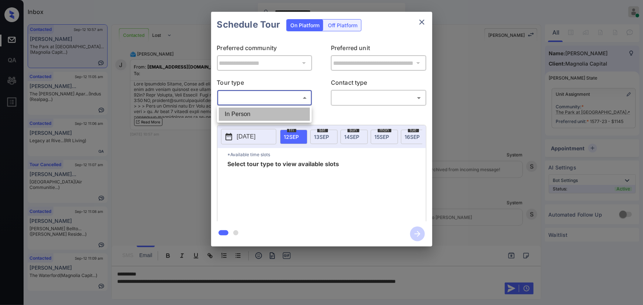
click at [254, 113] on li "In Person" at bounding box center [264, 114] width 91 height 13
type input "********"
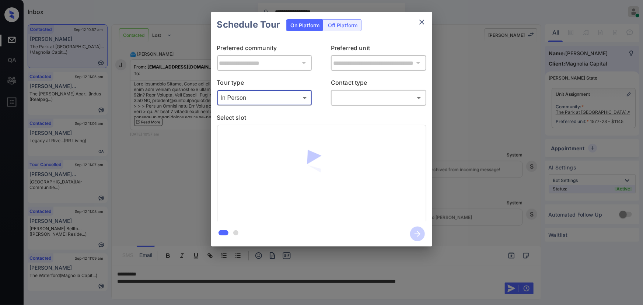
click at [360, 95] on body "**********" at bounding box center [321, 152] width 643 height 305
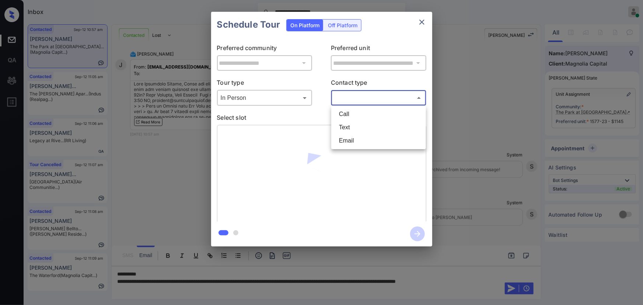
click at [342, 125] on li "Text" at bounding box center [378, 127] width 91 height 13
type input "****"
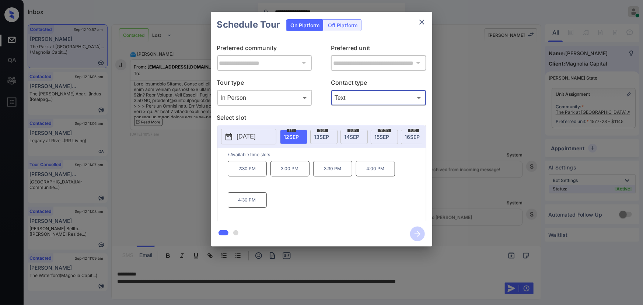
click at [254, 134] on p "[DATE]" at bounding box center [246, 136] width 19 height 9
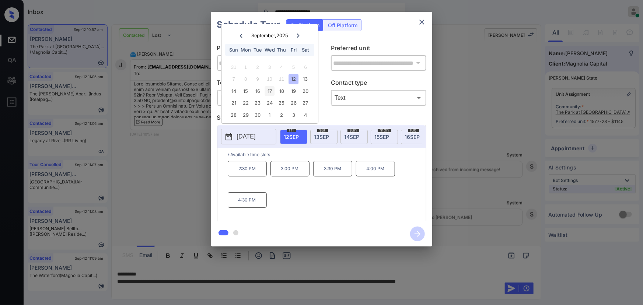
click at [270, 90] on div "17" at bounding box center [270, 91] width 10 height 10
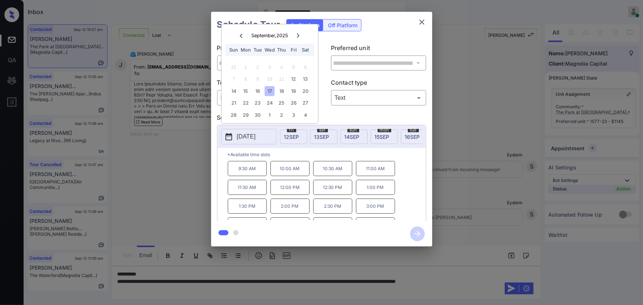
click at [380, 171] on p "11:00 AM" at bounding box center [375, 168] width 39 height 15
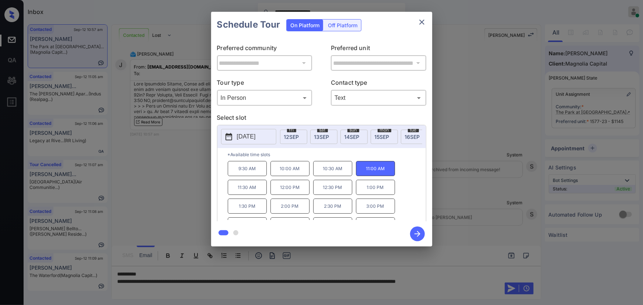
click at [498, 277] on div at bounding box center [321, 152] width 643 height 305
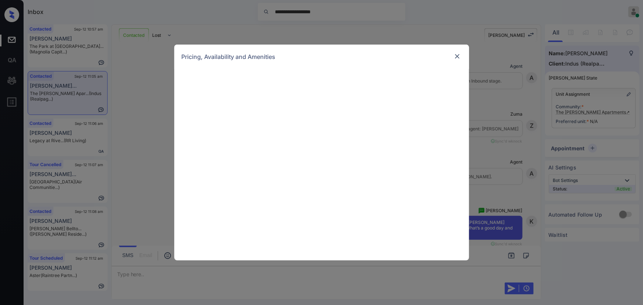
scroll to position [371, 0]
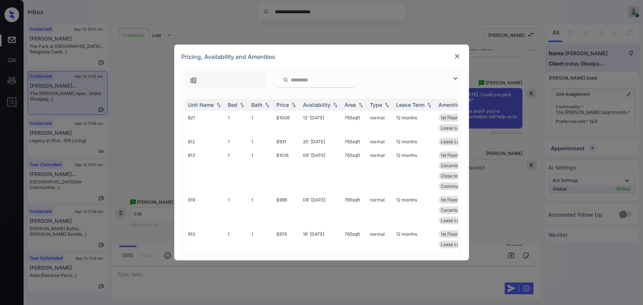
click at [454, 78] on img at bounding box center [455, 78] width 9 height 9
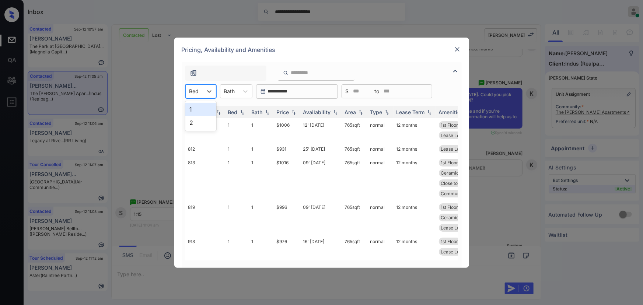
drag, startPoint x: 207, startPoint y: 89, endPoint x: 206, endPoint y: 105, distance: 16.2
click at [207, 89] on icon at bounding box center [209, 91] width 7 height 7
click at [204, 109] on div "1" at bounding box center [200, 109] width 31 height 13
click at [251, 90] on icon at bounding box center [248, 91] width 7 height 7
click at [231, 110] on div "1" at bounding box center [240, 109] width 32 height 13
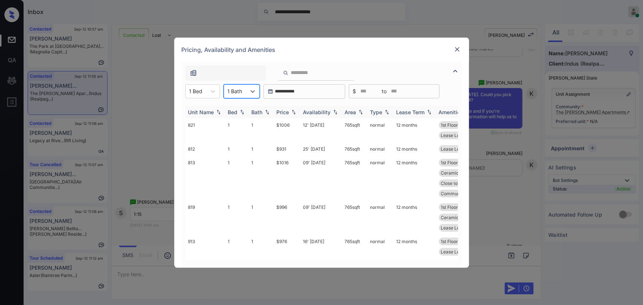
click at [290, 109] on div "Price" at bounding box center [287, 112] width 21 height 6
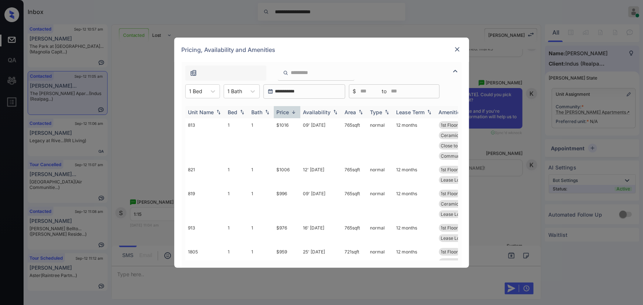
click at [290, 111] on img at bounding box center [293, 112] width 7 height 6
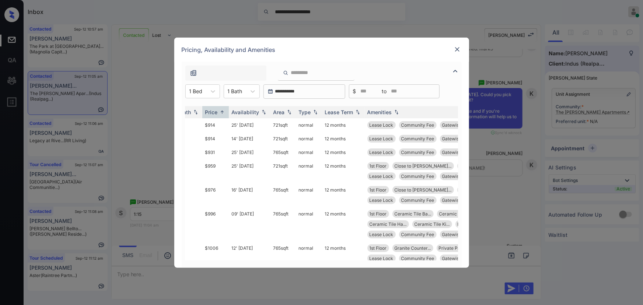
scroll to position [0, 74]
copy td "721 sqft"
drag, startPoint x: 287, startPoint y: 126, endPoint x: 270, endPoint y: 125, distance: 17.4
click at [270, 125] on td "721 sqft" at bounding box center [280, 125] width 25 height 14
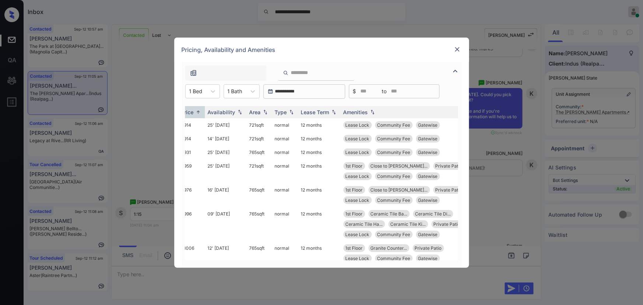
scroll to position [0, 106]
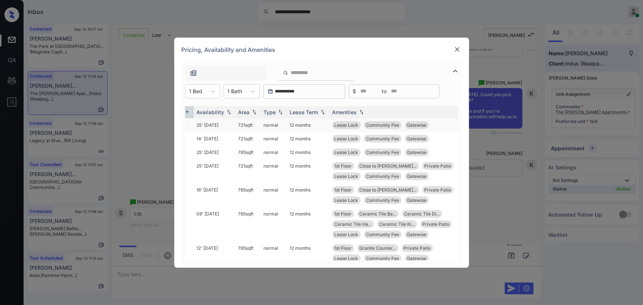
click at [213, 125] on td "25' Aug 25" at bounding box center [215, 125] width 42 height 14
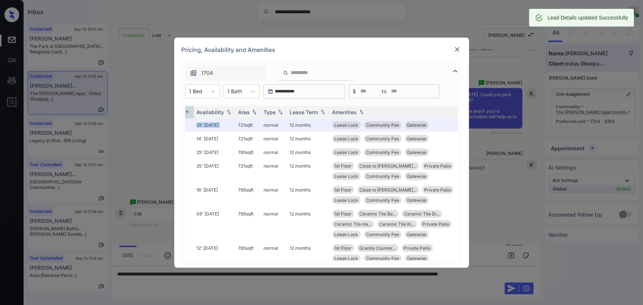
click at [455, 49] on img at bounding box center [457, 49] width 7 height 7
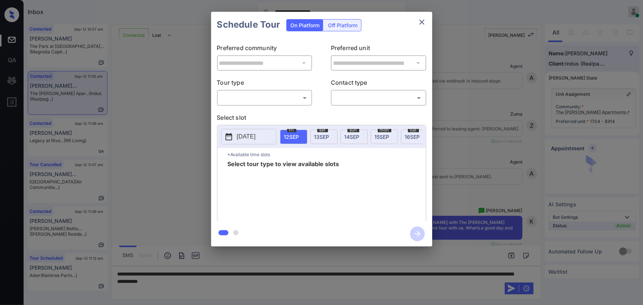
scroll to position [601, 0]
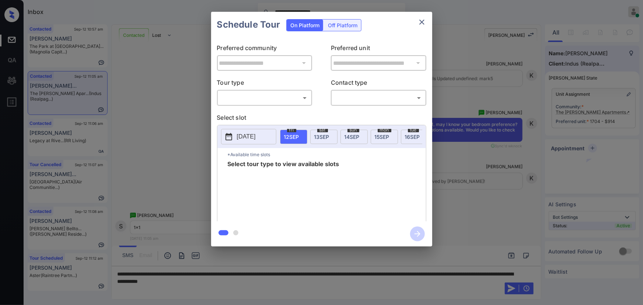
click at [256, 94] on body "**********" at bounding box center [321, 152] width 643 height 305
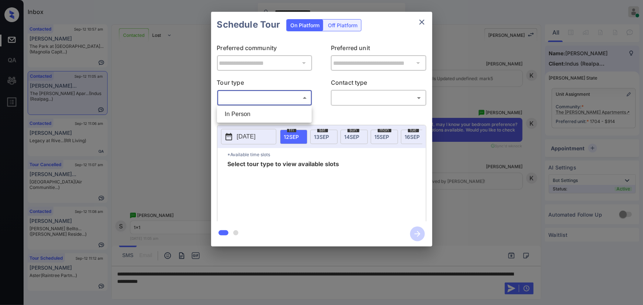
click at [241, 113] on li "In Person" at bounding box center [264, 114] width 91 height 13
type input "********"
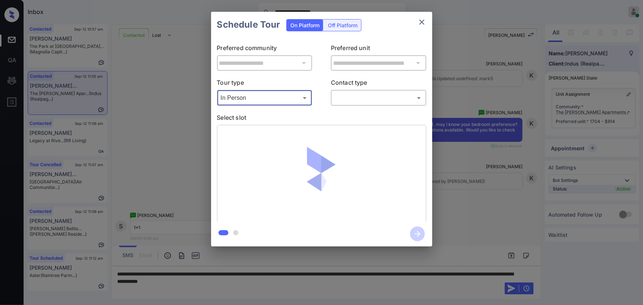
click at [344, 105] on div "​ ​" at bounding box center [378, 98] width 95 height 16
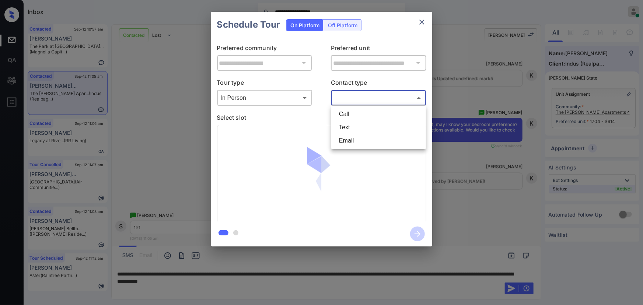
drag, startPoint x: 345, startPoint y: 94, endPoint x: 349, endPoint y: 123, distance: 29.0
click at [345, 94] on body "**********" at bounding box center [321, 152] width 643 height 305
click at [347, 126] on li "Text" at bounding box center [378, 127] width 91 height 13
type input "****"
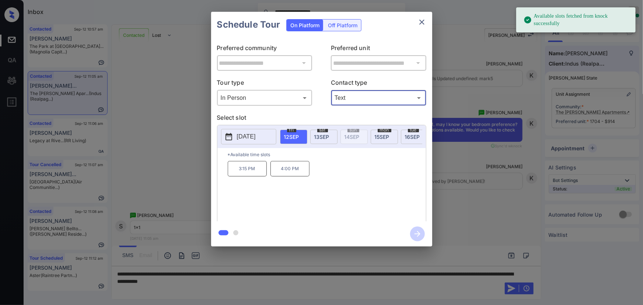
click at [322, 135] on span "[DATE]" at bounding box center [321, 137] width 15 height 6
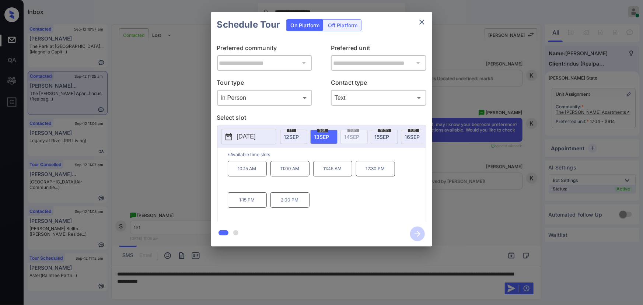
click at [240, 206] on p "1:15 PM" at bounding box center [247, 199] width 39 height 15
click at [496, 227] on div "**********" at bounding box center [321, 129] width 643 height 258
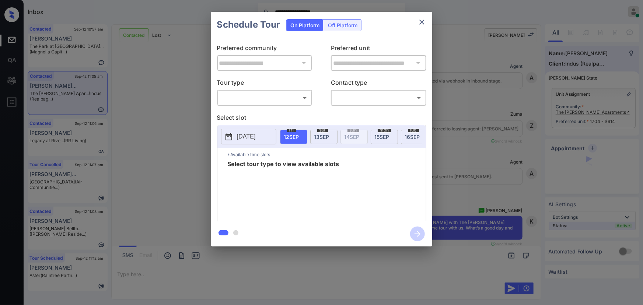
scroll to position [857, 0]
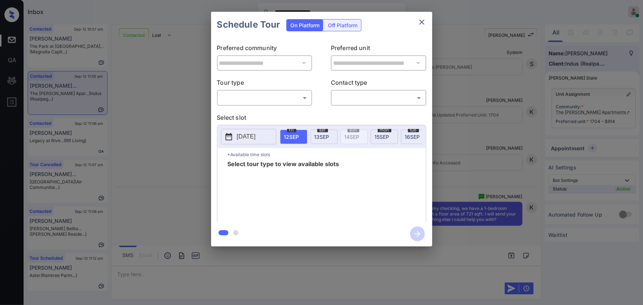
click at [442, 158] on div "**********" at bounding box center [321, 129] width 643 height 258
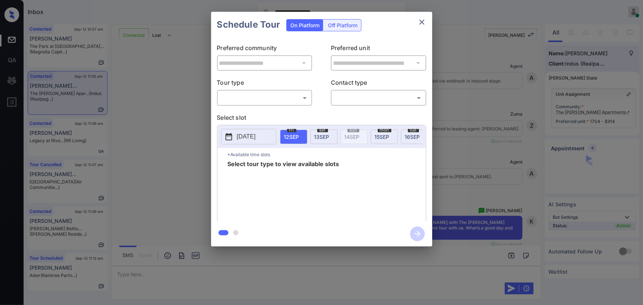
scroll to position [633, 0]
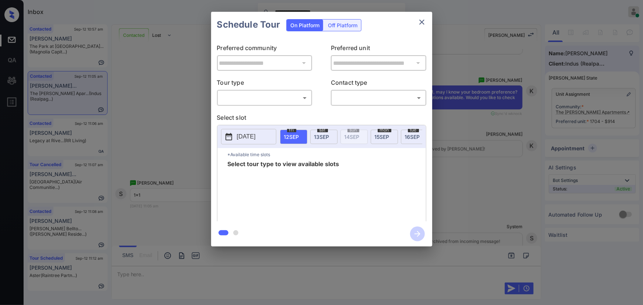
click at [277, 93] on body "**********" at bounding box center [321, 152] width 643 height 305
drag, startPoint x: 254, startPoint y: 114, endPoint x: 336, endPoint y: 109, distance: 82.7
click at [259, 113] on li "In Person" at bounding box center [264, 114] width 91 height 13
type input "********"
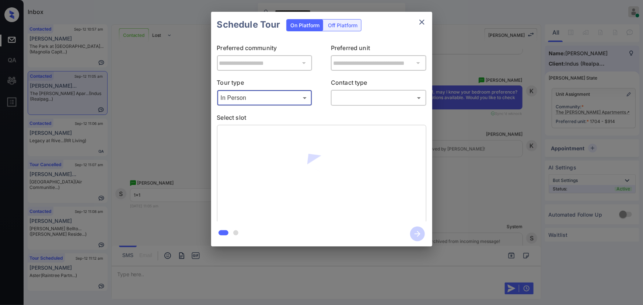
click at [353, 102] on body "**********" at bounding box center [321, 152] width 643 height 305
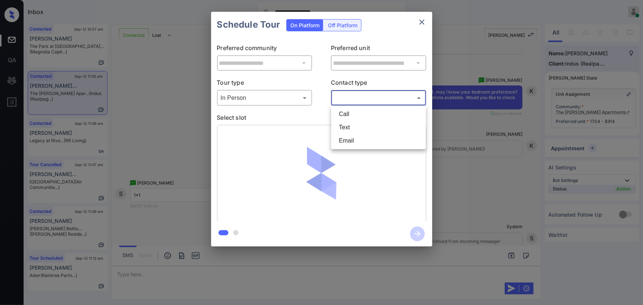
click at [346, 125] on li "Text" at bounding box center [378, 127] width 91 height 13
type input "****"
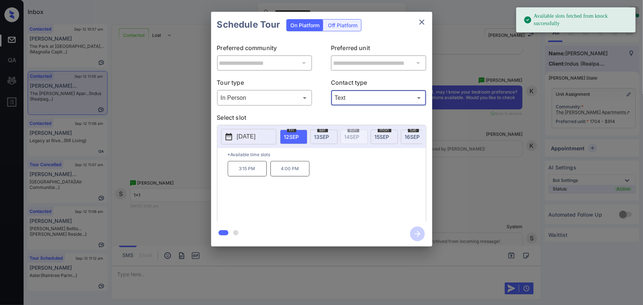
click at [325, 134] on span "[DATE]" at bounding box center [321, 137] width 15 height 6
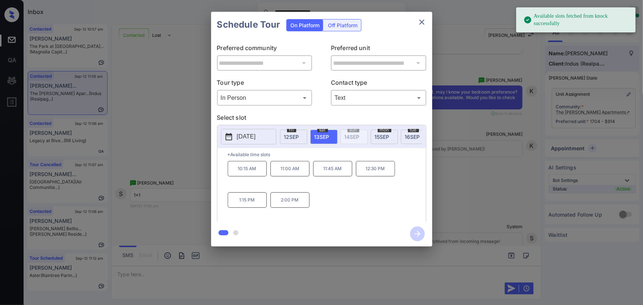
drag, startPoint x: 254, startPoint y: 200, endPoint x: 316, endPoint y: 223, distance: 65.9
click at [254, 200] on p "1:15 PM" at bounding box center [247, 199] width 39 height 15
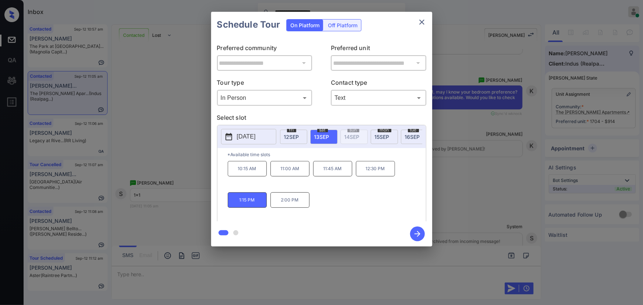
click at [417, 236] on icon "button" at bounding box center [418, 234] width 6 height 6
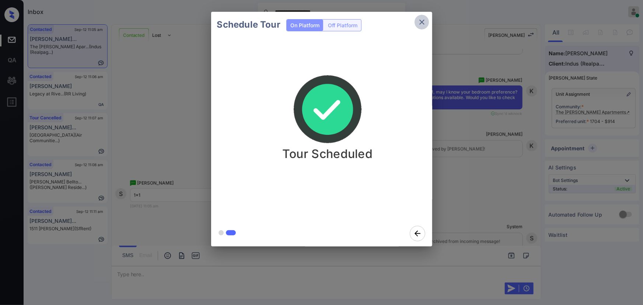
click at [422, 25] on icon "close" at bounding box center [421, 22] width 9 height 9
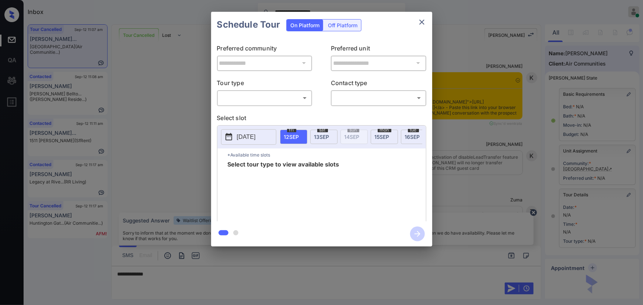
scroll to position [62, 0]
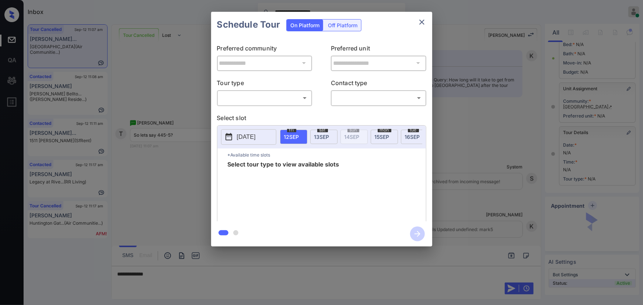
click at [276, 99] on body "**********" at bounding box center [321, 152] width 643 height 305
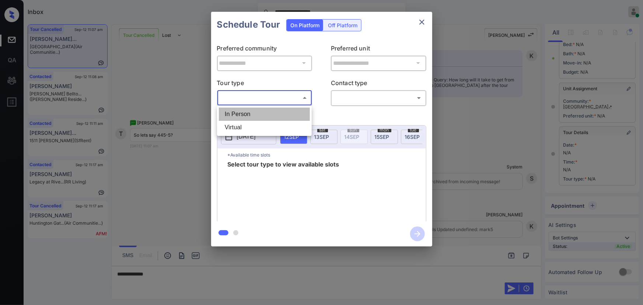
drag, startPoint x: 258, startPoint y: 111, endPoint x: 344, endPoint y: 104, distance: 86.5
click at [258, 112] on li "In Person" at bounding box center [264, 114] width 91 height 13
type input "********"
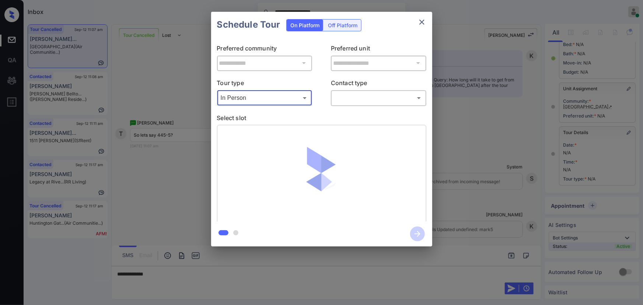
click at [375, 97] on body "**********" at bounding box center [321, 152] width 643 height 305
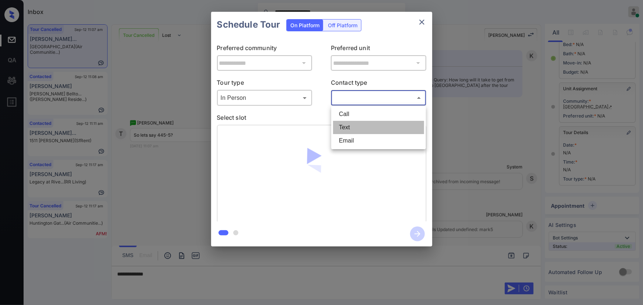
click at [345, 127] on li "Text" at bounding box center [378, 127] width 91 height 13
type input "****"
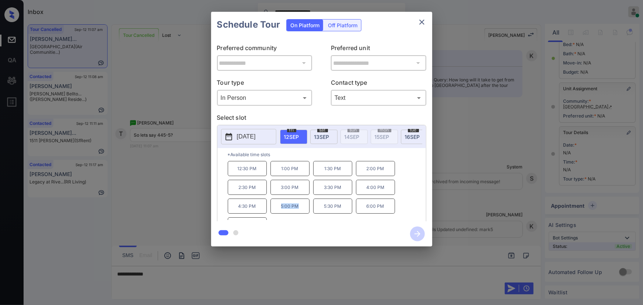
copy p "5:00 PM"
drag, startPoint x: 299, startPoint y: 210, endPoint x: 275, endPoint y: 209, distance: 24.0
click at [275, 209] on p "5:00 PM" at bounding box center [289, 206] width 39 height 15
click at [214, 270] on div at bounding box center [321, 152] width 643 height 305
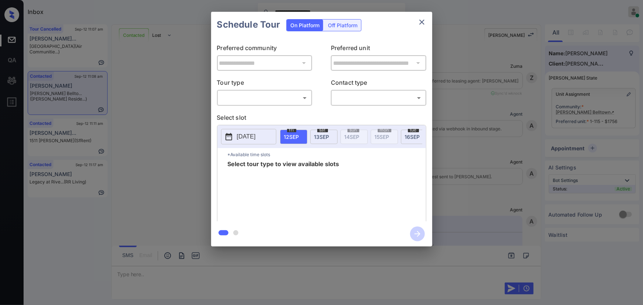
click at [248, 96] on body "**********" at bounding box center [321, 152] width 643 height 305
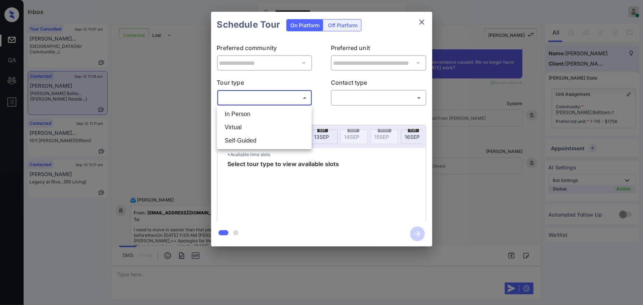
click at [240, 111] on li "In Person" at bounding box center [264, 114] width 91 height 13
type input "********"
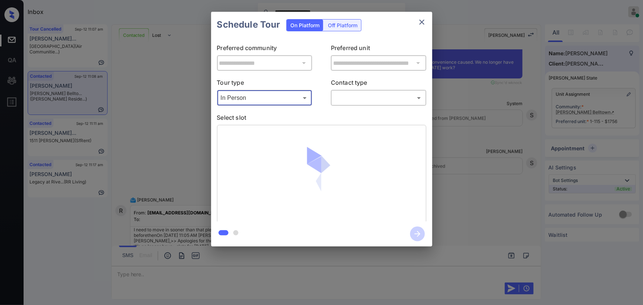
click at [346, 98] on body "**********" at bounding box center [321, 152] width 643 height 305
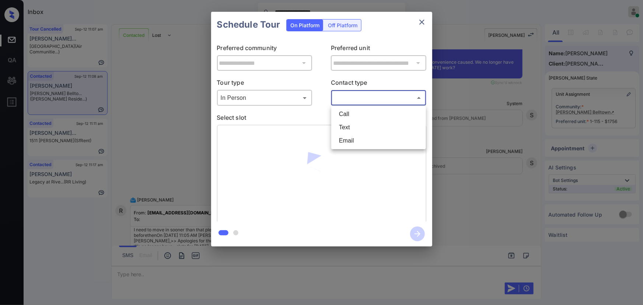
click at [346, 129] on li "Text" at bounding box center [378, 127] width 91 height 13
type input "****"
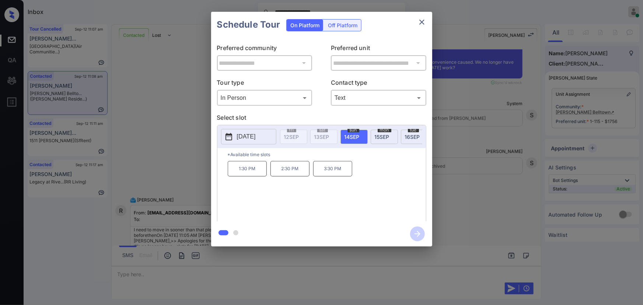
click at [469, 224] on div "**********" at bounding box center [321, 129] width 643 height 258
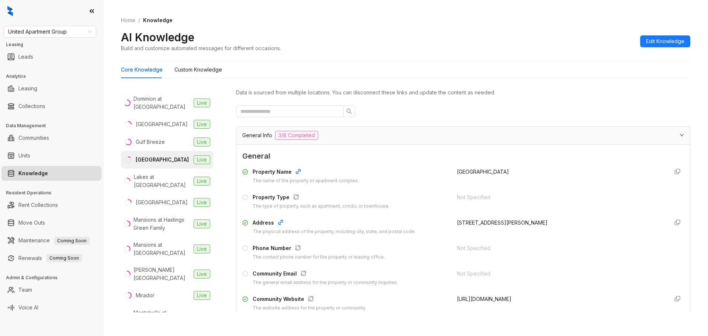
scroll to position [69, 0]
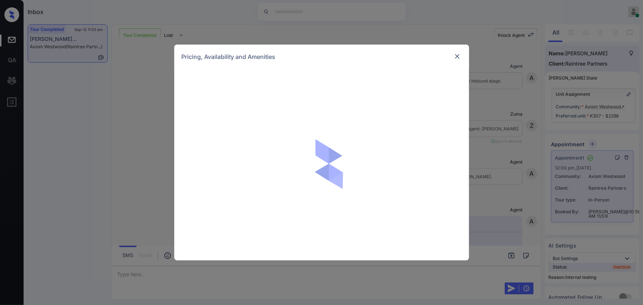
scroll to position [2050, 0]
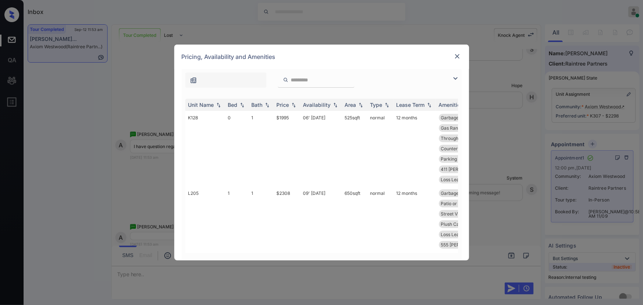
click at [456, 77] on img at bounding box center [455, 78] width 9 height 9
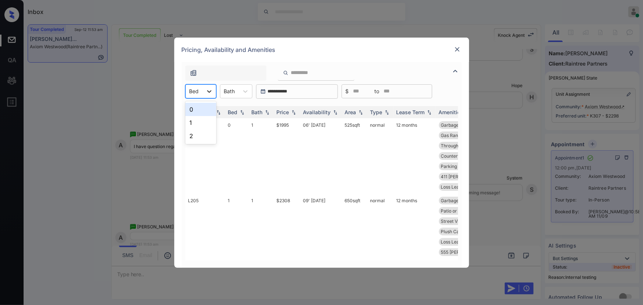
click at [207, 94] on icon at bounding box center [209, 91] width 7 height 7
click at [195, 119] on div "1" at bounding box center [200, 122] width 31 height 13
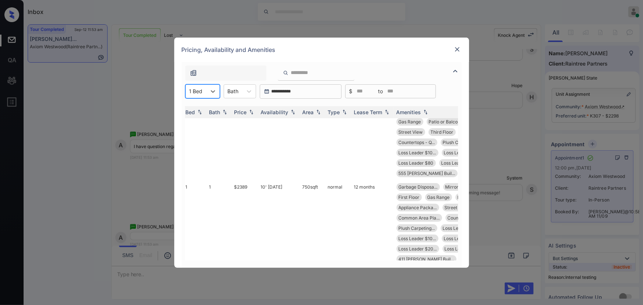
scroll to position [79, 50]
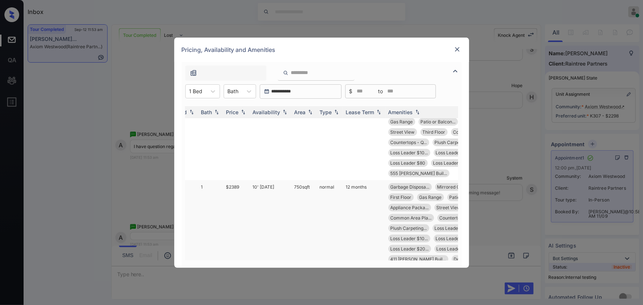
click at [300, 180] on td "750 sqft" at bounding box center [303, 228] width 25 height 96
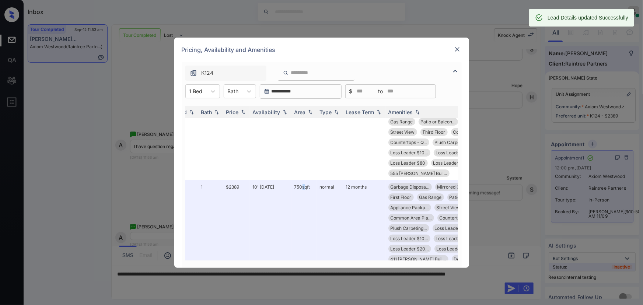
click at [456, 49] on img at bounding box center [457, 49] width 7 height 7
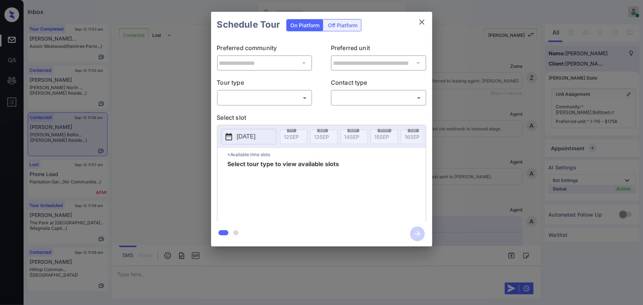
scroll to position [10369, 0]
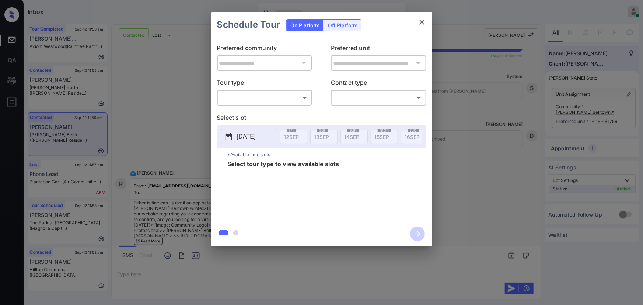
click at [260, 94] on body "Inbox [PERSON_NAME] Online Set yourself offline Set yourself on break Profile S…" at bounding box center [321, 152] width 643 height 305
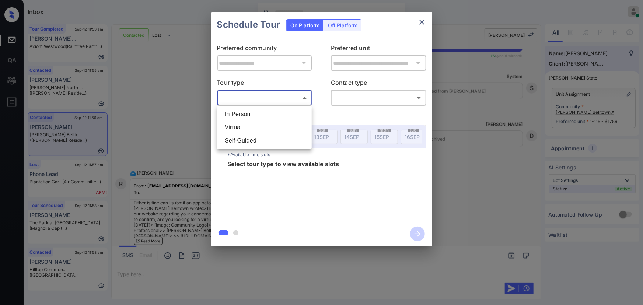
drag, startPoint x: 253, startPoint y: 115, endPoint x: 330, endPoint y: 101, distance: 78.3
click at [255, 114] on li "In Person" at bounding box center [264, 114] width 91 height 13
type input "********"
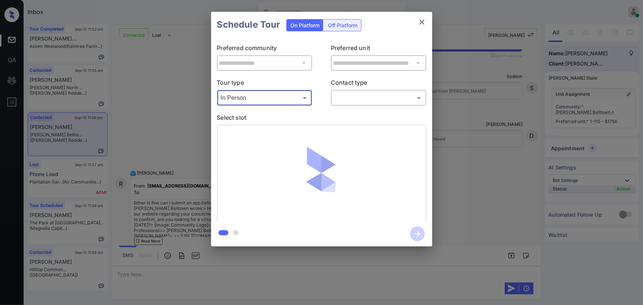
click at [343, 99] on body "Inbox [PERSON_NAME] Online Set yourself offline Set yourself on break Profile S…" at bounding box center [321, 152] width 643 height 305
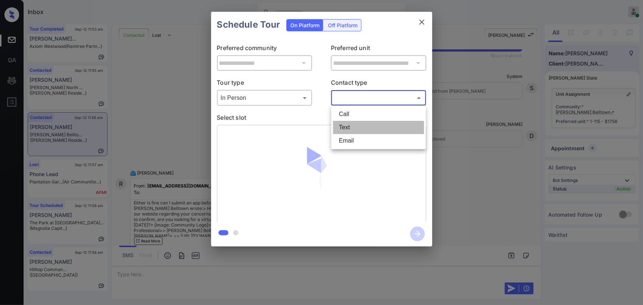
click at [353, 127] on li "Text" at bounding box center [378, 127] width 91 height 13
type input "****"
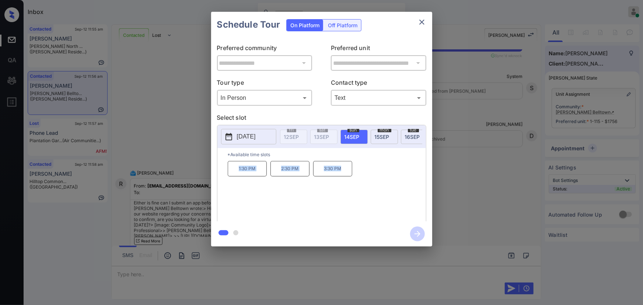
copy div "1:30 PM 2:30 PM 3:30 PM"
drag, startPoint x: 348, startPoint y: 171, endPoint x: 236, endPoint y: 170, distance: 112.4
click at [236, 170] on div "1:30 PM 2:30 PM 3:30 PM" at bounding box center [327, 190] width 198 height 59
click at [231, 277] on div at bounding box center [321, 152] width 643 height 305
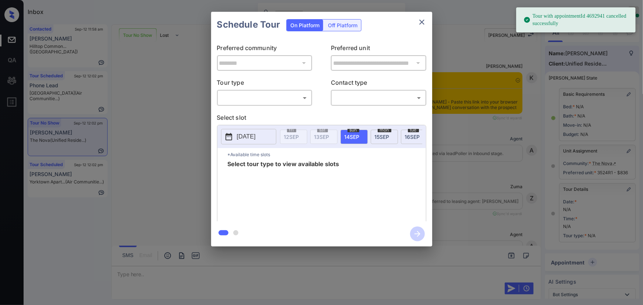
scroll to position [62, 0]
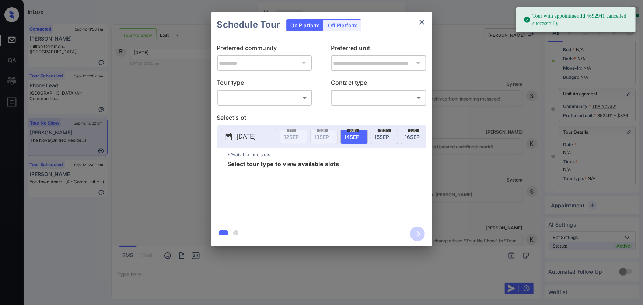
click at [250, 88] on p "Tour type" at bounding box center [264, 84] width 95 height 12
click at [248, 96] on body "Tour with appointmentId 4692941 cancelled successfully Inbox [PERSON_NAME] Onli…" at bounding box center [321, 152] width 643 height 305
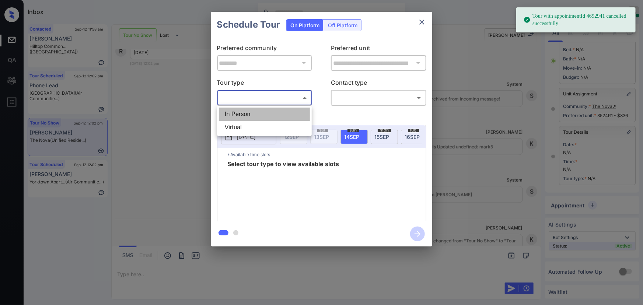
drag, startPoint x: 241, startPoint y: 116, endPoint x: 282, endPoint y: 114, distance: 41.3
click at [243, 115] on li "In Person" at bounding box center [264, 114] width 91 height 13
type input "********"
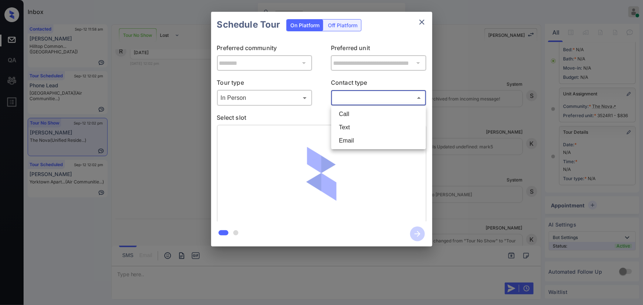
drag, startPoint x: 367, startPoint y: 101, endPoint x: 365, endPoint y: 108, distance: 7.6
click at [367, 101] on body "Tour with appointmentId 4692941 cancelled successfully Inbox [PERSON_NAME] Onli…" at bounding box center [321, 152] width 643 height 305
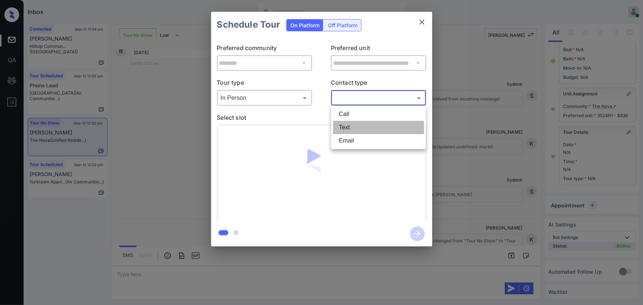
click at [357, 125] on li "Text" at bounding box center [378, 127] width 91 height 13
type input "****"
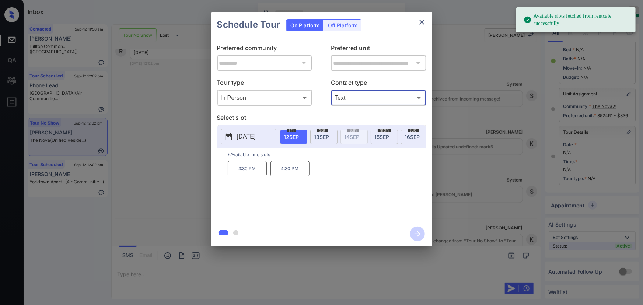
click at [327, 134] on span "[DATE]" at bounding box center [321, 137] width 15 height 6
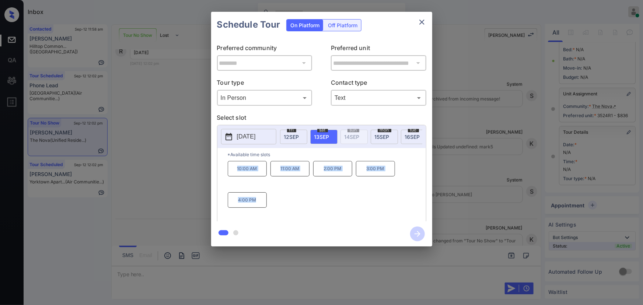
drag, startPoint x: 258, startPoint y: 203, endPoint x: 229, endPoint y: 169, distance: 44.7
click at [230, 169] on div "10:00 AM 11:00 AM 2:00 PM 3:00 PM 4:00 PM" at bounding box center [327, 190] width 198 height 59
copy div "10:00 AM 11:00 AM 2:00 PM 3:00 PM 4:00 PM"
click at [209, 271] on div at bounding box center [321, 152] width 643 height 305
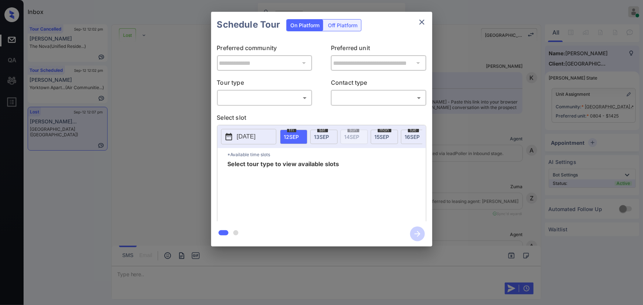
scroll to position [6143, 0]
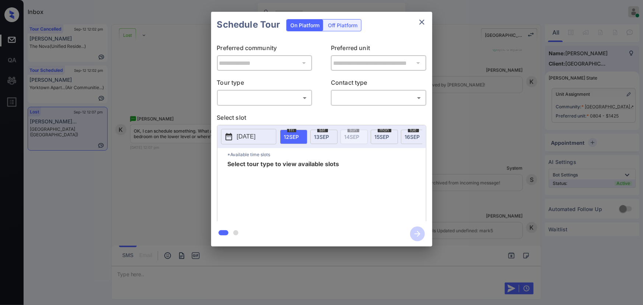
click at [279, 99] on body "Inbox Kenneth Umali Online Set yourself offline Set yourself on break Profile S…" at bounding box center [321, 152] width 643 height 305
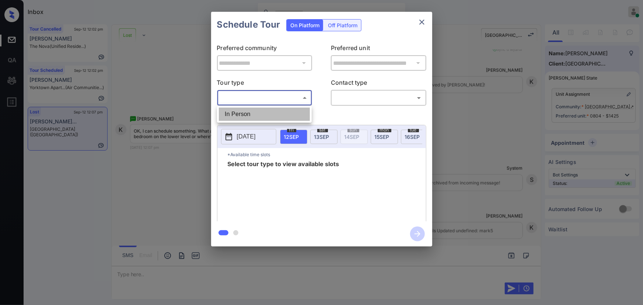
click at [261, 108] on li "In Person" at bounding box center [264, 114] width 91 height 13
type input "********"
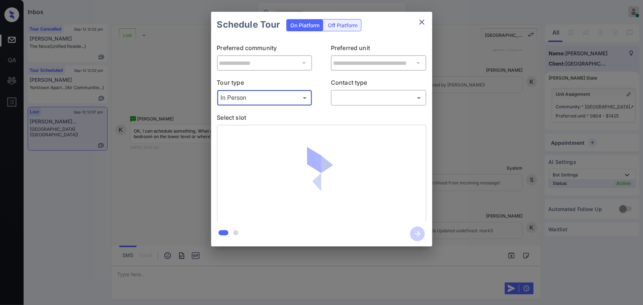
click at [351, 93] on body "Inbox Kenneth Umali Online Set yourself offline Set yourself on break Profile S…" at bounding box center [321, 152] width 643 height 305
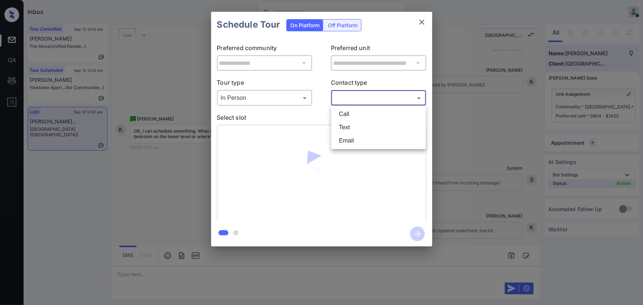
click at [350, 126] on li "Text" at bounding box center [378, 127] width 91 height 13
type input "****"
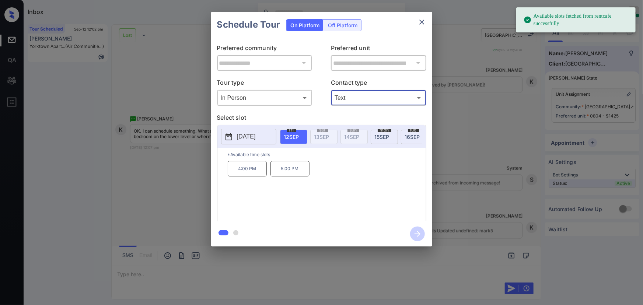
click at [381, 134] on span "15 SEP" at bounding box center [382, 137] width 15 height 6
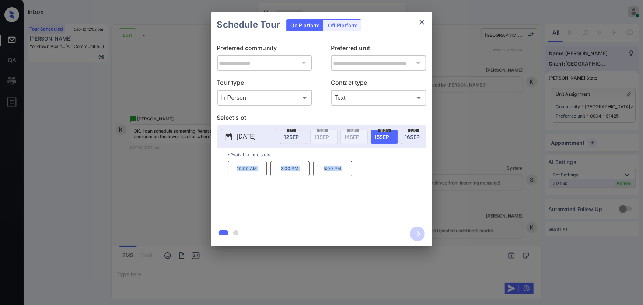
copy div "10:00 AM 3:00 PM 5:00 PM"
drag, startPoint x: 343, startPoint y: 171, endPoint x: 228, endPoint y: 174, distance: 115.0
click at [228, 174] on div "10:00 AM 3:00 PM 5:00 PM" at bounding box center [327, 190] width 198 height 59
click at [236, 272] on div at bounding box center [321, 152] width 643 height 305
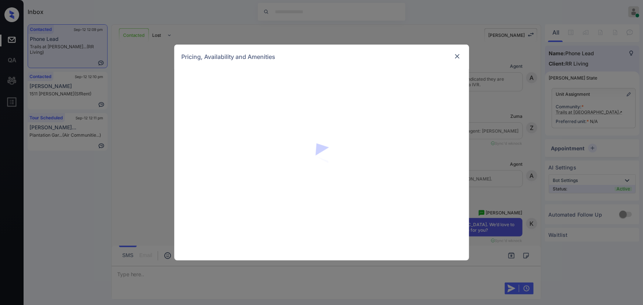
scroll to position [1412, 0]
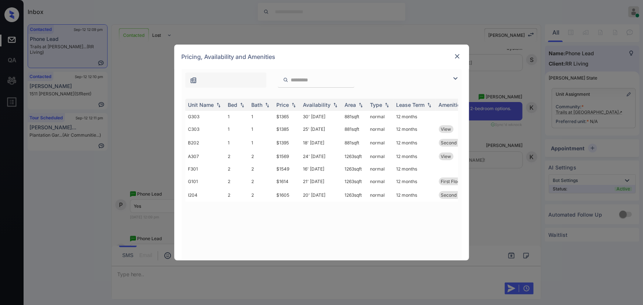
click at [454, 76] on img at bounding box center [455, 78] width 9 height 9
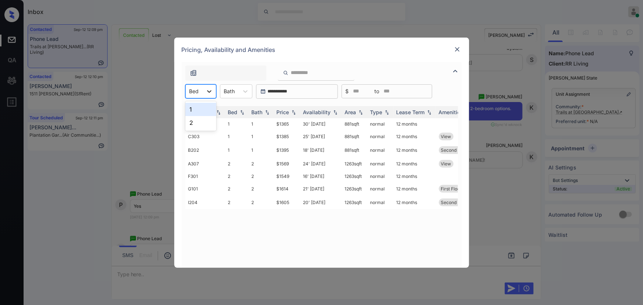
click at [206, 93] on icon at bounding box center [209, 91] width 7 height 7
click at [203, 108] on div "1" at bounding box center [200, 109] width 31 height 13
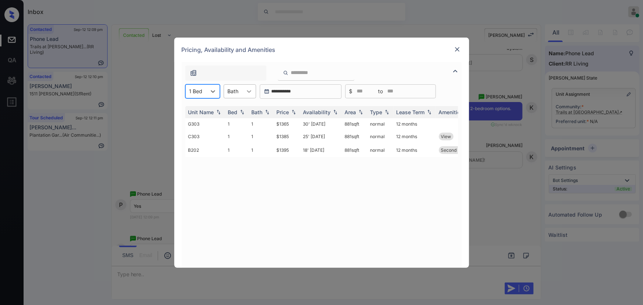
click at [255, 90] on div "Bath" at bounding box center [240, 91] width 32 height 14
click at [245, 90] on icon at bounding box center [248, 91] width 7 height 7
click at [238, 108] on th "Bed" at bounding box center [237, 112] width 24 height 12
click at [240, 92] on div "Bath" at bounding box center [233, 91] width 18 height 11
click at [236, 103] on div "1" at bounding box center [240, 109] width 32 height 13
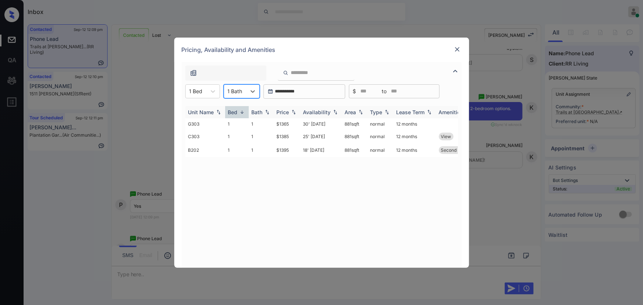
click at [282, 111] on div "Price" at bounding box center [283, 112] width 13 height 6
click at [285, 124] on td "$1365" at bounding box center [287, 123] width 27 height 11
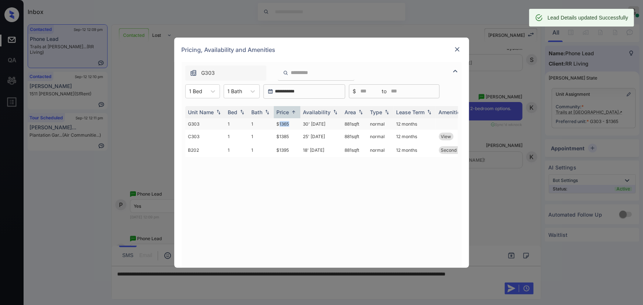
copy td "881 sqft"
drag, startPoint x: 362, startPoint y: 122, endPoint x: 343, endPoint y: 126, distance: 19.1
click at [343, 126] on td "881 sqft" at bounding box center [354, 123] width 25 height 11
click at [211, 90] on icon at bounding box center [213, 91] width 4 height 3
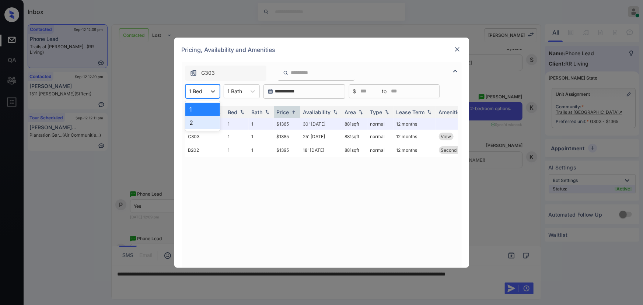
click at [195, 123] on div "2" at bounding box center [202, 122] width 35 height 13
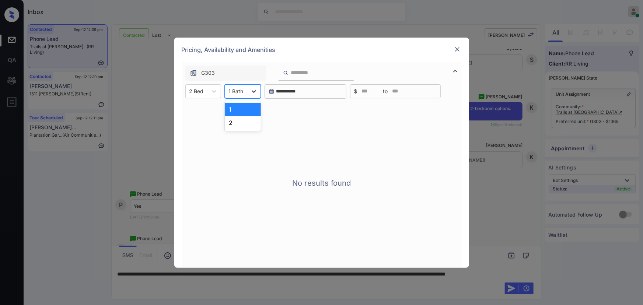
click at [252, 89] on icon at bounding box center [253, 91] width 7 height 7
click at [233, 120] on div "2" at bounding box center [243, 122] width 36 height 13
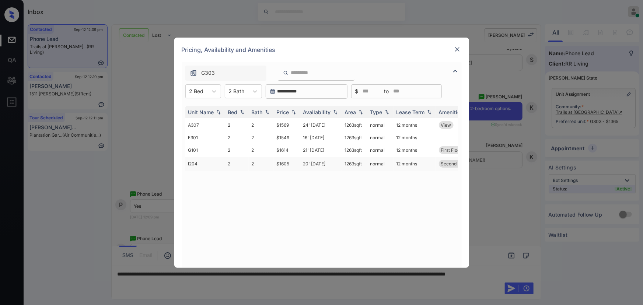
copy tr "1263 sqft"
drag, startPoint x: 364, startPoint y: 125, endPoint x: 337, endPoint y: 164, distance: 47.6
click at [340, 125] on tr "A307 2 2 $1569 24' Oct 25 1263 sqft normal 12 months View" at bounding box center [377, 125] width 385 height 14
click at [352, 123] on td "1263 sqft" at bounding box center [354, 125] width 25 height 14
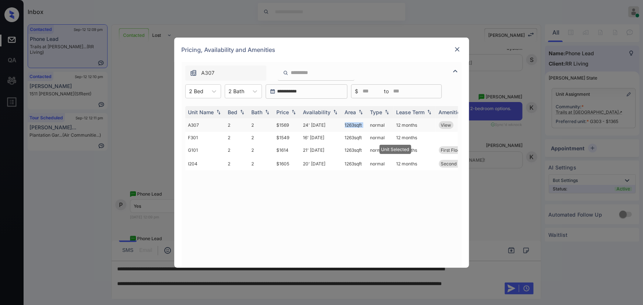
click at [352, 123] on td "1263 sqft" at bounding box center [354, 125] width 25 height 14
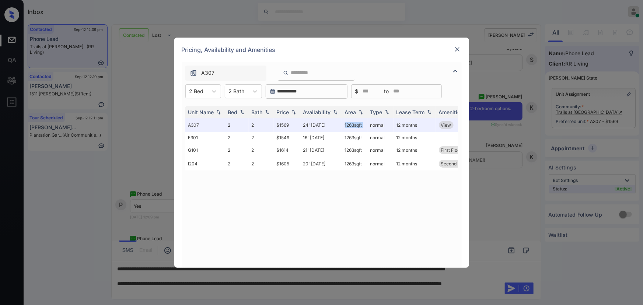
click at [458, 51] on img at bounding box center [457, 49] width 7 height 7
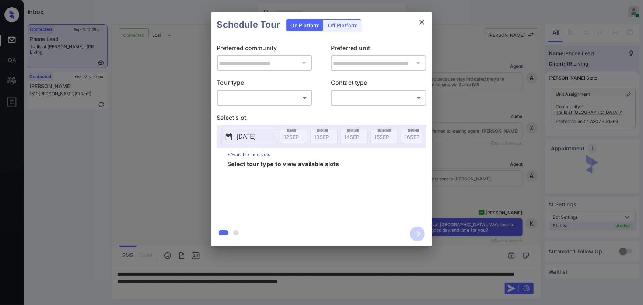
scroll to position [1687, 0]
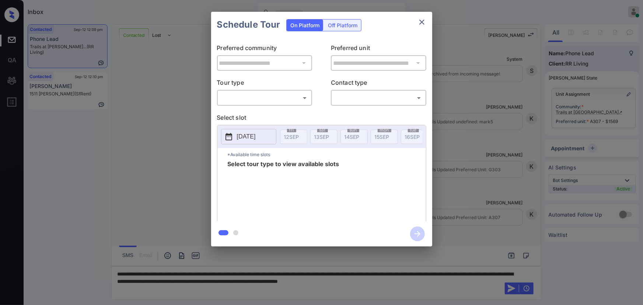
click at [280, 98] on body "Inbox [PERSON_NAME] Online Set yourself offline Set yourself on break Profile S…" at bounding box center [321, 152] width 643 height 305
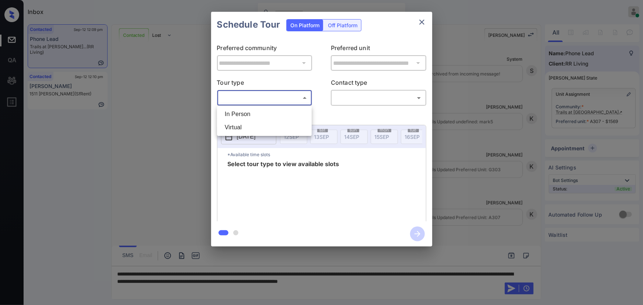
drag, startPoint x: 265, startPoint y: 113, endPoint x: 335, endPoint y: 110, distance: 70.4
click at [266, 113] on li "In Person" at bounding box center [264, 114] width 91 height 13
type input "********"
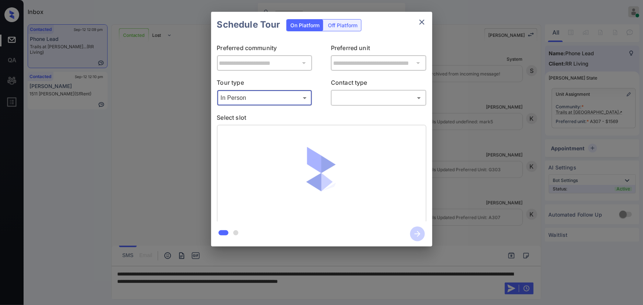
click at [360, 100] on body "Inbox [PERSON_NAME] Online Set yourself offline Set yourself on break Profile S…" at bounding box center [321, 152] width 643 height 305
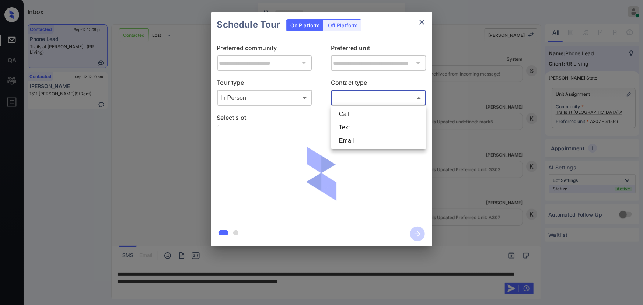
click at [353, 128] on li "Text" at bounding box center [378, 127] width 91 height 13
type input "****"
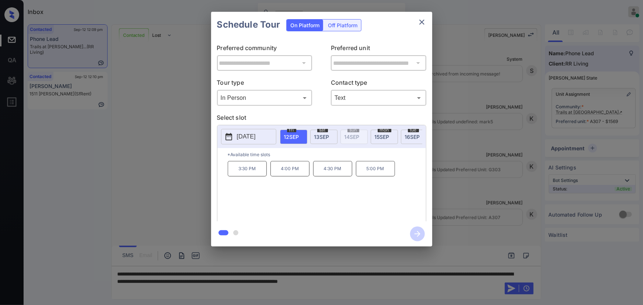
click at [319, 139] on span "[DATE]" at bounding box center [321, 137] width 15 height 6
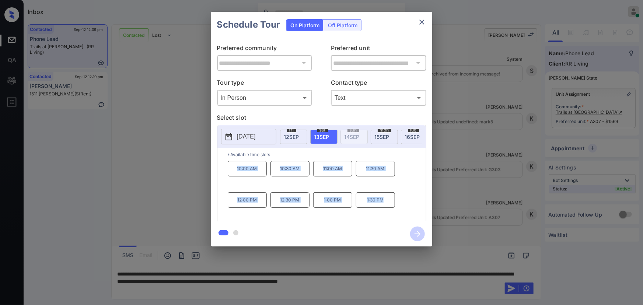
drag, startPoint x: 388, startPoint y: 203, endPoint x: 260, endPoint y: 241, distance: 133.0
click at [232, 171] on div "10:00 AM 10:30 AM 11:00 AM 11:30 AM 12:00 PM 12:30 PM 1:00 PM 1:30 PM" at bounding box center [327, 190] width 198 height 59
copy div "10:00 AM 10:30 AM 11:00 AM 11:30 AM 12:00 PM 12:30 PM 1:00 PM 1:30 PM"
click at [473, 283] on div at bounding box center [321, 152] width 643 height 305
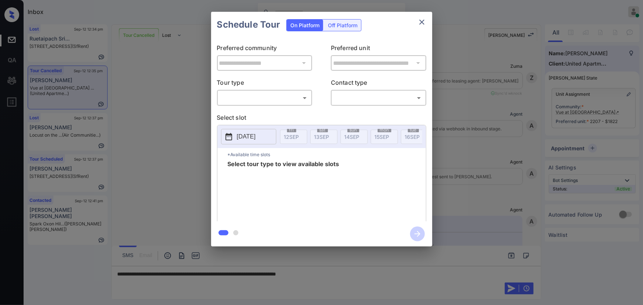
scroll to position [2991, 0]
click at [254, 93] on body "Inbox Kenneth Umali Online Set yourself offline Set yourself on break Profile S…" at bounding box center [321, 152] width 643 height 305
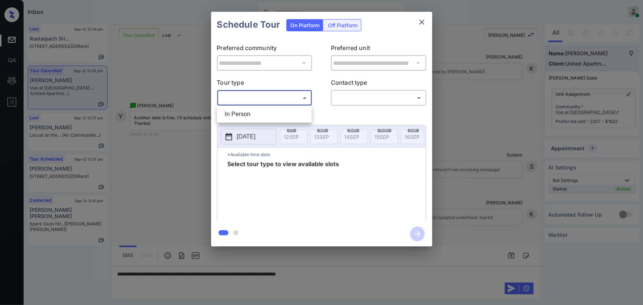
drag, startPoint x: 254, startPoint y: 110, endPoint x: 321, endPoint y: 103, distance: 68.2
click at [254, 111] on li "In Person" at bounding box center [264, 114] width 91 height 13
type input "********"
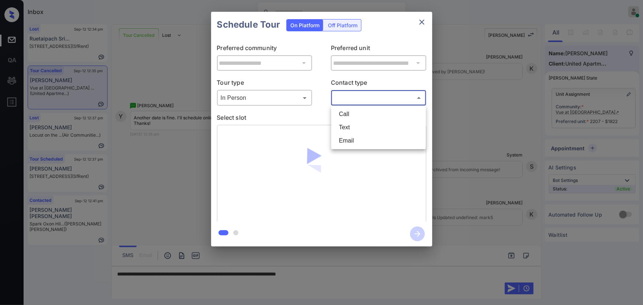
click at [344, 97] on body "Inbox Kenneth Umali Online Set yourself offline Set yourself on break Profile S…" at bounding box center [321, 152] width 643 height 305
click at [350, 121] on li "Text" at bounding box center [378, 127] width 91 height 13
type input "****"
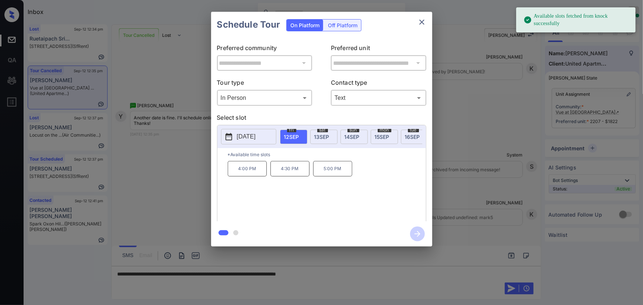
click at [256, 133] on p "[DATE]" at bounding box center [246, 136] width 19 height 9
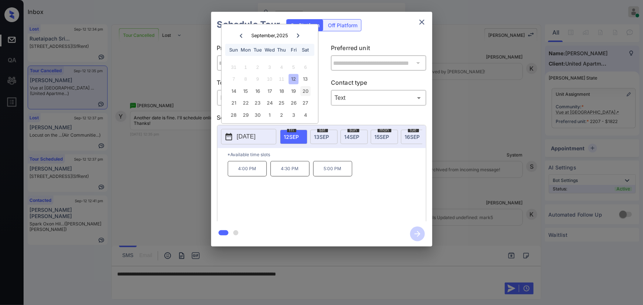
click at [305, 89] on div "20" at bounding box center [306, 91] width 10 height 10
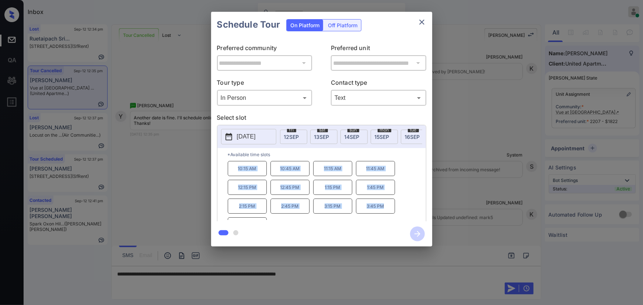
copy div "10:15 AM 10:45 AM 11:15 AM 11:45 AM 12:15 PM 12:45 PM 1:15 PM 1:45 PM 2:15 PM 2…"
drag, startPoint x: 385, startPoint y: 209, endPoint x: 237, endPoint y: 172, distance: 152.6
click at [237, 172] on div "10:15 AM 10:45 AM 11:15 AM 11:45 AM 12:15 PM 12:45 PM 1:15 PM 1:45 PM 2:15 PM 2…" at bounding box center [327, 190] width 198 height 59
click at [347, 273] on div at bounding box center [321, 152] width 643 height 305
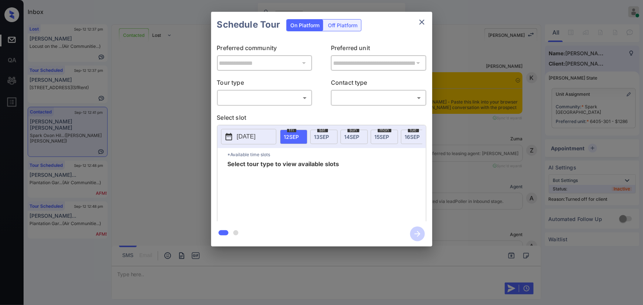
scroll to position [2606, 0]
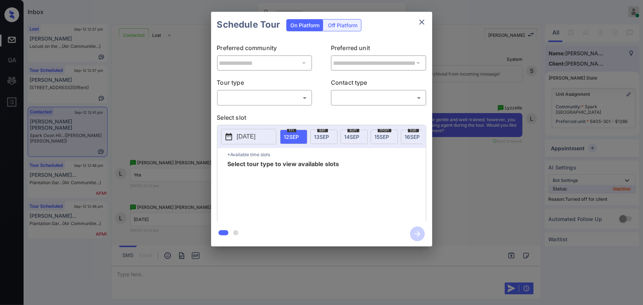
click at [273, 92] on body "Inbox [PERSON_NAME] Online Set yourself offline Set yourself on break Profile S…" at bounding box center [321, 152] width 643 height 305
click at [258, 113] on li "In Person" at bounding box center [264, 114] width 91 height 13
type input "********"
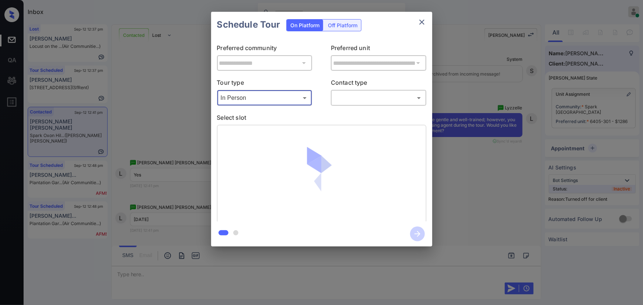
click at [361, 102] on body "Inbox Kenneth Umali Online Set yourself offline Set yourself on break Profile S…" at bounding box center [321, 152] width 643 height 305
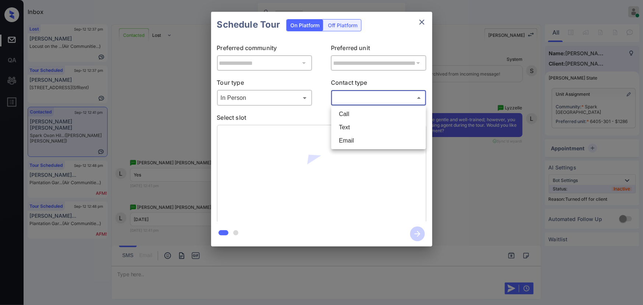
click at [351, 123] on li "Text" at bounding box center [378, 127] width 91 height 13
type input "****"
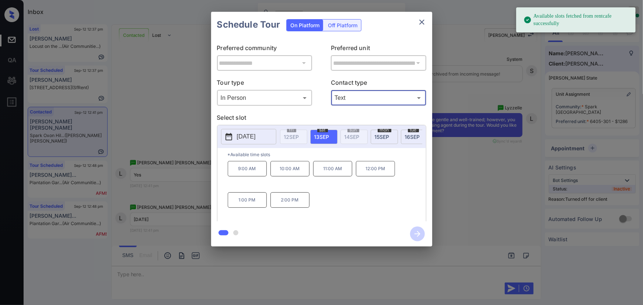
click at [251, 136] on p "2025-09-13" at bounding box center [246, 136] width 19 height 9
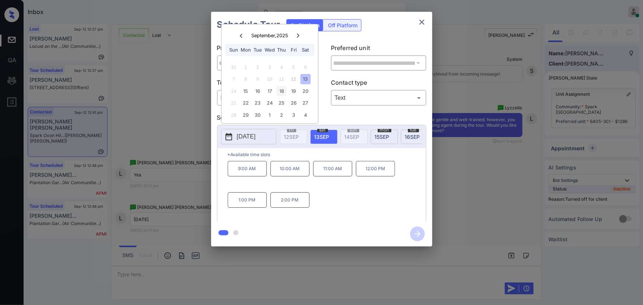
click at [283, 89] on div "18" at bounding box center [282, 91] width 10 height 10
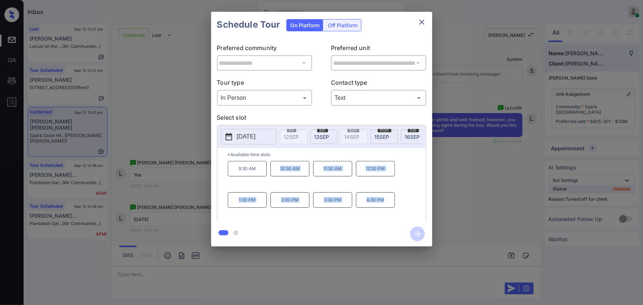
copy div "10:30 AM 11:30 AM 12:30 PM 1:30 PM 2:30 PM 3:30 PM 4:30 PM"
drag, startPoint x: 390, startPoint y: 203, endPoint x: 276, endPoint y: 171, distance: 118.4
click at [276, 171] on div "9:30 AM 10:30 AM 11:30 AM 12:30 PM 1:30 PM 2:30 PM 3:30 PM 4:30 PM" at bounding box center [327, 190] width 198 height 59
click at [210, 275] on div at bounding box center [321, 152] width 643 height 305
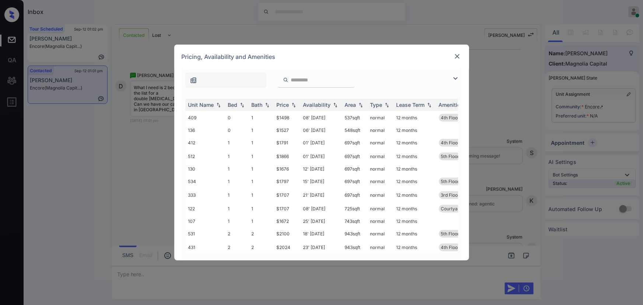
click at [459, 78] on img at bounding box center [455, 78] width 9 height 9
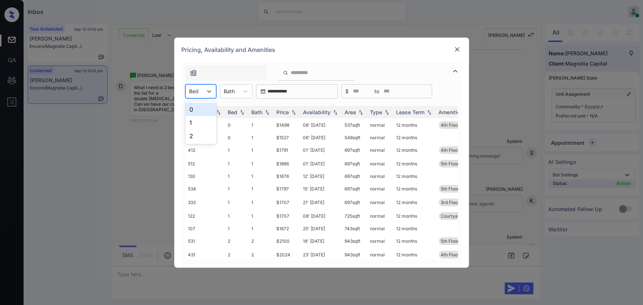
click at [199, 90] on div "Bed" at bounding box center [194, 91] width 17 height 11
click at [193, 134] on div "2" at bounding box center [200, 135] width 31 height 13
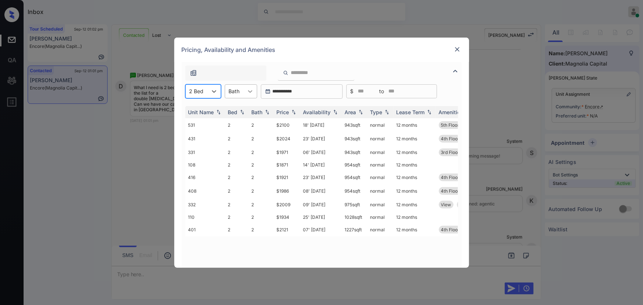
click at [249, 94] on icon at bounding box center [250, 91] width 7 height 7
click at [231, 119] on div "2" at bounding box center [241, 122] width 32 height 13
click at [289, 112] on div "Price" at bounding box center [283, 112] width 13 height 6
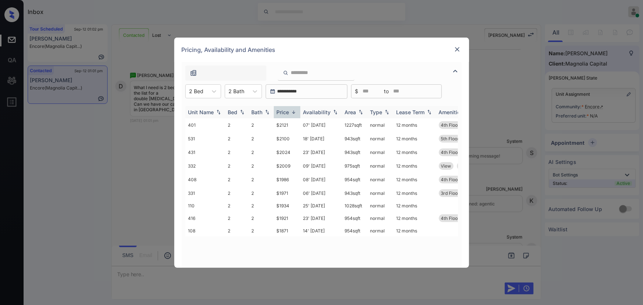
click at [289, 112] on div "Price" at bounding box center [283, 112] width 13 height 6
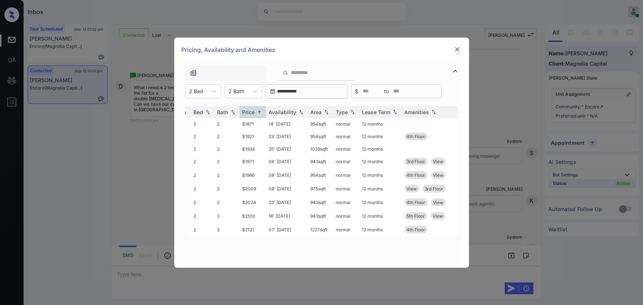
scroll to position [0, 31]
click at [256, 123] on td "$1871" at bounding box center [256, 123] width 27 height 11
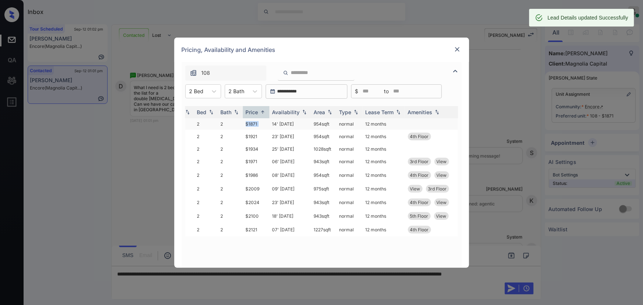
copy td "954 sqft"
drag, startPoint x: 333, startPoint y: 124, endPoint x: 311, endPoint y: 125, distance: 21.4
click at [311, 125] on td "954 sqft" at bounding box center [323, 123] width 25 height 11
click at [458, 49] on img at bounding box center [457, 49] width 7 height 7
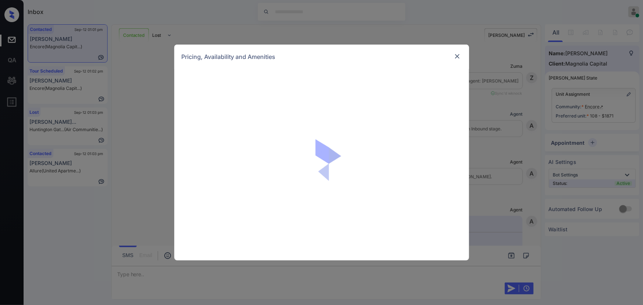
scroll to position [350, 0]
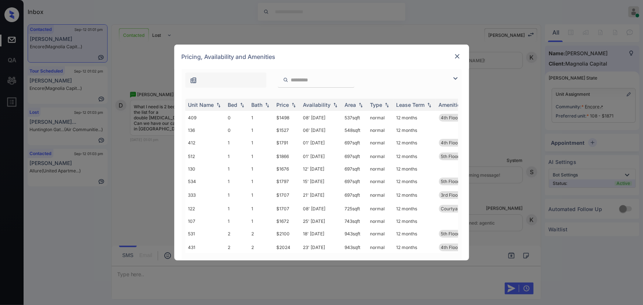
click at [456, 76] on img at bounding box center [455, 78] width 9 height 9
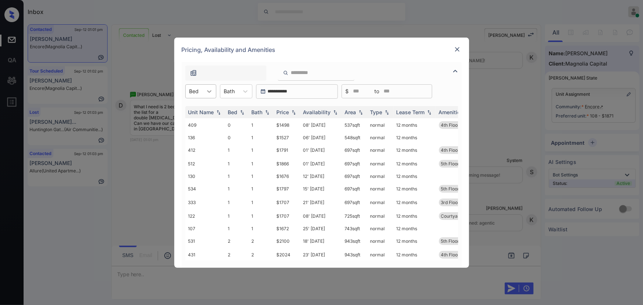
click at [203, 88] on div at bounding box center [209, 91] width 13 height 13
click at [191, 133] on div "2" at bounding box center [200, 135] width 31 height 13
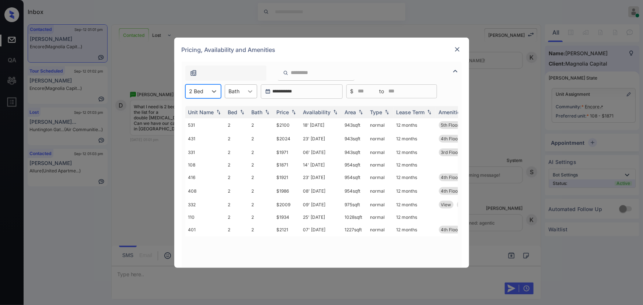
click at [245, 88] on div at bounding box center [250, 91] width 13 height 13
click at [236, 110] on div "1" at bounding box center [241, 109] width 32 height 13
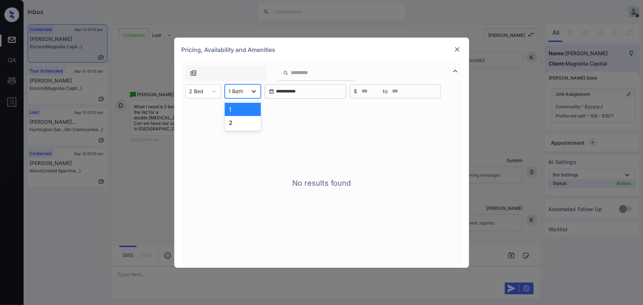
click at [259, 90] on div at bounding box center [253, 91] width 13 height 13
click at [241, 121] on div "2" at bounding box center [243, 122] width 36 height 13
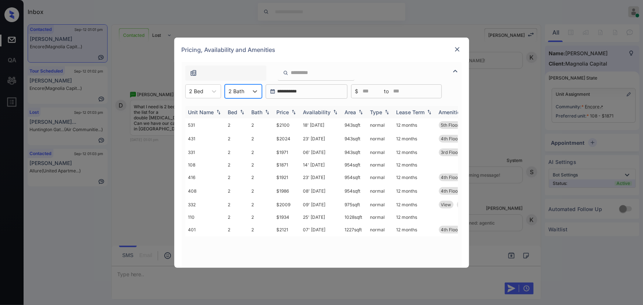
click at [333, 112] on img at bounding box center [335, 111] width 7 height 5
click at [333, 111] on img at bounding box center [335, 112] width 7 height 6
click at [314, 125] on td "18' [DATE]" at bounding box center [321, 125] width 42 height 14
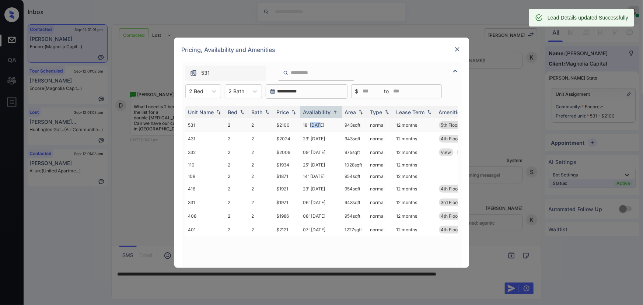
copy td "943 sqft"
drag, startPoint x: 361, startPoint y: 124, endPoint x: 342, endPoint y: 127, distance: 19.8
click at [342, 127] on td "943 sqft" at bounding box center [354, 125] width 25 height 14
click at [454, 48] on img at bounding box center [457, 49] width 7 height 7
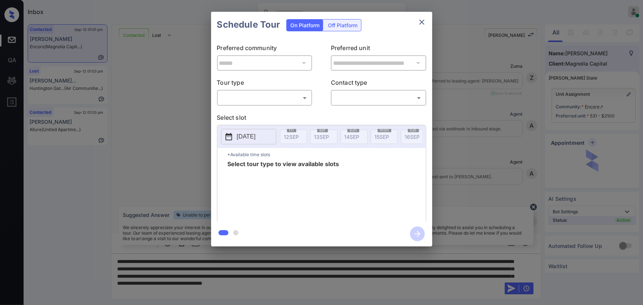
scroll to position [350, 0]
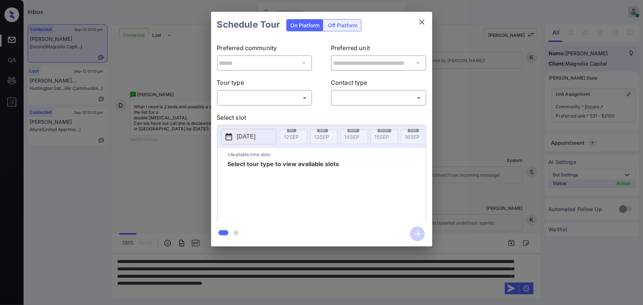
click at [249, 98] on body "Inbox [PERSON_NAME] Online Set yourself offline Set yourself on break Profile S…" at bounding box center [321, 152] width 643 height 305
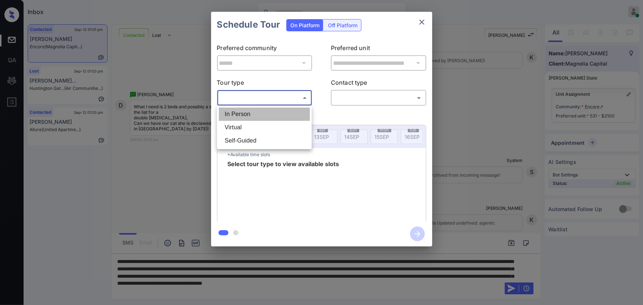
drag, startPoint x: 241, startPoint y: 115, endPoint x: 331, endPoint y: 118, distance: 90.3
click at [241, 114] on li "In Person" at bounding box center [264, 114] width 91 height 13
type input "********"
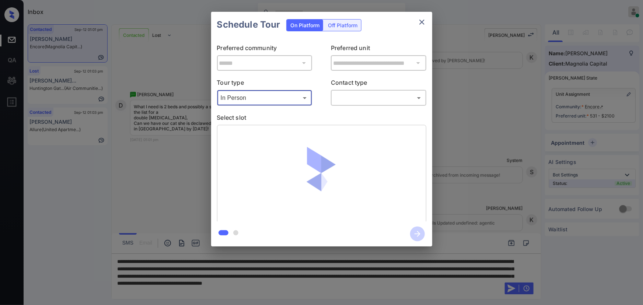
click at [378, 101] on body "Inbox [PERSON_NAME] Online Set yourself offline Set yourself on break Profile S…" at bounding box center [321, 152] width 643 height 305
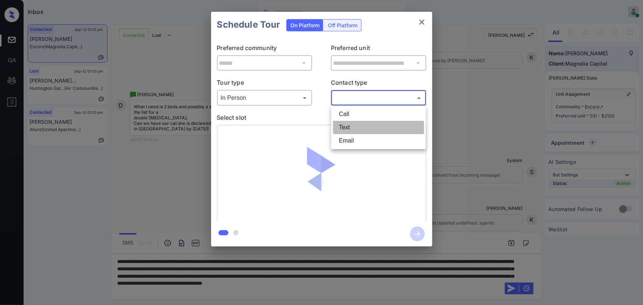
click at [353, 127] on li "Text" at bounding box center [378, 127] width 91 height 13
type input "****"
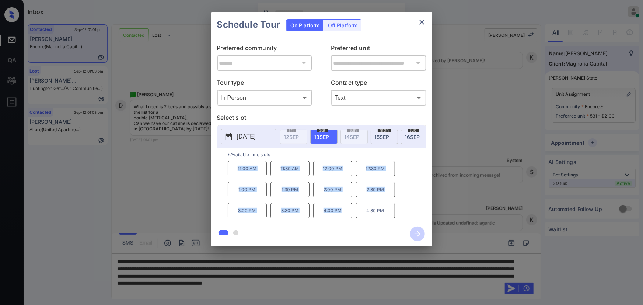
copy div "11:00 AM 11:30 AM 12:00 PM 12:30 PM 1:00 PM 1:30 PM 2:00 PM 2:30 PM 3:00 PM 3:3…"
drag, startPoint x: 336, startPoint y: 213, endPoint x: 235, endPoint y: 169, distance: 110.6
click at [235, 169] on div "11:00 AM 11:30 AM 12:00 PM 12:30 PM 1:00 PM 1:30 PM 2:00 PM 2:30 PM 3:00 PM 3:3…" at bounding box center [327, 190] width 198 height 59
click at [241, 287] on div at bounding box center [321, 152] width 643 height 305
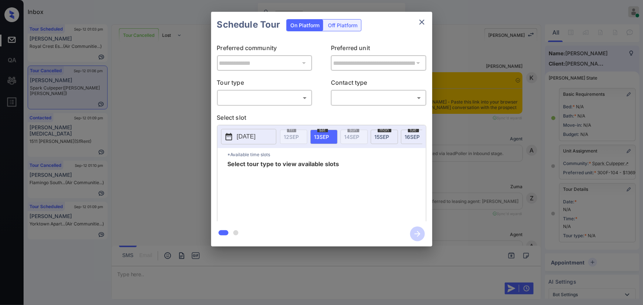
scroll to position [3333, 0]
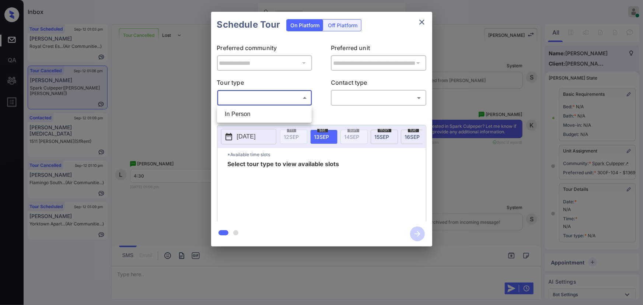
click at [252, 95] on body "Inbox [PERSON_NAME] Online Set yourself offline Set yourself on break Profile S…" at bounding box center [321, 152] width 643 height 305
drag, startPoint x: 242, startPoint y: 115, endPoint x: 322, endPoint y: 109, distance: 79.8
click at [247, 114] on li "In Person" at bounding box center [264, 114] width 91 height 13
type input "********"
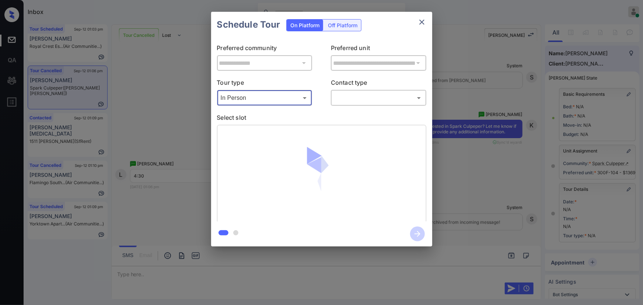
click at [346, 101] on body "Inbox [PERSON_NAME] Online Set yourself offline Set yourself on break Profile S…" at bounding box center [321, 152] width 643 height 305
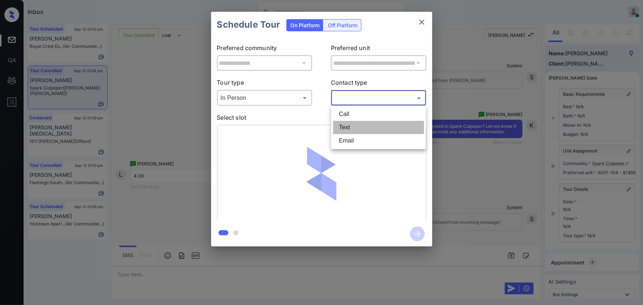
click at [341, 126] on li "Text" at bounding box center [378, 127] width 91 height 13
type input "****"
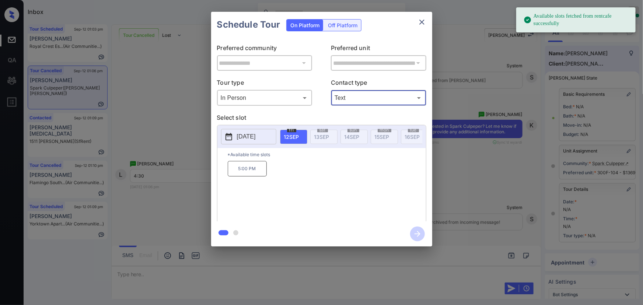
click at [256, 134] on p "[DATE]" at bounding box center [246, 136] width 19 height 9
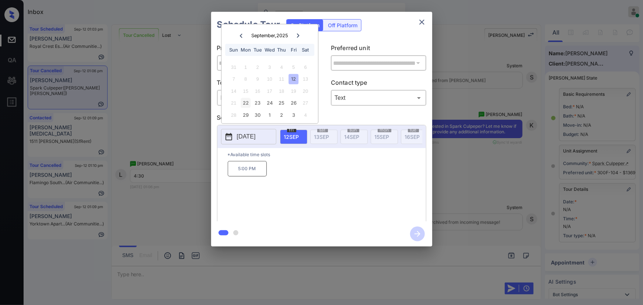
click at [248, 104] on div "22" at bounding box center [246, 103] width 10 height 10
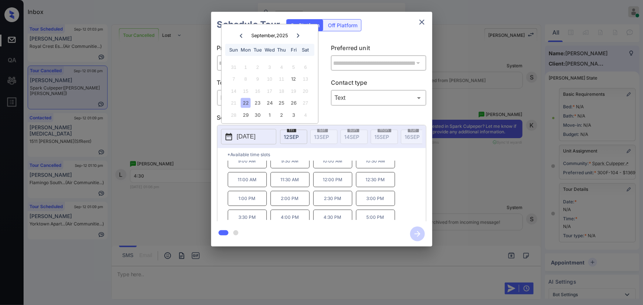
scroll to position [12, 0]
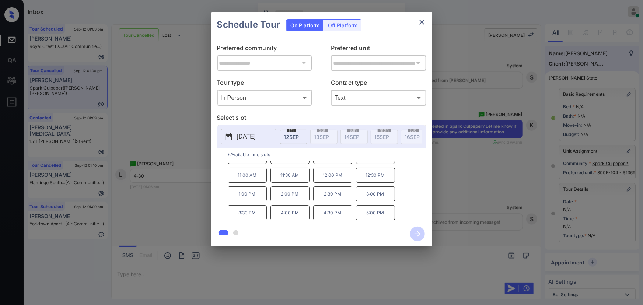
click at [329, 214] on p "4:30 PM" at bounding box center [332, 212] width 39 height 15
click at [510, 226] on div "**********" at bounding box center [321, 129] width 643 height 258
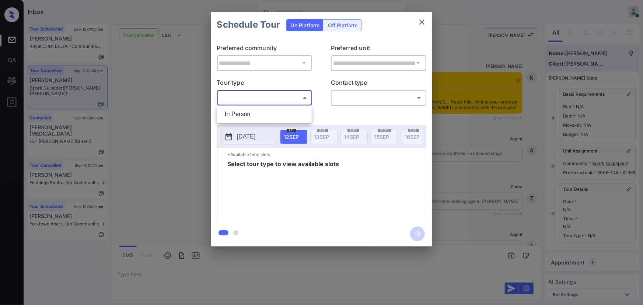
scroll to position [3490, 0]
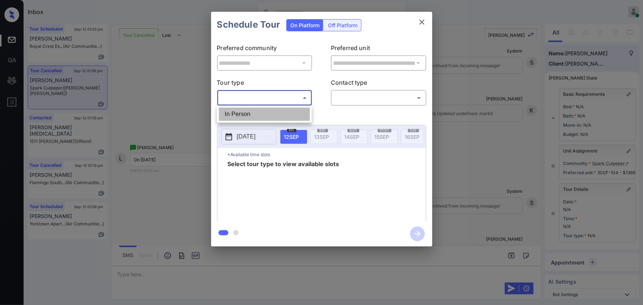
click at [251, 118] on li "In Person" at bounding box center [264, 114] width 91 height 13
type input "********"
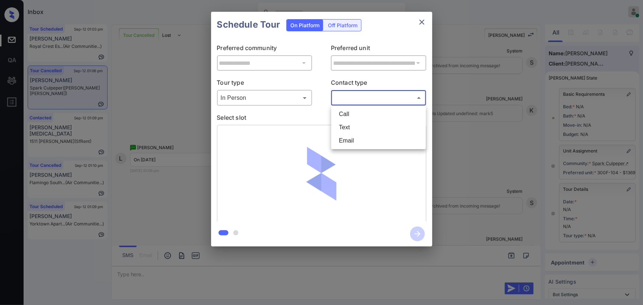
click at [378, 99] on body "Inbox [PERSON_NAME] Online Set yourself offline Set yourself on break Profile S…" at bounding box center [321, 152] width 643 height 305
click at [350, 125] on li "Text" at bounding box center [378, 127] width 91 height 13
type input "****"
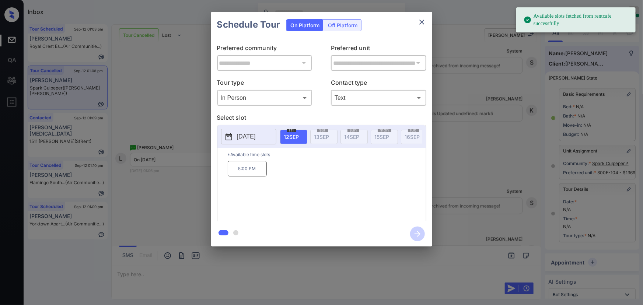
click at [248, 135] on p "[DATE]" at bounding box center [246, 136] width 19 height 9
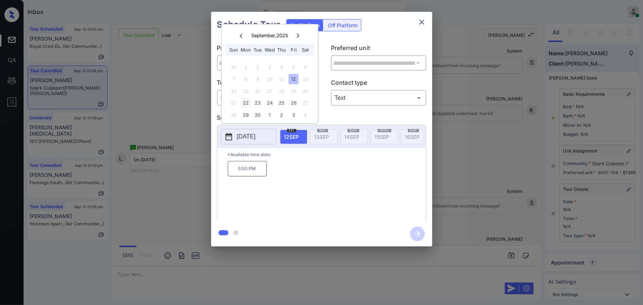
click at [244, 100] on div "22" at bounding box center [246, 103] width 10 height 10
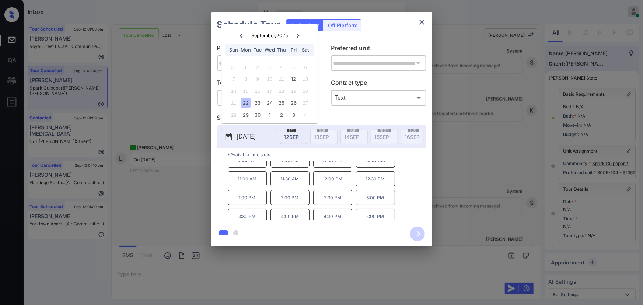
scroll to position [12, 0]
click at [335, 213] on p "4:30 PM" at bounding box center [332, 212] width 39 height 15
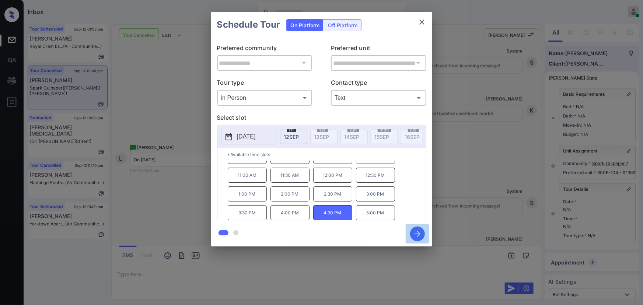
click at [413, 234] on icon "button" at bounding box center [417, 234] width 15 height 15
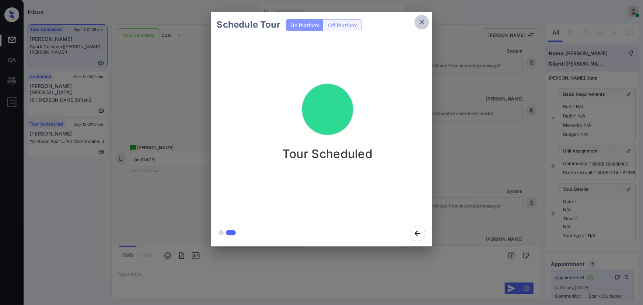
click at [420, 23] on icon "close" at bounding box center [421, 22] width 5 height 5
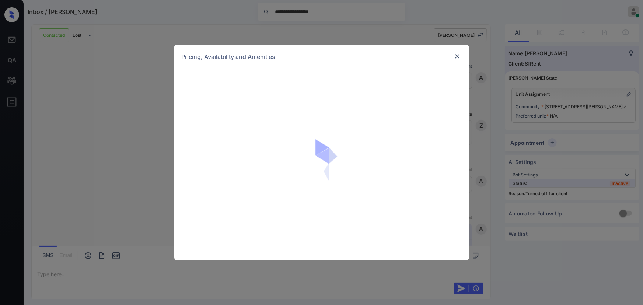
scroll to position [1070, 0]
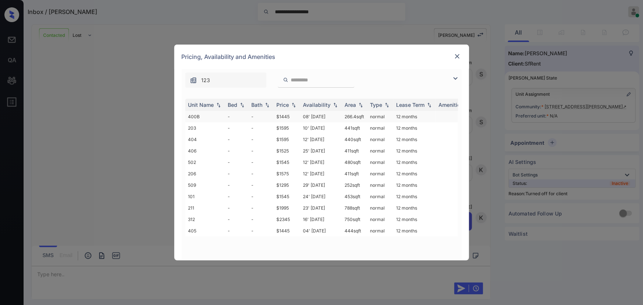
click at [279, 115] on td "$1445" at bounding box center [287, 116] width 27 height 11
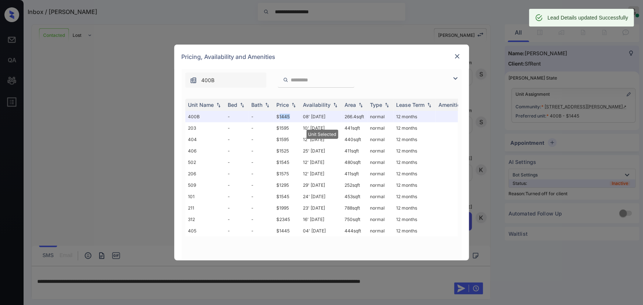
click at [458, 54] on img at bounding box center [457, 56] width 7 height 7
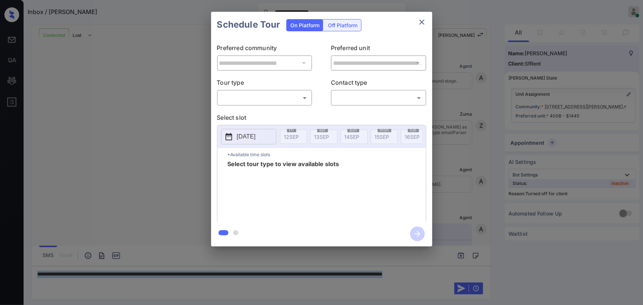
scroll to position [873, 0]
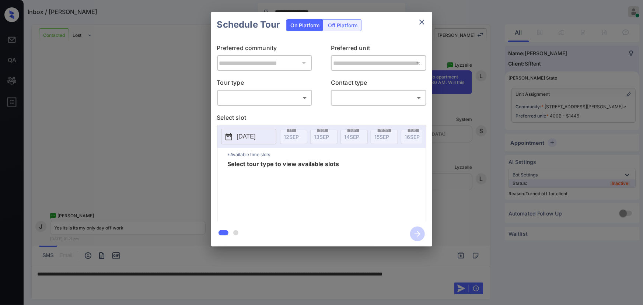
click at [341, 23] on div "Off Platform" at bounding box center [342, 25] width 37 height 11
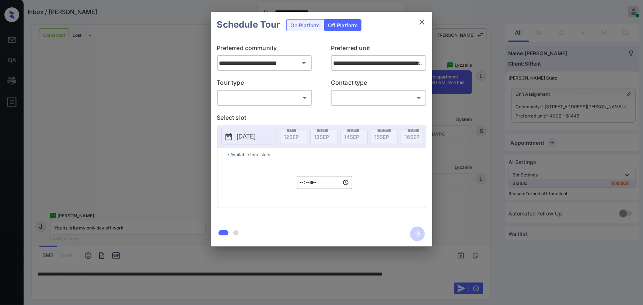
click at [251, 93] on body "**********" at bounding box center [321, 152] width 643 height 305
click at [242, 108] on li "In Person" at bounding box center [264, 114] width 91 height 13
type input "********"
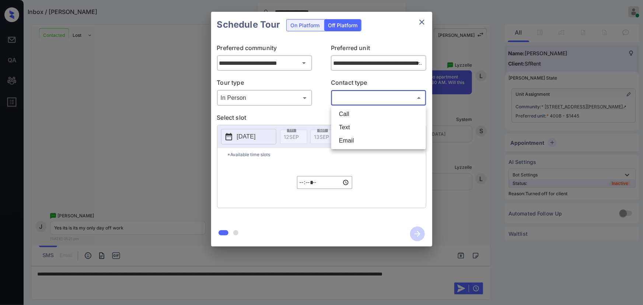
drag, startPoint x: 340, startPoint y: 99, endPoint x: 345, endPoint y: 118, distance: 19.3
click at [341, 99] on body "**********" at bounding box center [321, 152] width 643 height 305
click at [346, 132] on li "Text" at bounding box center [378, 127] width 91 height 13
type input "****"
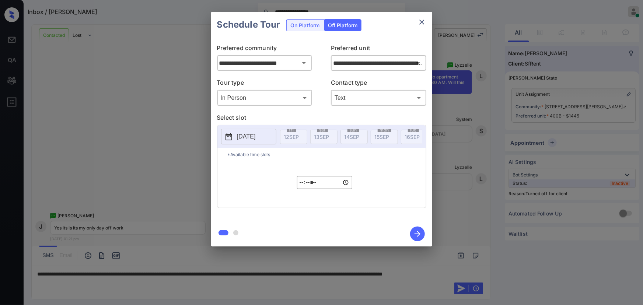
click at [247, 135] on p "[DATE]" at bounding box center [246, 136] width 19 height 9
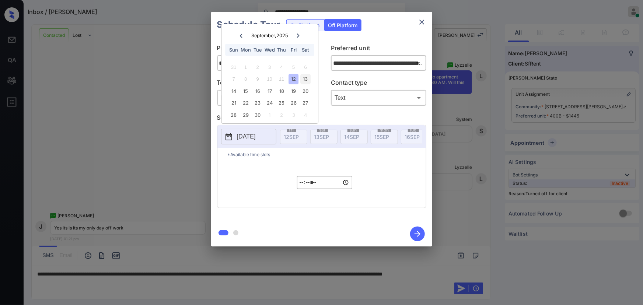
click at [307, 78] on div "13" at bounding box center [306, 79] width 10 height 10
click at [303, 184] on input "*****" at bounding box center [324, 182] width 55 height 13
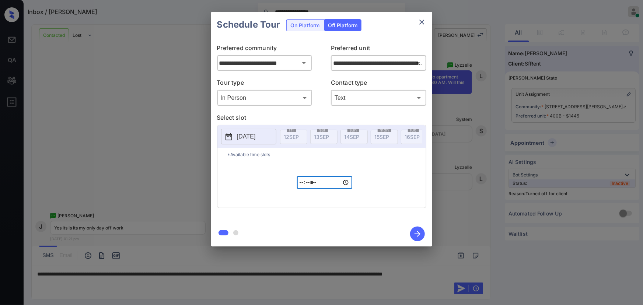
type input "*****"
click at [416, 233] on icon "button" at bounding box center [417, 234] width 15 height 15
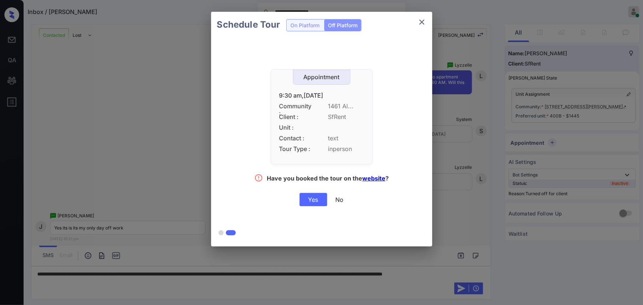
click at [310, 199] on div "Yes" at bounding box center [314, 199] width 28 height 13
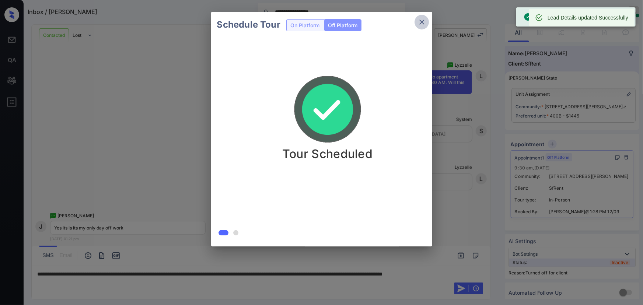
click at [423, 20] on icon "close" at bounding box center [421, 22] width 9 height 9
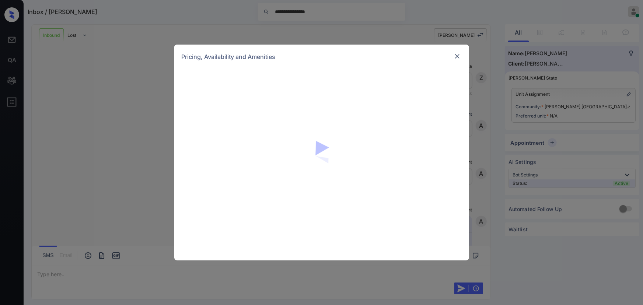
scroll to position [217, 0]
click at [457, 56] on img at bounding box center [457, 56] width 7 height 7
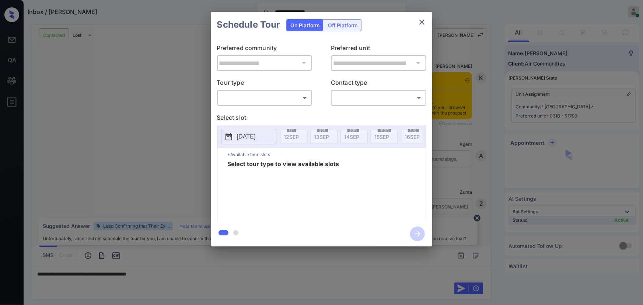
scroll to position [586, 0]
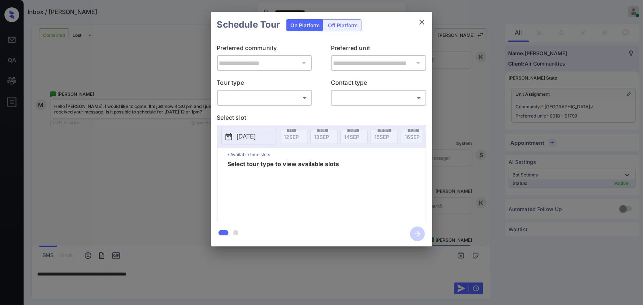
click at [152, 203] on div "**********" at bounding box center [321, 129] width 643 height 258
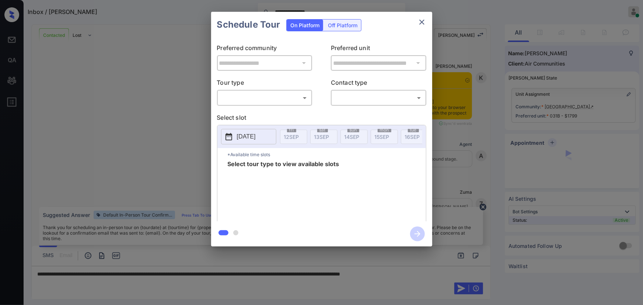
scroll to position [757, 0]
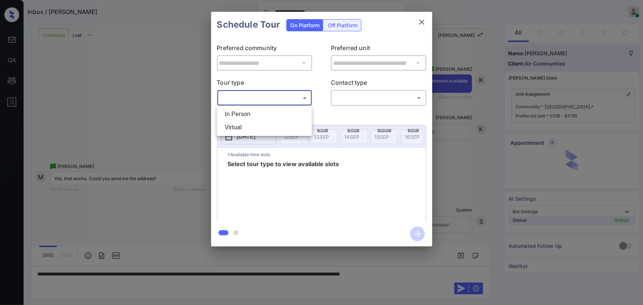
click at [278, 98] on body "**********" at bounding box center [321, 152] width 643 height 305
drag, startPoint x: 257, startPoint y: 113, endPoint x: 318, endPoint y: 106, distance: 61.9
click at [257, 112] on li "In Person" at bounding box center [264, 114] width 91 height 13
type input "********"
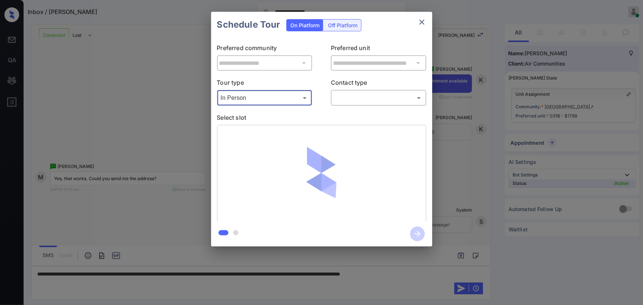
click at [354, 98] on body "**********" at bounding box center [321, 152] width 643 height 305
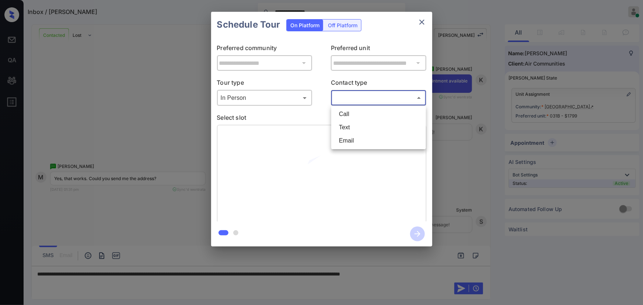
click at [353, 127] on li "Text" at bounding box center [378, 127] width 91 height 13
type input "****"
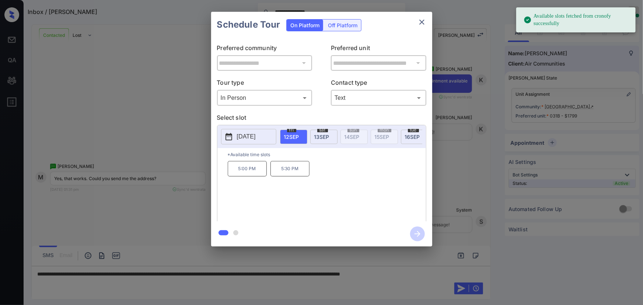
click at [325, 136] on span "[DATE]" at bounding box center [321, 137] width 15 height 6
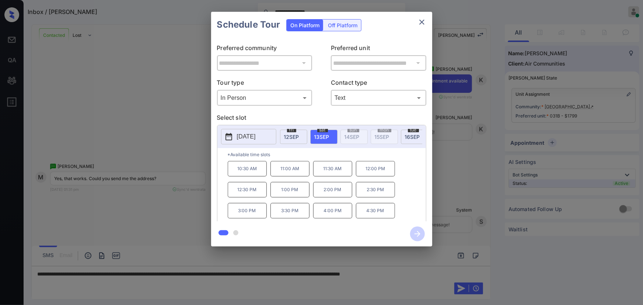
click at [244, 193] on p "12:30 PM" at bounding box center [247, 189] width 39 height 15
click at [441, 273] on div at bounding box center [321, 152] width 643 height 305
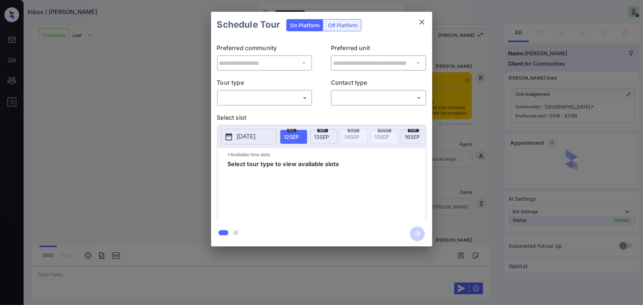
scroll to position [876, 0]
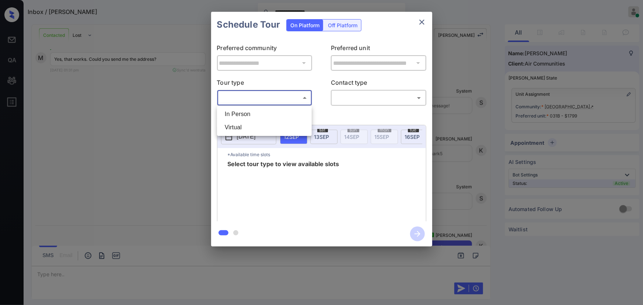
click at [274, 98] on body "**********" at bounding box center [321, 152] width 643 height 305
click at [261, 111] on li "In Person" at bounding box center [264, 114] width 91 height 13
type input "********"
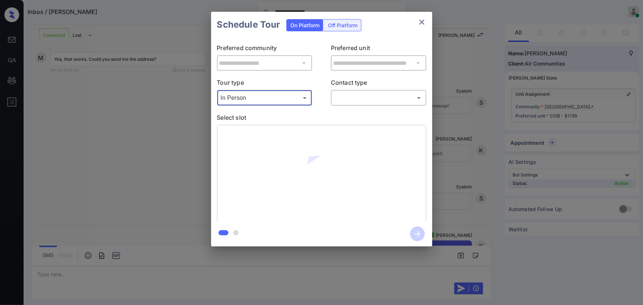
click at [354, 95] on body "**********" at bounding box center [321, 152] width 643 height 305
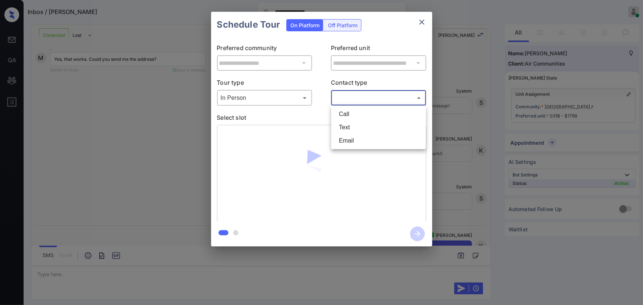
click at [349, 126] on li "Text" at bounding box center [378, 127] width 91 height 13
type input "****"
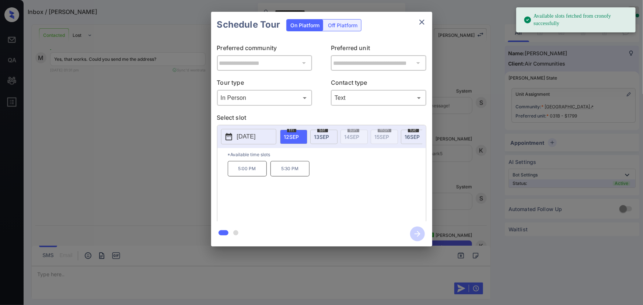
click at [322, 134] on span "13 SEP" at bounding box center [321, 137] width 15 height 6
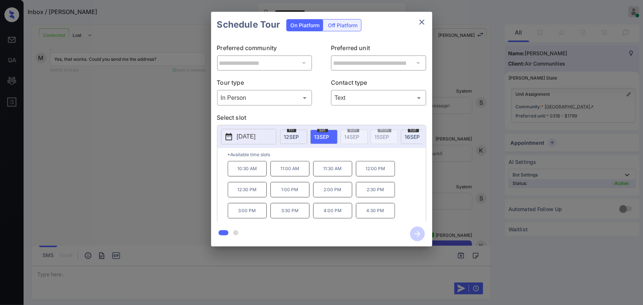
click at [252, 194] on p "12:30 PM" at bounding box center [247, 189] width 39 height 15
drag, startPoint x: 417, startPoint y: 233, endPoint x: 435, endPoint y: 234, distance: 17.4
click at [418, 233] on icon "button" at bounding box center [417, 234] width 15 height 15
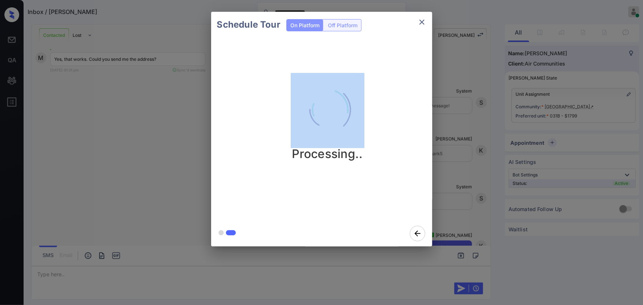
drag, startPoint x: 374, startPoint y: 153, endPoint x: 281, endPoint y: 161, distance: 93.5
click at [282, 161] on div "Processing.." at bounding box center [327, 117] width 221 height 88
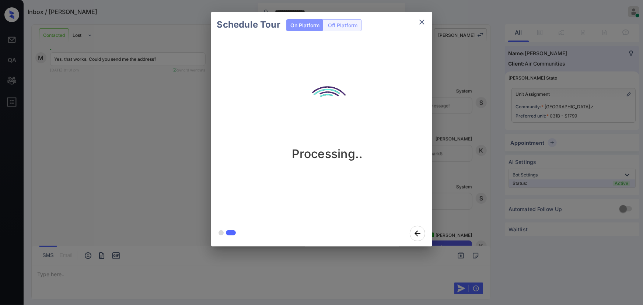
click at [374, 171] on div "Processing.." at bounding box center [327, 129] width 233 height 183
click at [365, 164] on div "Processing.." at bounding box center [327, 129] width 233 height 183
click at [363, 165] on div "Processing.." at bounding box center [327, 129] width 233 height 183
click at [363, 166] on div "Processing.." at bounding box center [327, 129] width 233 height 183
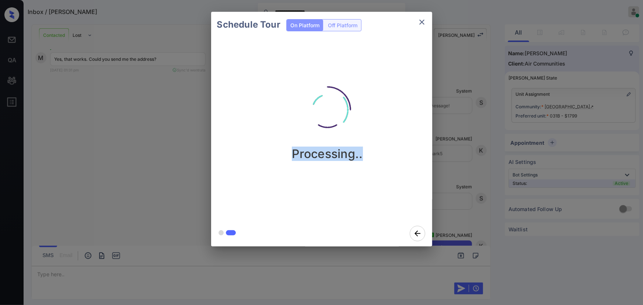
click at [363, 166] on div "Processing.." at bounding box center [327, 129] width 233 height 183
click at [363, 173] on div "Processing.." at bounding box center [327, 129] width 233 height 183
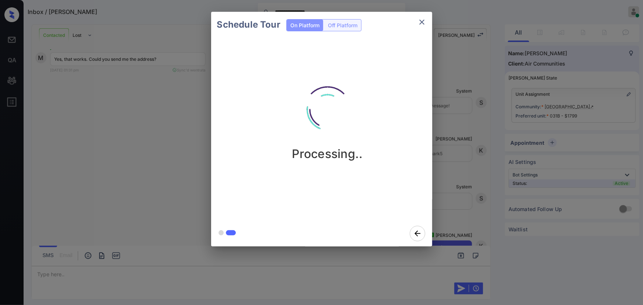
click at [363, 173] on div "Processing.." at bounding box center [327, 129] width 233 height 183
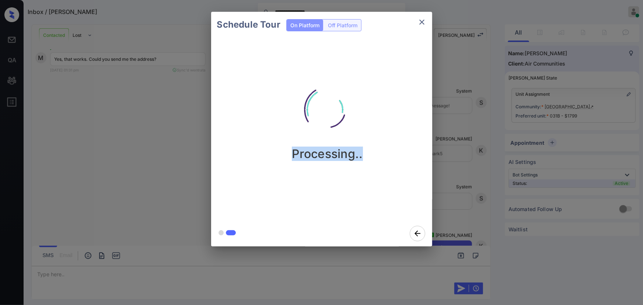
click at [363, 173] on div "Processing.." at bounding box center [327, 129] width 233 height 183
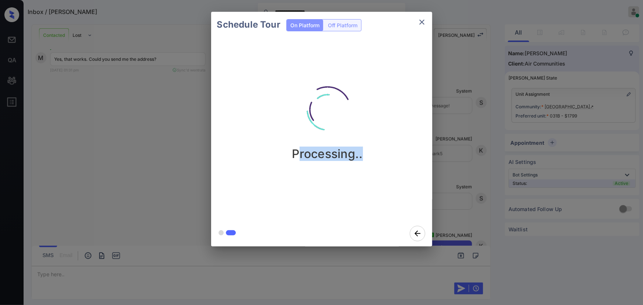
drag, startPoint x: 370, startPoint y: 157, endPoint x: 297, endPoint y: 160, distance: 72.3
click at [298, 161] on div "Processing.." at bounding box center [327, 117] width 221 height 88
click at [388, 72] on div "Processing.." at bounding box center [327, 129] width 233 height 183
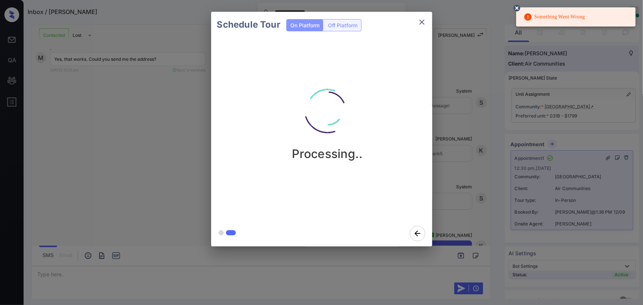
click at [516, 7] on circle at bounding box center [517, 8] width 4 height 4
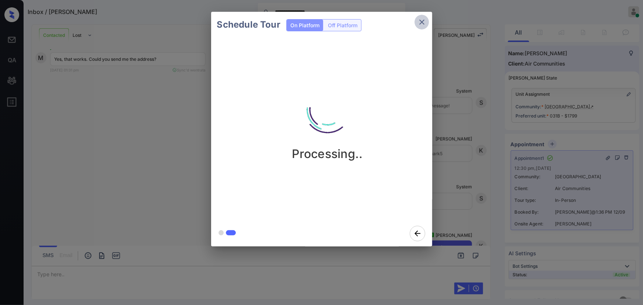
click at [422, 18] on icon "close" at bounding box center [421, 22] width 9 height 9
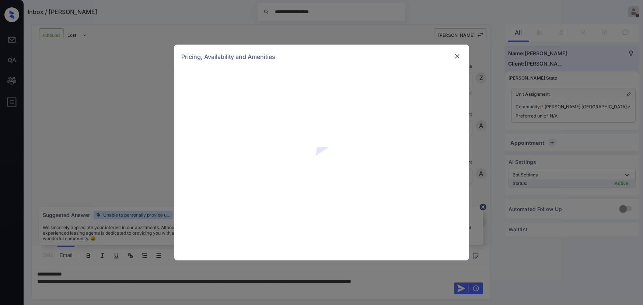
scroll to position [353, 0]
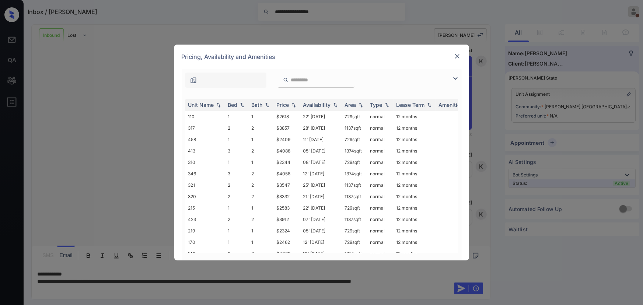
click at [454, 78] on img at bounding box center [455, 78] width 9 height 9
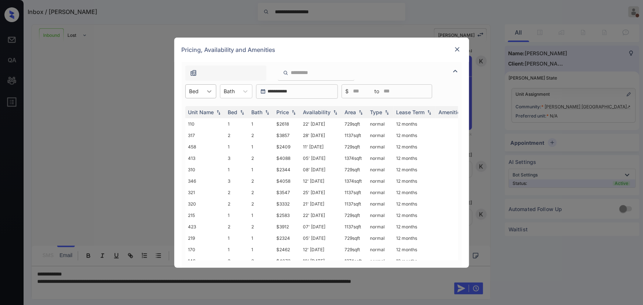
click at [207, 90] on icon at bounding box center [209, 91] width 4 height 3
click at [199, 108] on div "1" at bounding box center [200, 109] width 31 height 13
click at [253, 92] on div at bounding box center [248, 91] width 13 height 13
click at [239, 114] on div "1 2" at bounding box center [240, 115] width 32 height 29
click at [240, 108] on div "1" at bounding box center [240, 109] width 32 height 13
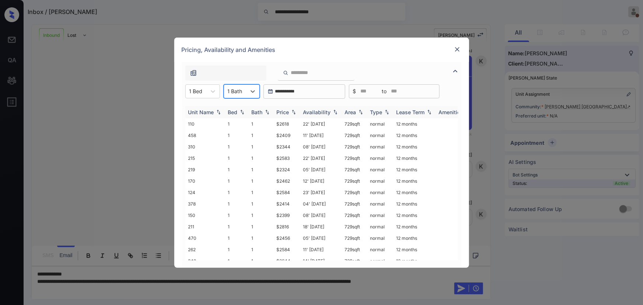
click at [293, 111] on img at bounding box center [293, 111] width 7 height 5
click at [294, 111] on img at bounding box center [293, 112] width 7 height 6
copy td "729 sqft"
drag, startPoint x: 360, startPoint y: 122, endPoint x: 343, endPoint y: 123, distance: 17.0
click at [343, 123] on tr "219 1 1 $2324 05' Nov 25 729 sqft normal 12 months" at bounding box center [377, 123] width 385 height 11
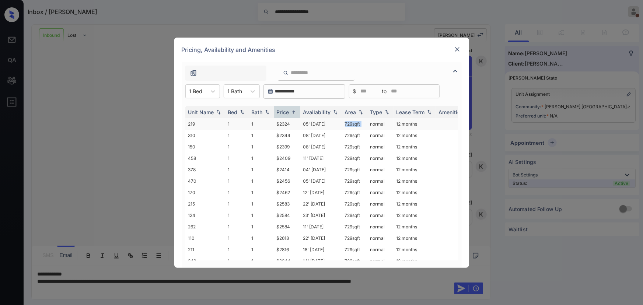
click at [361, 126] on td "729 sqft" at bounding box center [354, 123] width 25 height 11
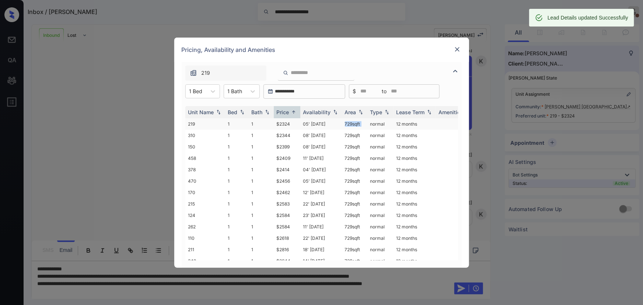
copy td "729 sqft"
click at [456, 50] on img at bounding box center [457, 49] width 7 height 7
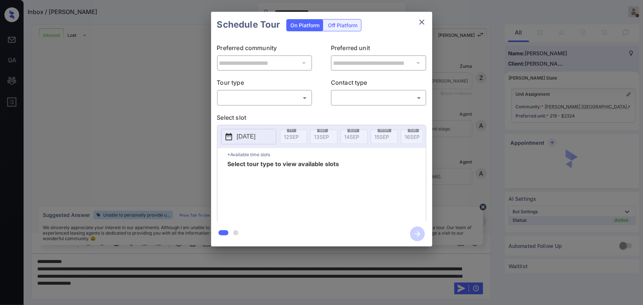
scroll to position [353, 0]
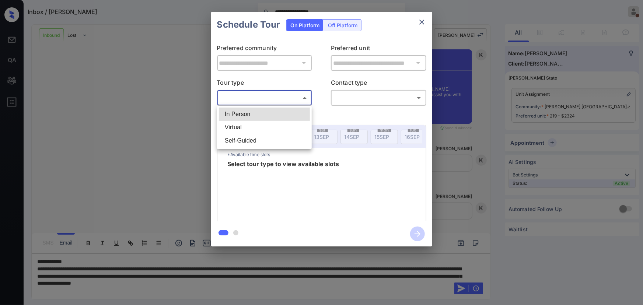
click at [274, 99] on body "**********" at bounding box center [321, 152] width 643 height 305
click at [248, 115] on li "In Person" at bounding box center [264, 114] width 91 height 13
type input "********"
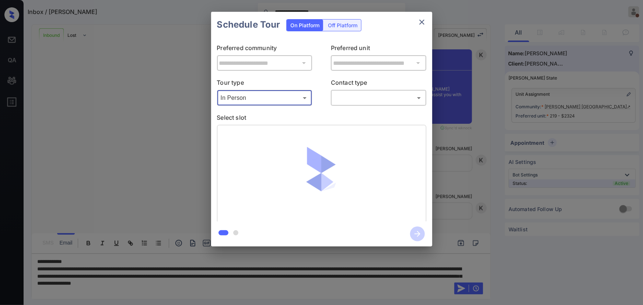
click at [346, 100] on body "**********" at bounding box center [321, 152] width 643 height 305
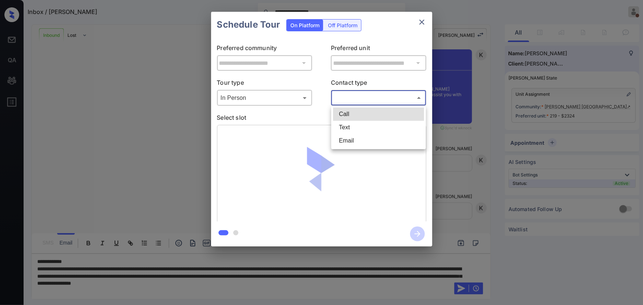
click at [342, 127] on li "Text" at bounding box center [378, 127] width 91 height 13
type input "****"
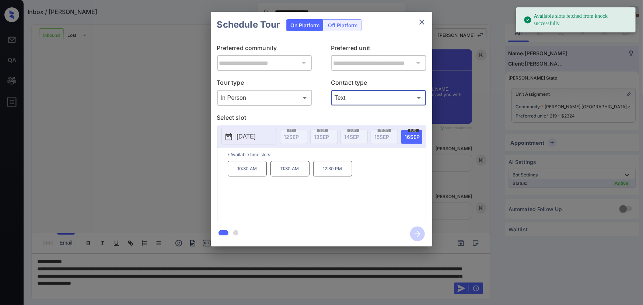
click at [408, 134] on span "16 SEP" at bounding box center [412, 137] width 15 height 6
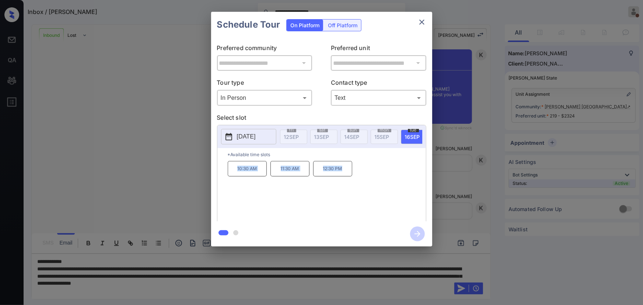
copy div "10:30 AM 11:30 AM 12:30 PM"
drag, startPoint x: 347, startPoint y: 170, endPoint x: 234, endPoint y: 174, distance: 113.2
click at [234, 174] on div "10:30 AM 11:30 AM 12:30 PM" at bounding box center [327, 190] width 198 height 59
click at [352, 284] on div at bounding box center [321, 152] width 643 height 305
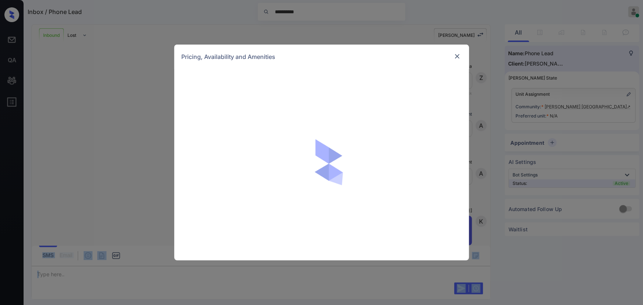
scroll to position [77, 0]
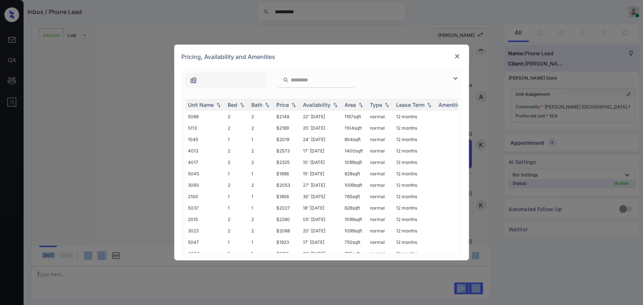
click at [454, 77] on img at bounding box center [455, 78] width 9 height 9
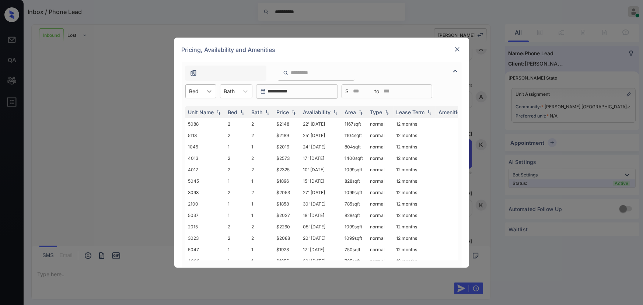
click at [210, 89] on icon at bounding box center [209, 91] width 7 height 7
click at [201, 108] on div "1" at bounding box center [200, 109] width 31 height 13
click at [247, 91] on icon at bounding box center [248, 91] width 7 height 7
click at [236, 109] on div "1" at bounding box center [240, 109] width 32 height 13
click at [294, 112] on img at bounding box center [293, 111] width 7 height 5
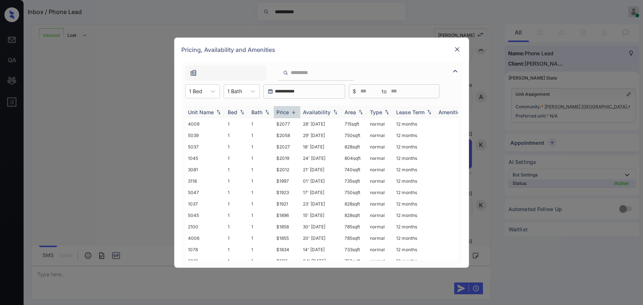
click at [294, 112] on img at bounding box center [293, 112] width 7 height 6
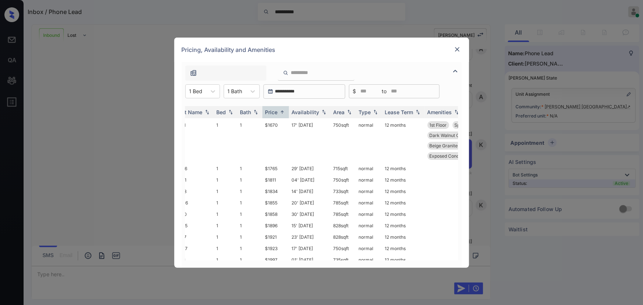
scroll to position [0, 11]
click at [142, 28] on div "**********" at bounding box center [321, 152] width 643 height 305
click at [457, 48] on img at bounding box center [457, 49] width 7 height 7
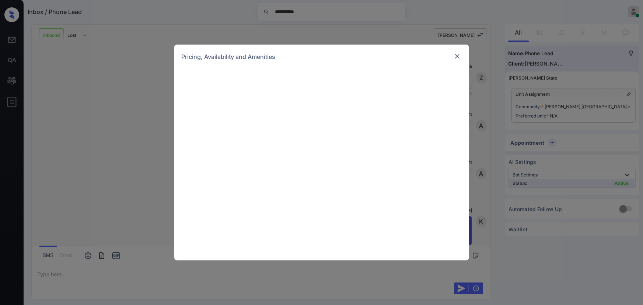
scroll to position [321, 0]
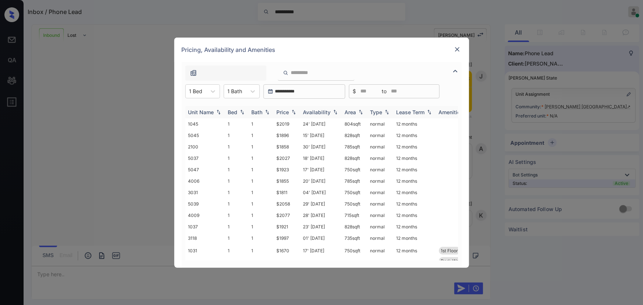
click at [291, 110] on img at bounding box center [293, 111] width 7 height 5
click at [291, 110] on img at bounding box center [293, 112] width 7 height 6
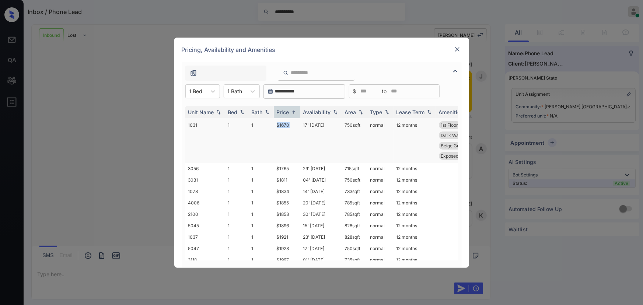
copy td "$1670"
drag, startPoint x: 284, startPoint y: 123, endPoint x: 275, endPoint y: 123, distance: 9.2
click at [275, 123] on td "$1670" at bounding box center [287, 140] width 27 height 45
click at [457, 49] on img at bounding box center [457, 49] width 7 height 7
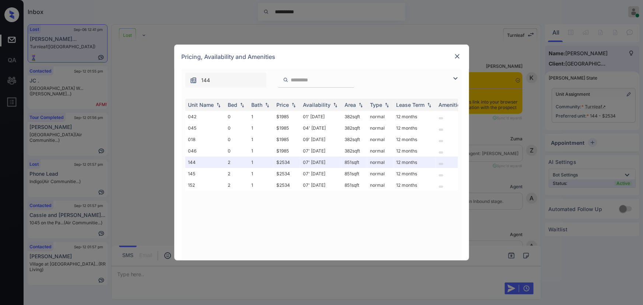
scroll to position [3066, 0]
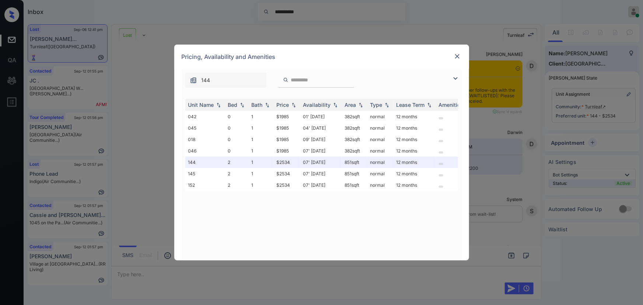
click at [456, 77] on img at bounding box center [455, 78] width 9 height 9
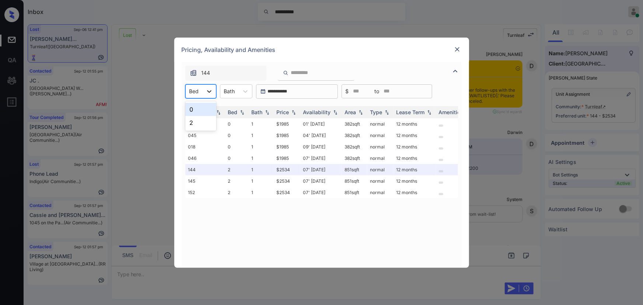
click at [212, 88] on icon at bounding box center [209, 91] width 7 height 7
click at [198, 107] on div "0" at bounding box center [200, 109] width 31 height 13
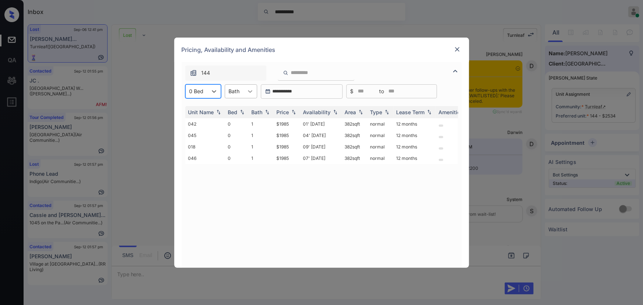
click at [251, 89] on icon at bounding box center [250, 91] width 7 height 7
click at [249, 90] on icon at bounding box center [250, 91] width 7 height 7
click at [240, 110] on img at bounding box center [241, 111] width 7 height 5
click at [247, 94] on icon at bounding box center [250, 91] width 7 height 7
click at [237, 111] on div "1" at bounding box center [241, 109] width 32 height 13
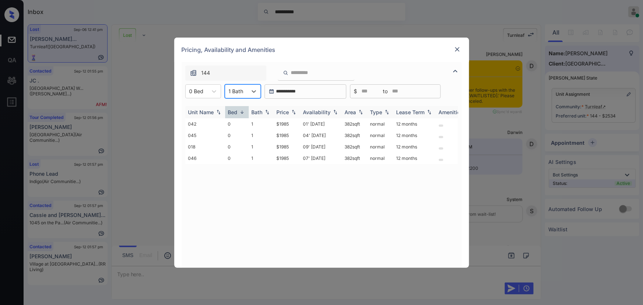
click at [290, 109] on img at bounding box center [293, 111] width 7 height 5
click at [291, 109] on img at bounding box center [293, 112] width 7 height 6
click at [458, 48] on img at bounding box center [457, 49] width 7 height 7
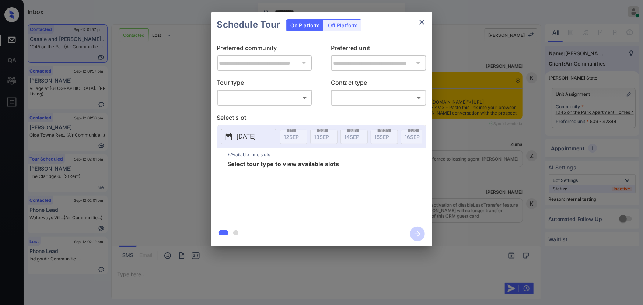
scroll to position [816, 0]
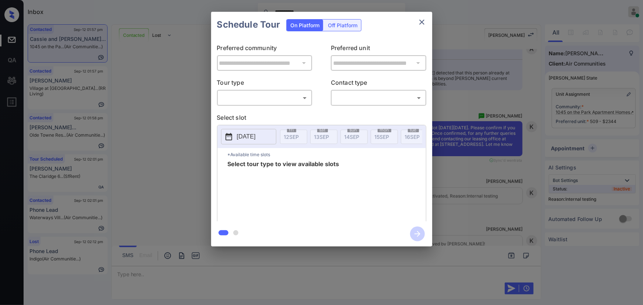
click at [277, 100] on body "**********" at bounding box center [321, 152] width 643 height 305
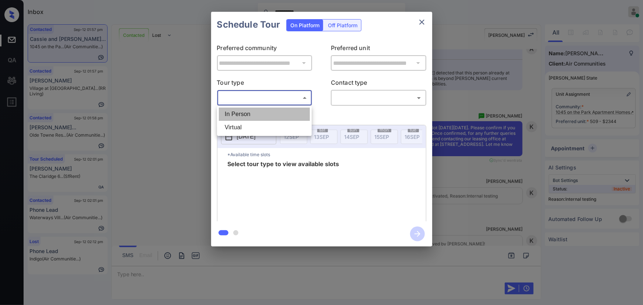
drag, startPoint x: 255, startPoint y: 116, endPoint x: 344, endPoint y: 102, distance: 90.6
click at [258, 115] on li "In Person" at bounding box center [264, 114] width 91 height 13
type input "********"
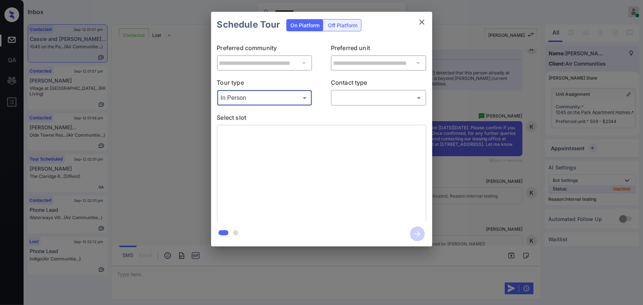
click at [352, 99] on body "**********" at bounding box center [321, 152] width 643 height 305
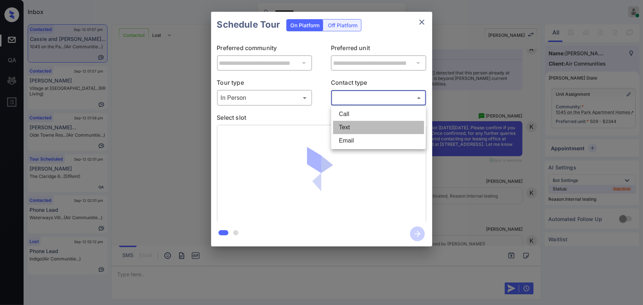
click at [345, 126] on li "Text" at bounding box center [378, 127] width 91 height 13
type input "****"
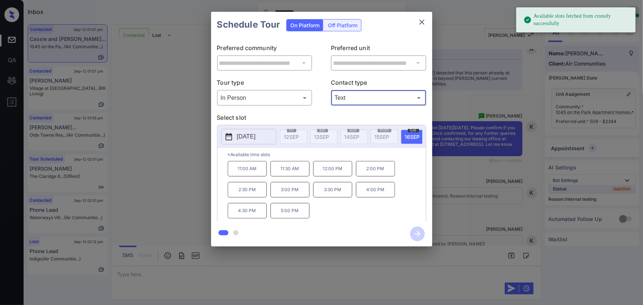
click at [532, 159] on div "**********" at bounding box center [321, 129] width 643 height 258
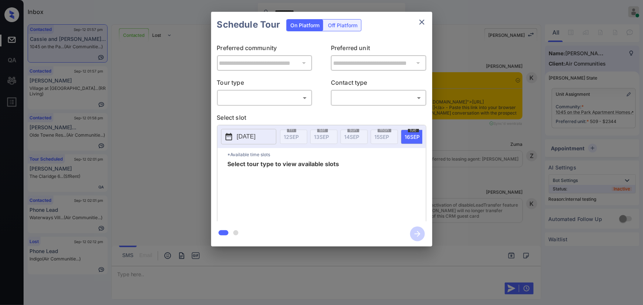
scroll to position [816, 0]
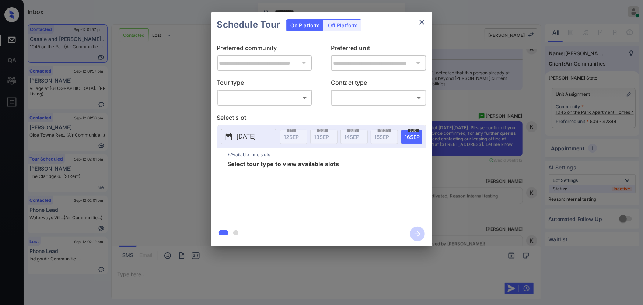
click at [261, 96] on body "**********" at bounding box center [321, 152] width 643 height 305
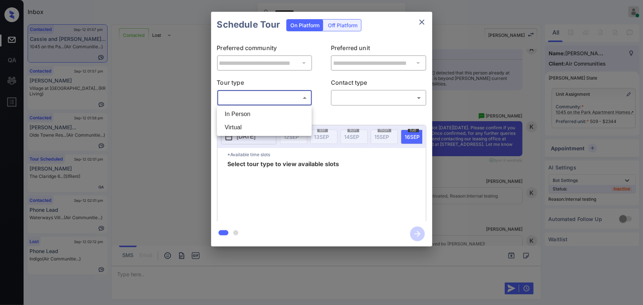
drag, startPoint x: 250, startPoint y: 115, endPoint x: 254, endPoint y: 113, distance: 4.3
click at [252, 114] on li "In Person" at bounding box center [264, 114] width 91 height 13
type input "********"
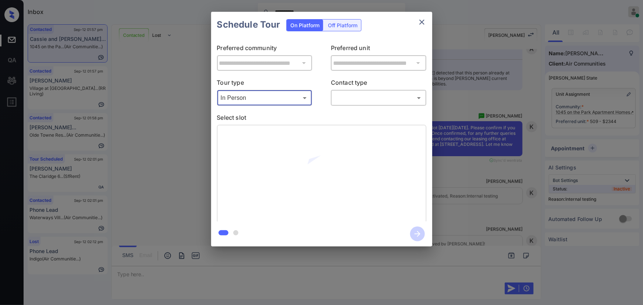
click at [348, 99] on body "**********" at bounding box center [321, 152] width 643 height 305
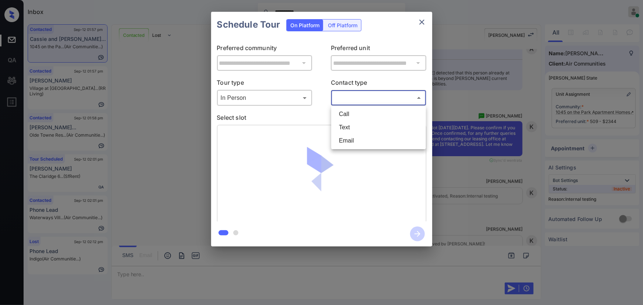
click at [344, 126] on li "Text" at bounding box center [378, 127] width 91 height 13
type input "****"
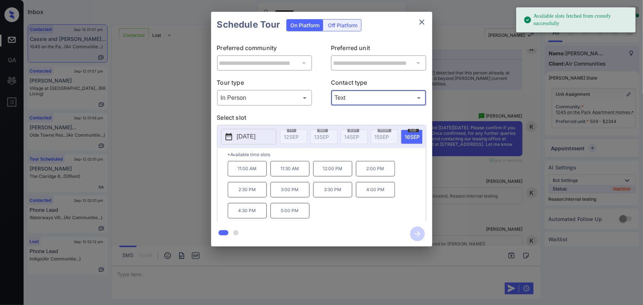
click at [409, 134] on span "[DATE]" at bounding box center [412, 137] width 15 height 6
drag, startPoint x: 249, startPoint y: 172, endPoint x: 254, endPoint y: 174, distance: 5.0
click at [250, 172] on p "11:00 AM" at bounding box center [247, 168] width 39 height 15
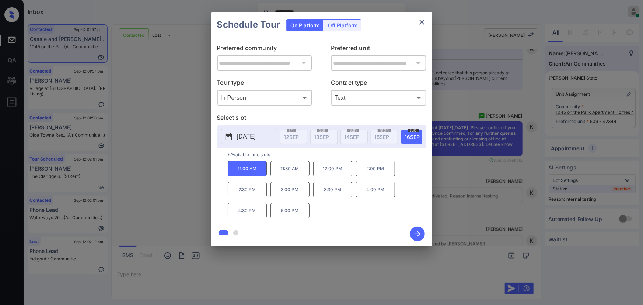
click at [415, 280] on div at bounding box center [321, 152] width 643 height 305
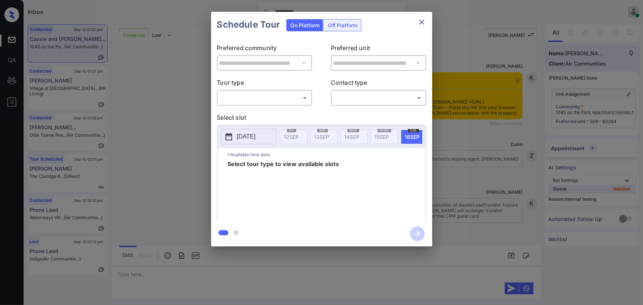
scroll to position [838, 0]
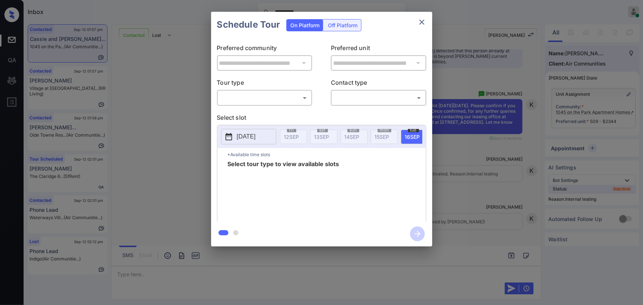
click at [270, 96] on body "**********" at bounding box center [321, 152] width 643 height 305
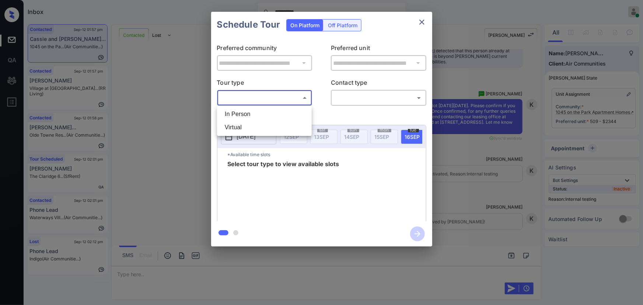
drag, startPoint x: 247, startPoint y: 113, endPoint x: 261, endPoint y: 114, distance: 14.4
click at [250, 113] on li "In Person" at bounding box center [264, 114] width 91 height 13
type input "********"
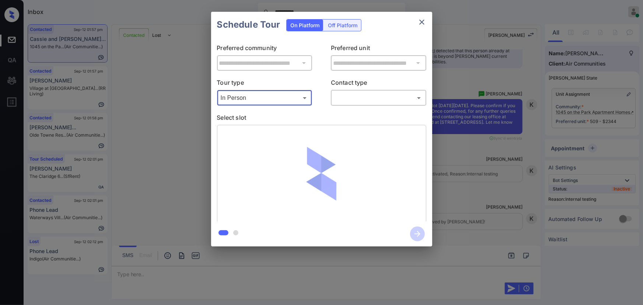
click at [370, 104] on div "​ ​" at bounding box center [378, 98] width 95 height 16
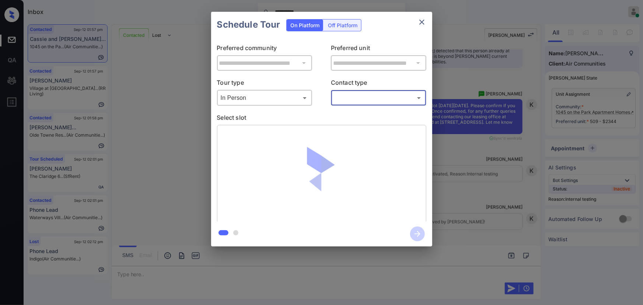
click at [353, 95] on body "**********" at bounding box center [321, 152] width 643 height 305
click at [345, 125] on li "Text" at bounding box center [378, 127] width 91 height 13
type input "****"
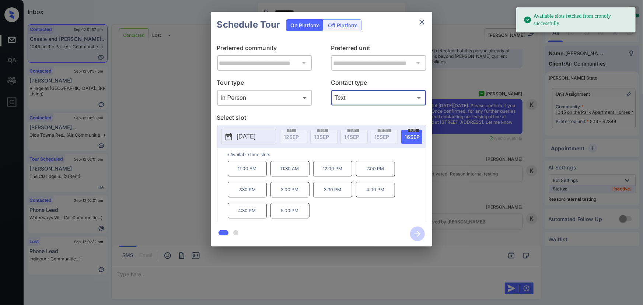
click at [407, 134] on span "[DATE]" at bounding box center [412, 137] width 15 height 6
click at [251, 171] on p "11:00 AM" at bounding box center [247, 168] width 39 height 15
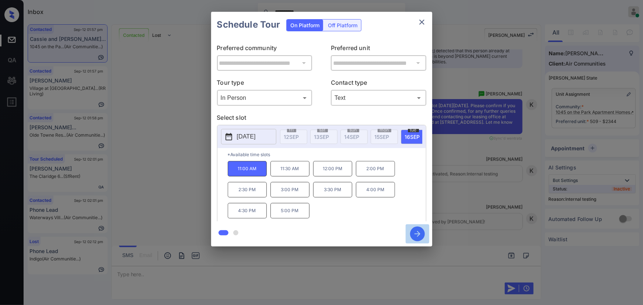
click at [413, 231] on icon "button" at bounding box center [417, 234] width 15 height 15
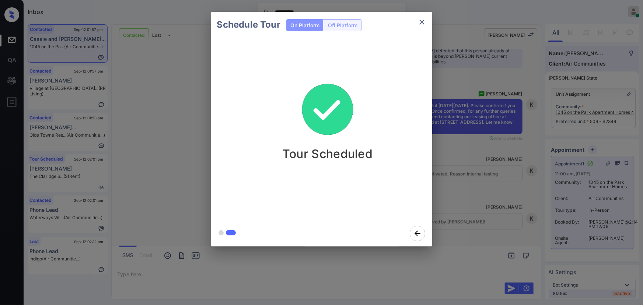
click at [421, 22] on icon "close" at bounding box center [421, 22] width 5 height 5
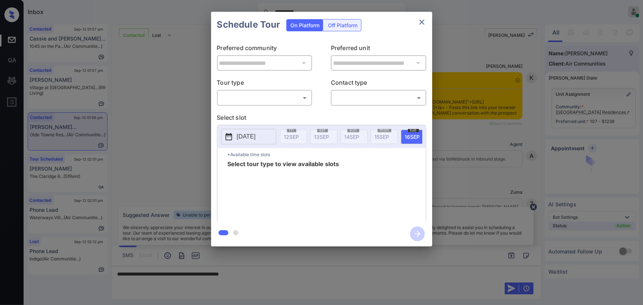
scroll to position [537, 0]
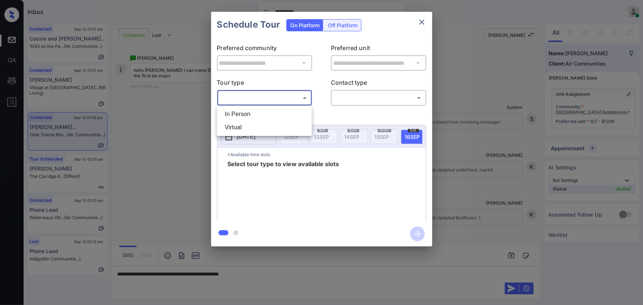
click at [284, 95] on body "**********" at bounding box center [321, 152] width 643 height 305
drag, startPoint x: 274, startPoint y: 108, endPoint x: 279, endPoint y: 111, distance: 4.9
click at [274, 109] on li "In Person" at bounding box center [264, 114] width 91 height 13
type input "********"
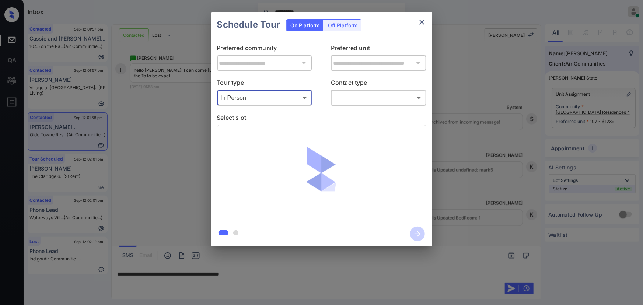
click at [349, 99] on body "**********" at bounding box center [321, 152] width 643 height 305
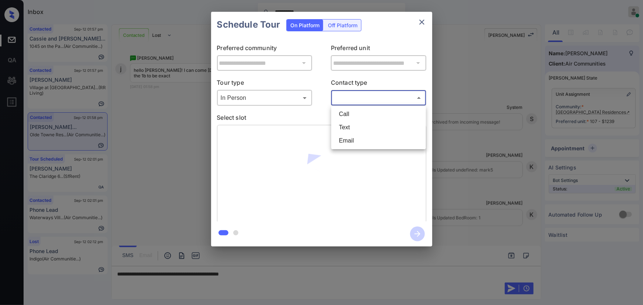
click at [351, 130] on li "Text" at bounding box center [378, 127] width 91 height 13
type input "****"
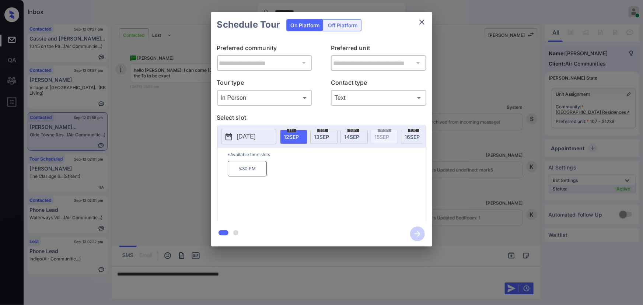
click at [410, 136] on span "[DATE]" at bounding box center [412, 137] width 15 height 6
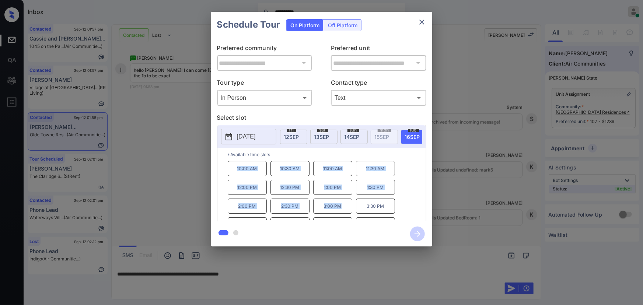
copy div "10:00 AM 10:30 AM 11:00 AM 11:30 AM 12:00 PM 12:30 PM 1:00 PM 1:30 PM 2:00 PM 2…"
drag, startPoint x: 344, startPoint y: 209, endPoint x: 234, endPoint y: 171, distance: 116.2
click at [234, 171] on div "10:00 AM 10:30 AM 11:00 AM 11:30 AM 12:00 PM 12:30 PM 1:00 PM 1:30 PM 2:00 PM 2…" at bounding box center [327, 190] width 198 height 59
click at [271, 275] on div at bounding box center [321, 152] width 643 height 305
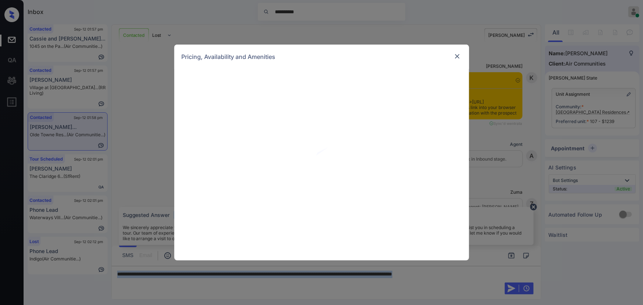
scroll to position [336, 0]
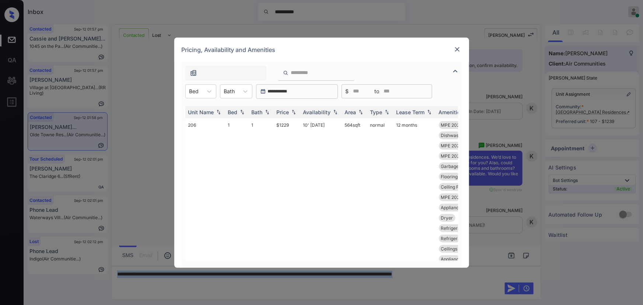
click at [454, 77] on div at bounding box center [322, 71] width 280 height 19
click at [207, 94] on icon at bounding box center [209, 91] width 7 height 7
click at [199, 87] on div "Bed" at bounding box center [194, 91] width 17 height 11
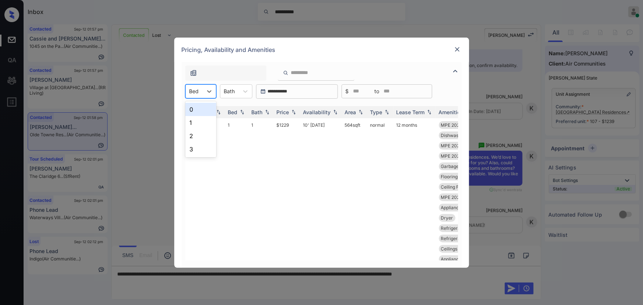
click at [199, 91] on div "Bed" at bounding box center [194, 91] width 17 height 11
click at [192, 122] on div "1" at bounding box center [200, 122] width 31 height 13
click at [245, 91] on icon at bounding box center [245, 91] width 7 height 7
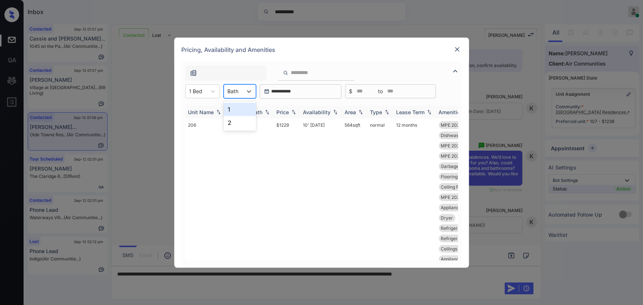
drag, startPoint x: 235, startPoint y: 112, endPoint x: 293, endPoint y: 111, distance: 57.9
click at [235, 111] on div "1" at bounding box center [240, 109] width 32 height 13
click at [293, 111] on img at bounding box center [293, 111] width 7 height 5
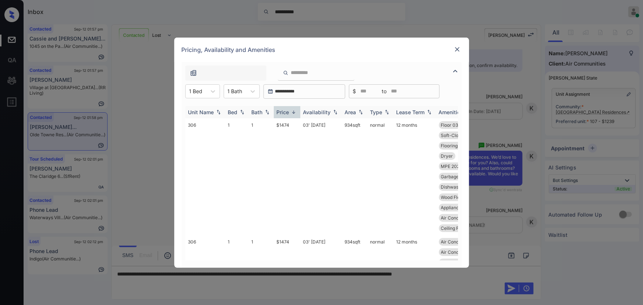
click at [292, 114] on img at bounding box center [293, 112] width 7 height 6
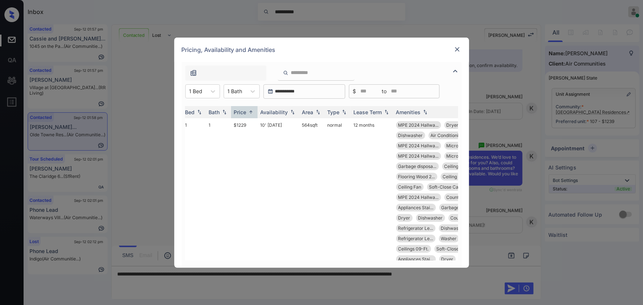
scroll to position [0, 0]
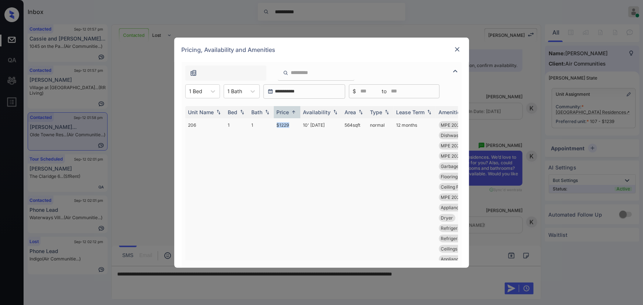
copy td "$1229"
drag, startPoint x: 295, startPoint y: 124, endPoint x: 276, endPoint y: 123, distance: 18.9
click at [276, 123] on td "$1229" at bounding box center [287, 259] width 27 height 282
click at [283, 123] on td "$1229" at bounding box center [287, 259] width 27 height 282
drag, startPoint x: 283, startPoint y: 123, endPoint x: 330, endPoint y: 127, distance: 46.5
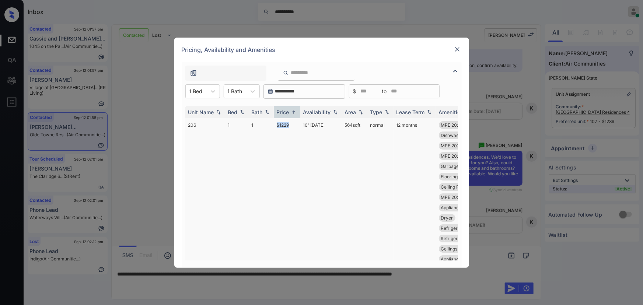
click at [283, 124] on td "$1229" at bounding box center [287, 259] width 27 height 282
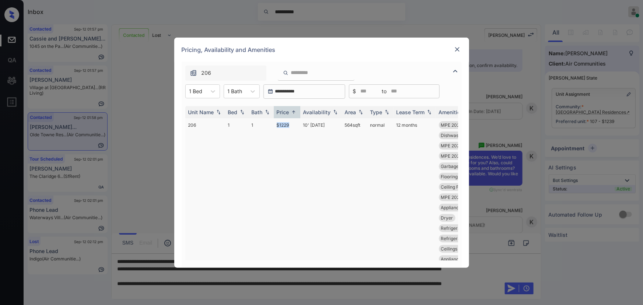
copy td "564 sqft"
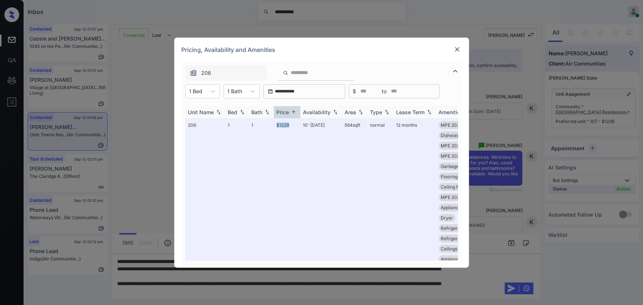
drag, startPoint x: 343, startPoint y: 125, endPoint x: 379, endPoint y: 113, distance: 37.9
click at [344, 125] on td "564 sqft" at bounding box center [354, 259] width 25 height 282
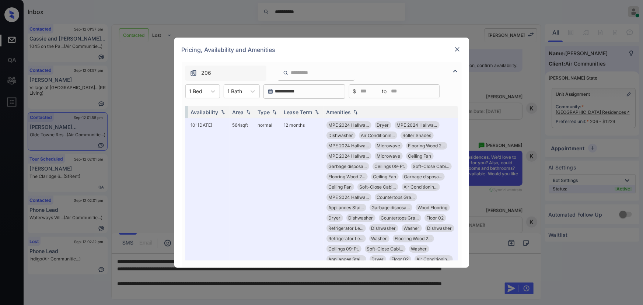
scroll to position [0, 117]
click at [458, 46] on img at bounding box center [457, 49] width 7 height 7
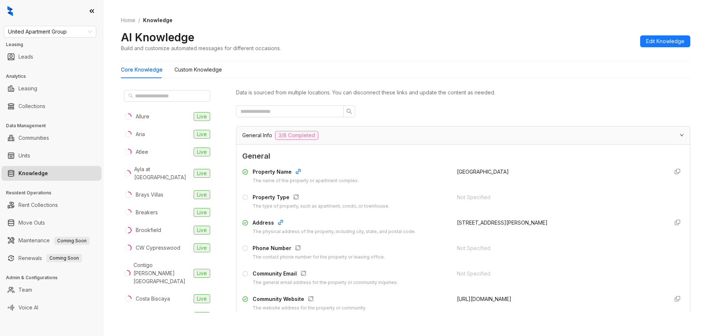
click at [48, 175] on link "Knowledge" at bounding box center [32, 173] width 29 height 15
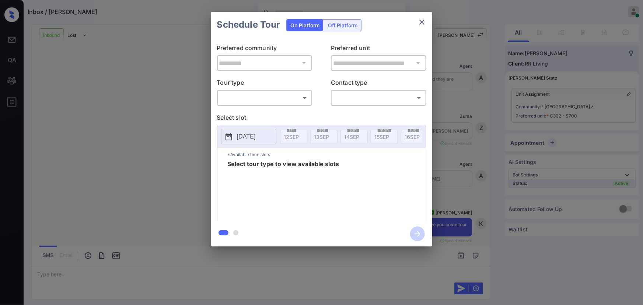
scroll to position [709, 0]
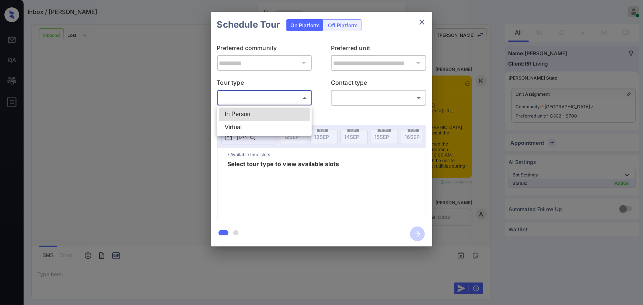
click at [284, 103] on body "Inbox / [PERSON_NAME] [PERSON_NAME] Online Set yourself offline Set yourself on…" at bounding box center [321, 152] width 643 height 305
drag, startPoint x: 247, startPoint y: 113, endPoint x: 323, endPoint y: 106, distance: 76.6
click at [247, 113] on li "In Person" at bounding box center [264, 114] width 91 height 13
type input "********"
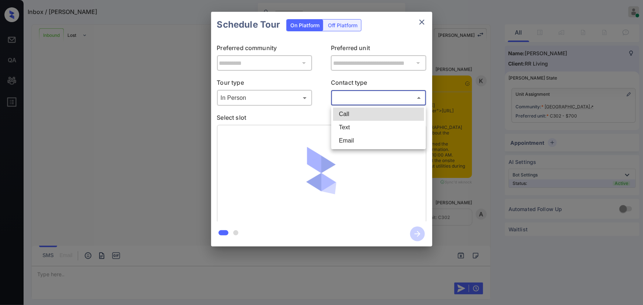
click at [361, 98] on body "Inbox / [PERSON_NAME] [PERSON_NAME] Online Set yourself offline Set yourself on…" at bounding box center [321, 152] width 643 height 305
click at [350, 123] on li "Text" at bounding box center [378, 127] width 91 height 13
type input "****"
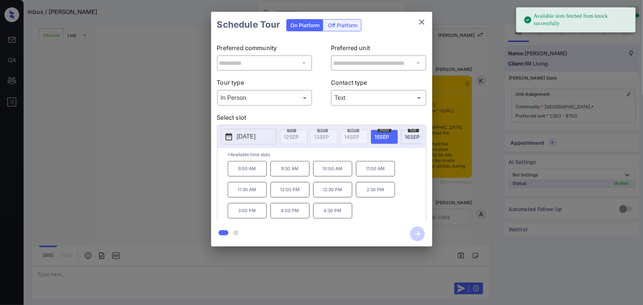
click at [413, 131] on span "tue" at bounding box center [413, 130] width 11 height 4
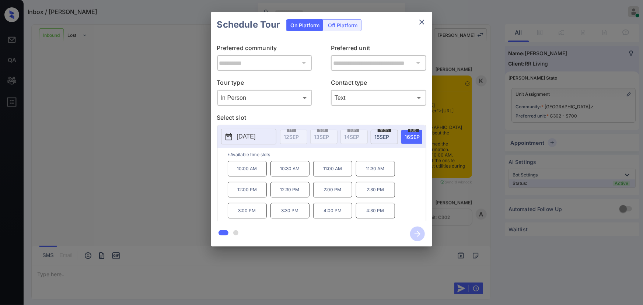
click at [254, 173] on p "10:00 AM" at bounding box center [247, 168] width 39 height 15
click at [497, 177] on div "**********" at bounding box center [321, 129] width 643 height 258
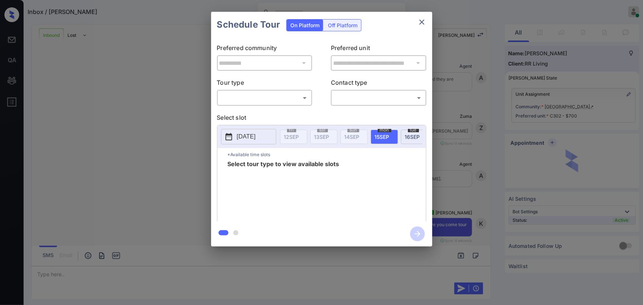
scroll to position [709, 0]
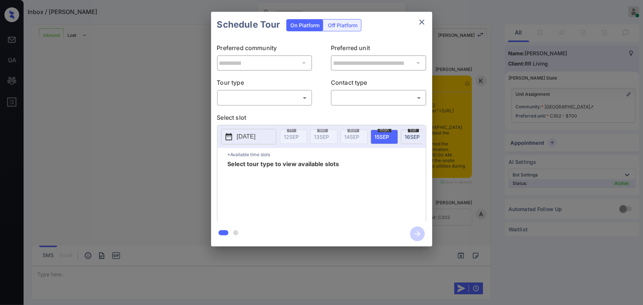
click at [537, 34] on div "**********" at bounding box center [321, 129] width 643 height 258
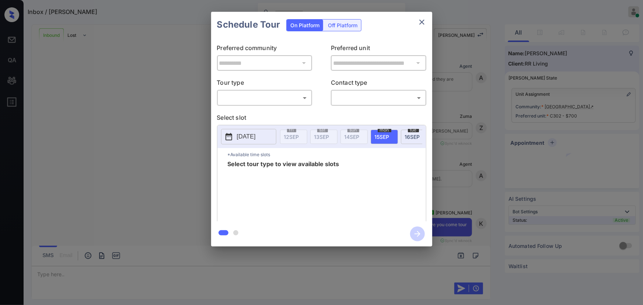
scroll to position [855, 0]
click at [277, 98] on body "Inbox / [PERSON_NAME] [PERSON_NAME] Online Set yourself offline Set yourself on…" at bounding box center [321, 152] width 643 height 305
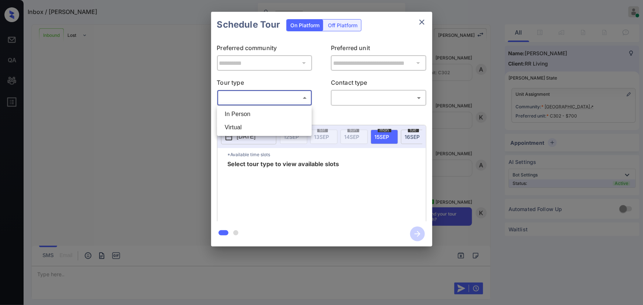
drag, startPoint x: 258, startPoint y: 113, endPoint x: 299, endPoint y: 115, distance: 40.6
click at [258, 113] on li "In Person" at bounding box center [264, 114] width 91 height 13
type input "********"
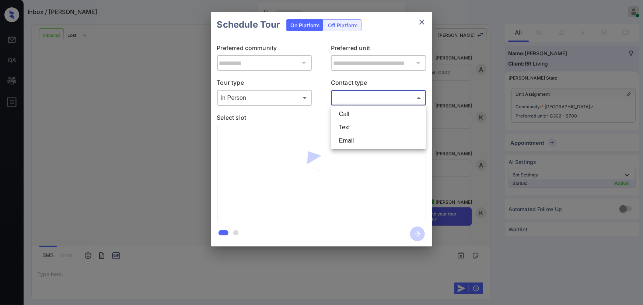
click at [357, 100] on body "Inbox / [PERSON_NAME] [PERSON_NAME] Online Set yourself offline Set yourself on…" at bounding box center [321, 152] width 643 height 305
click at [344, 128] on li "Text" at bounding box center [378, 127] width 91 height 13
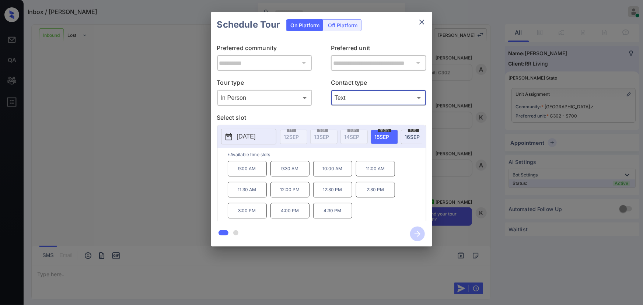
click at [368, 99] on body "Available slots fetched from knock successfully Inbox / [PERSON_NAME] [PERSON_N…" at bounding box center [321, 152] width 643 height 305
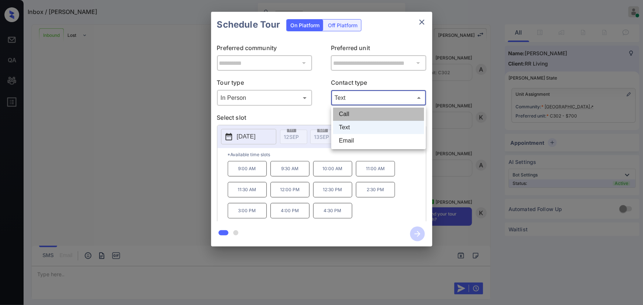
click at [357, 114] on li "Call" at bounding box center [378, 114] width 91 height 13
type input "****"
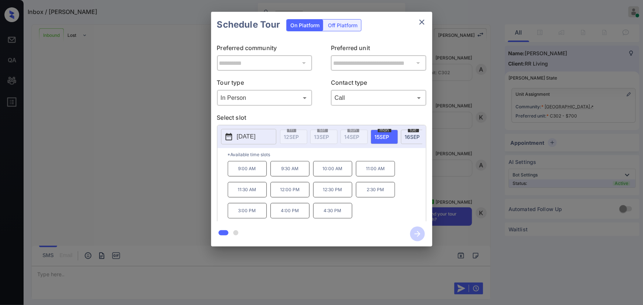
click at [408, 134] on span "[DATE]" at bounding box center [412, 137] width 15 height 6
click at [251, 173] on p "10:00 AM" at bounding box center [247, 168] width 39 height 15
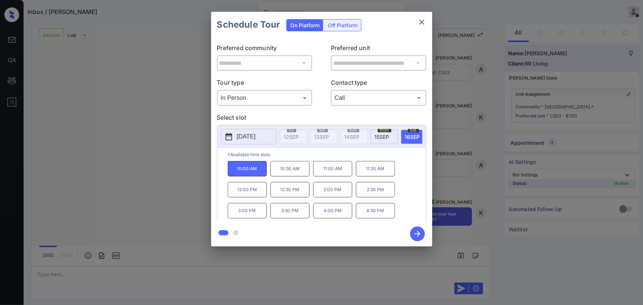
click at [413, 232] on icon "button" at bounding box center [417, 234] width 15 height 15
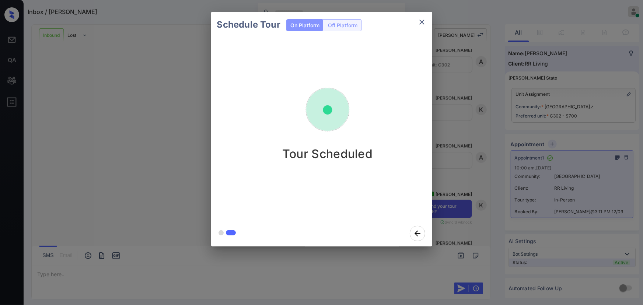
click at [112, 118] on div "Schedule Tour On Platform Off Platform Tour Scheduled" at bounding box center [321, 129] width 643 height 258
